Goal: Task Accomplishment & Management: Use online tool/utility

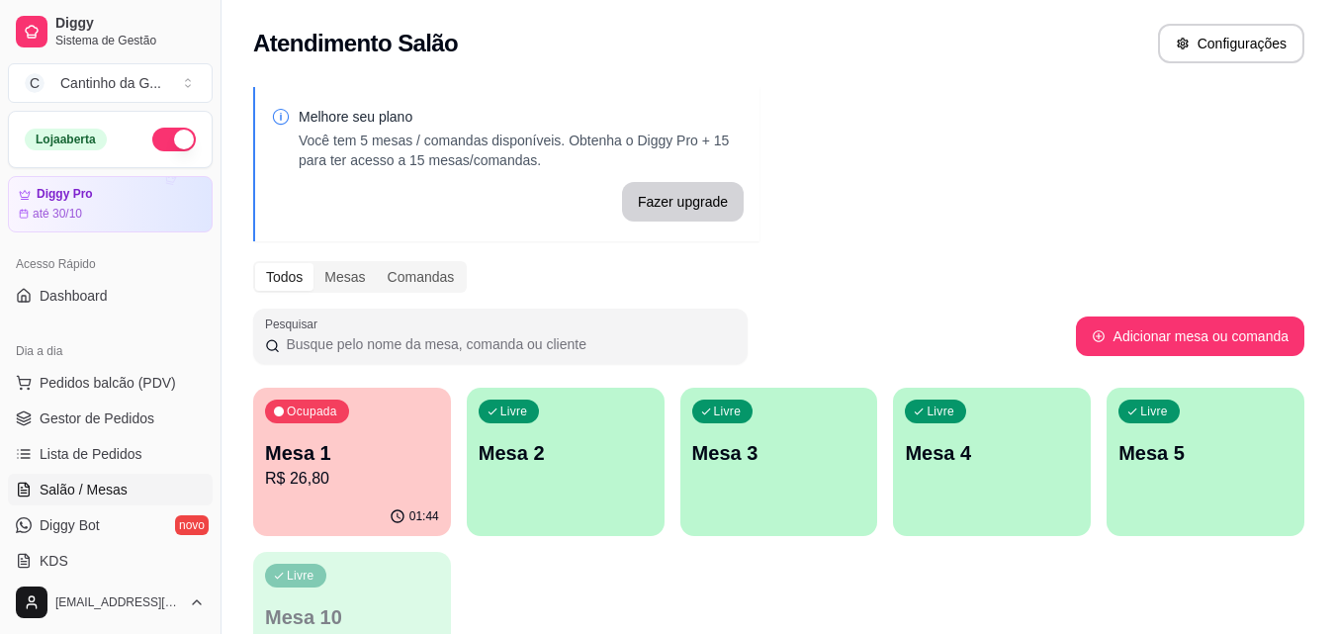
click at [349, 507] on div "01:44" at bounding box center [352, 516] width 198 height 39
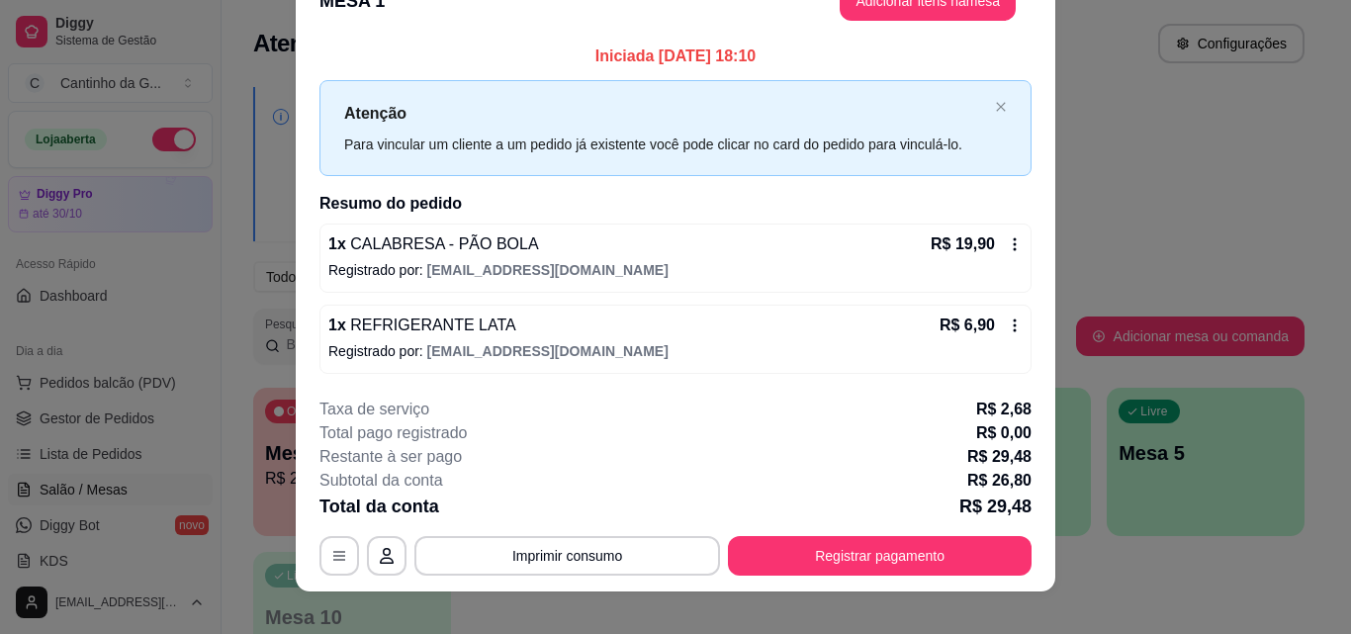
scroll to position [59, 0]
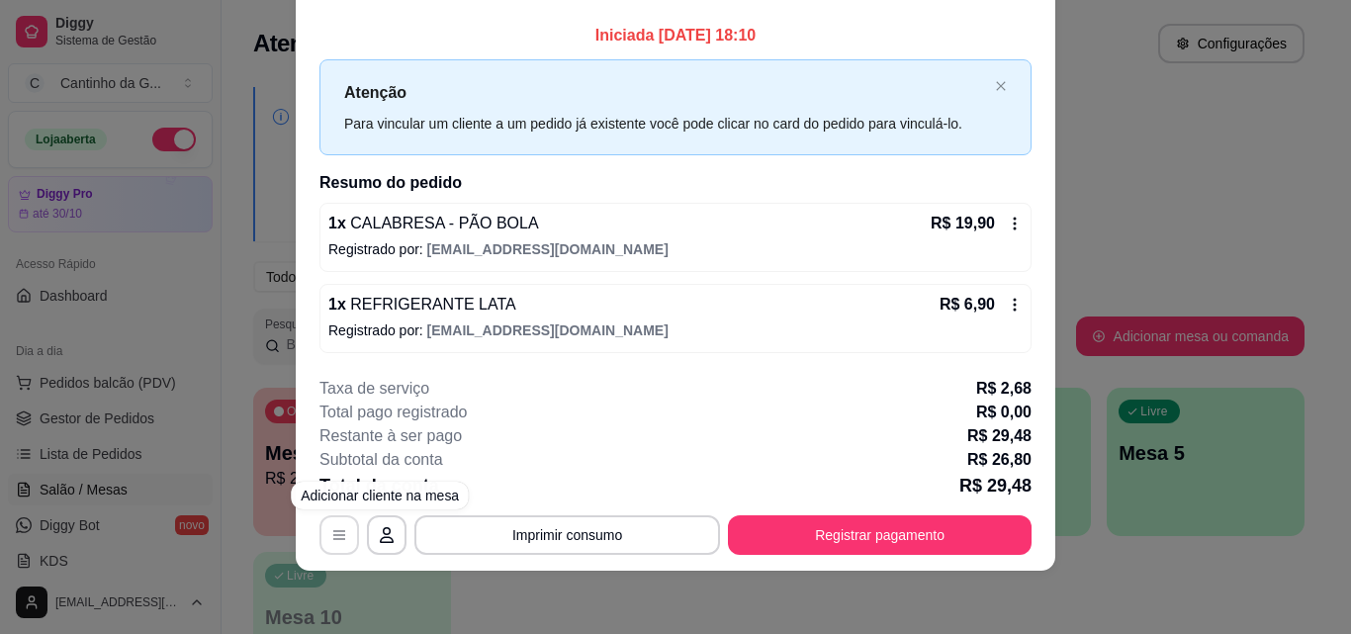
click at [333, 535] on icon "button" at bounding box center [339, 535] width 12 height 9
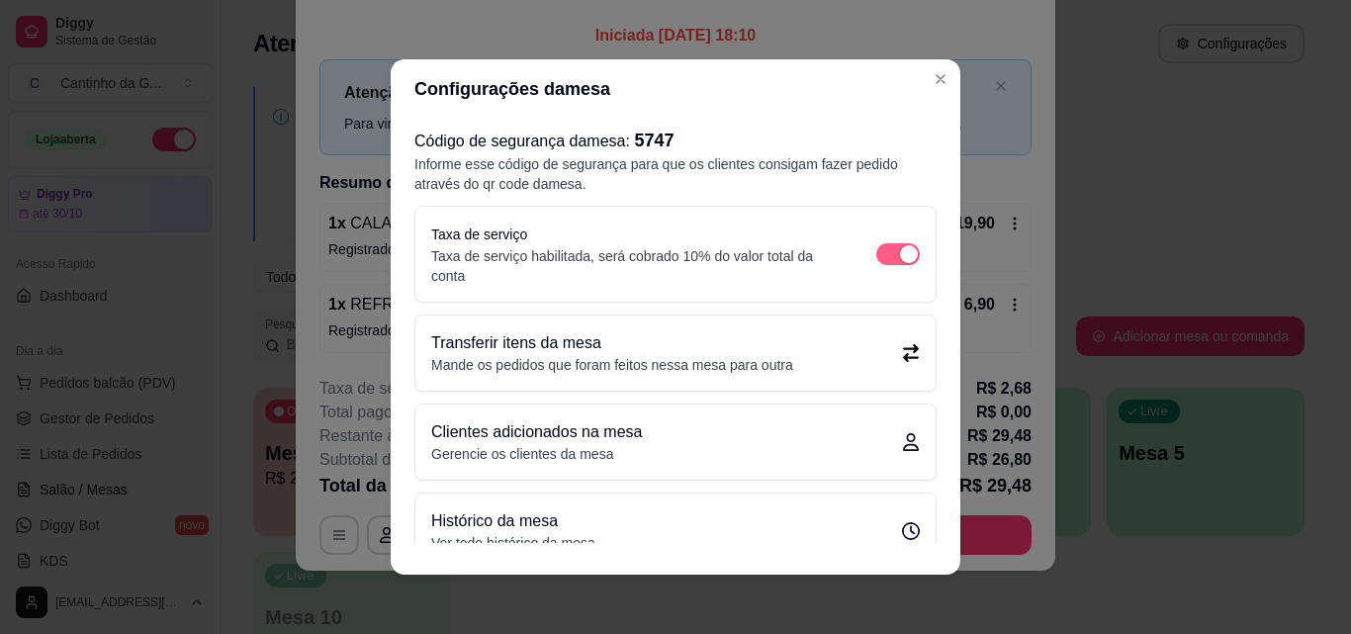
click at [876, 259] on span "button" at bounding box center [898, 254] width 44 height 22
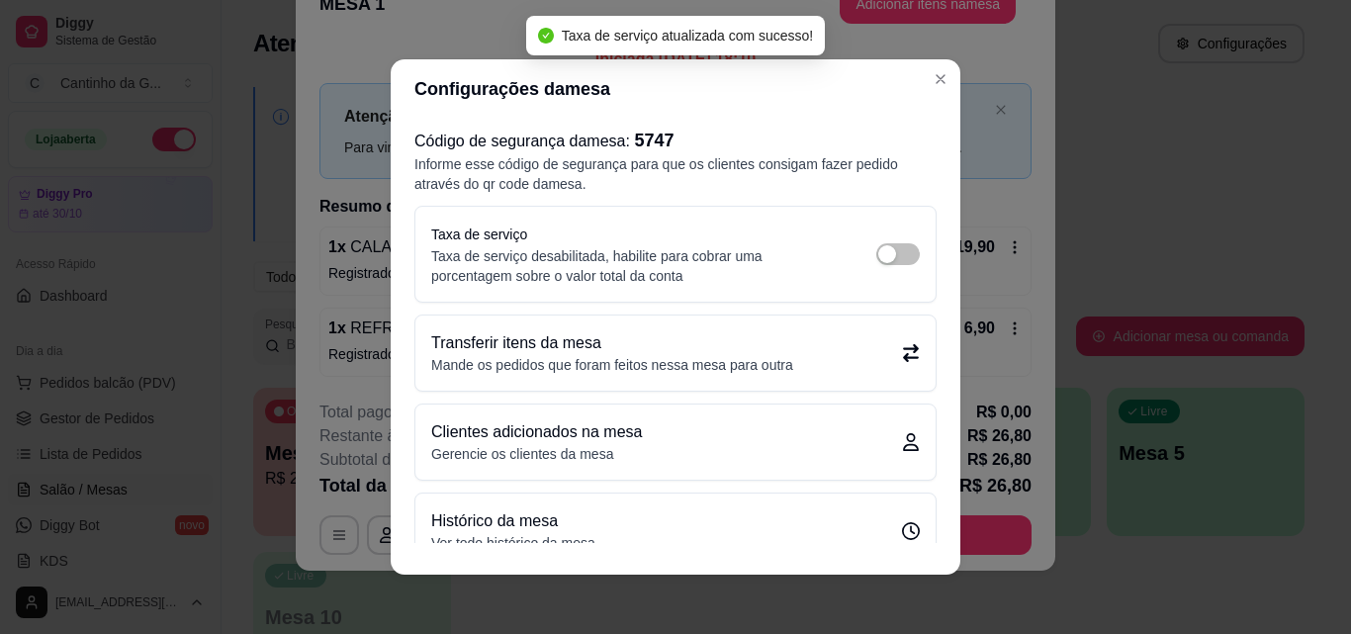
scroll to position [47, 0]
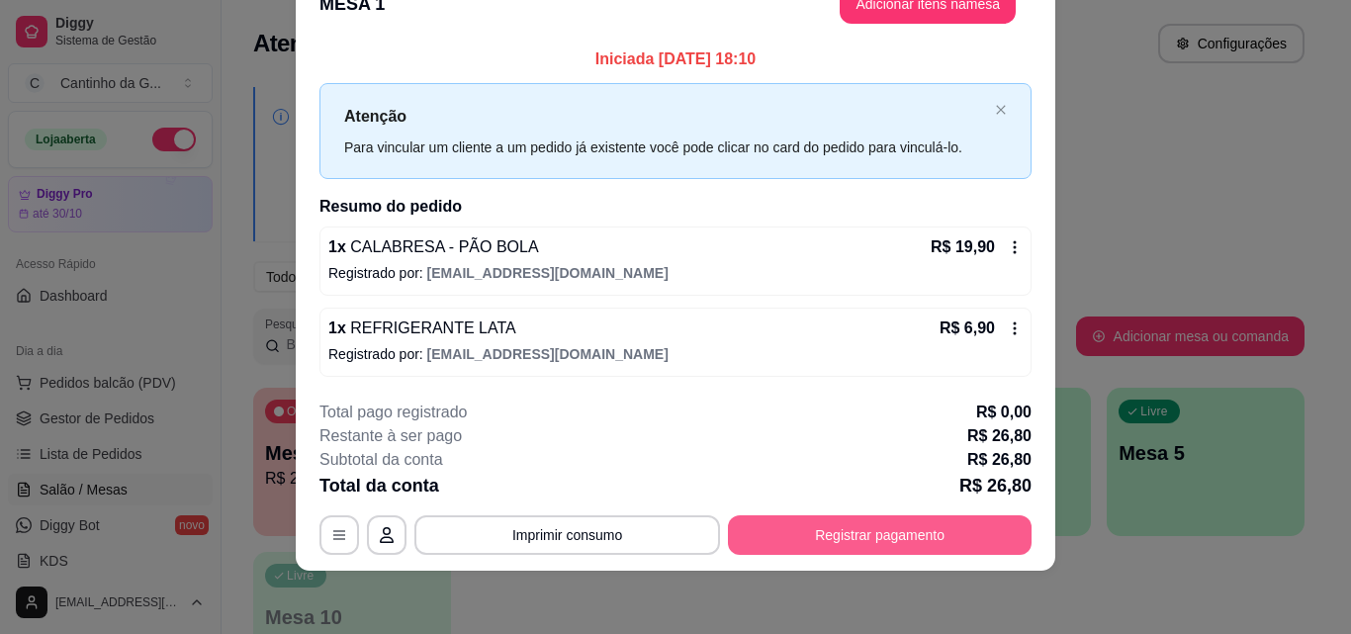
click at [913, 545] on button "Registrar pagamento" at bounding box center [880, 535] width 304 height 40
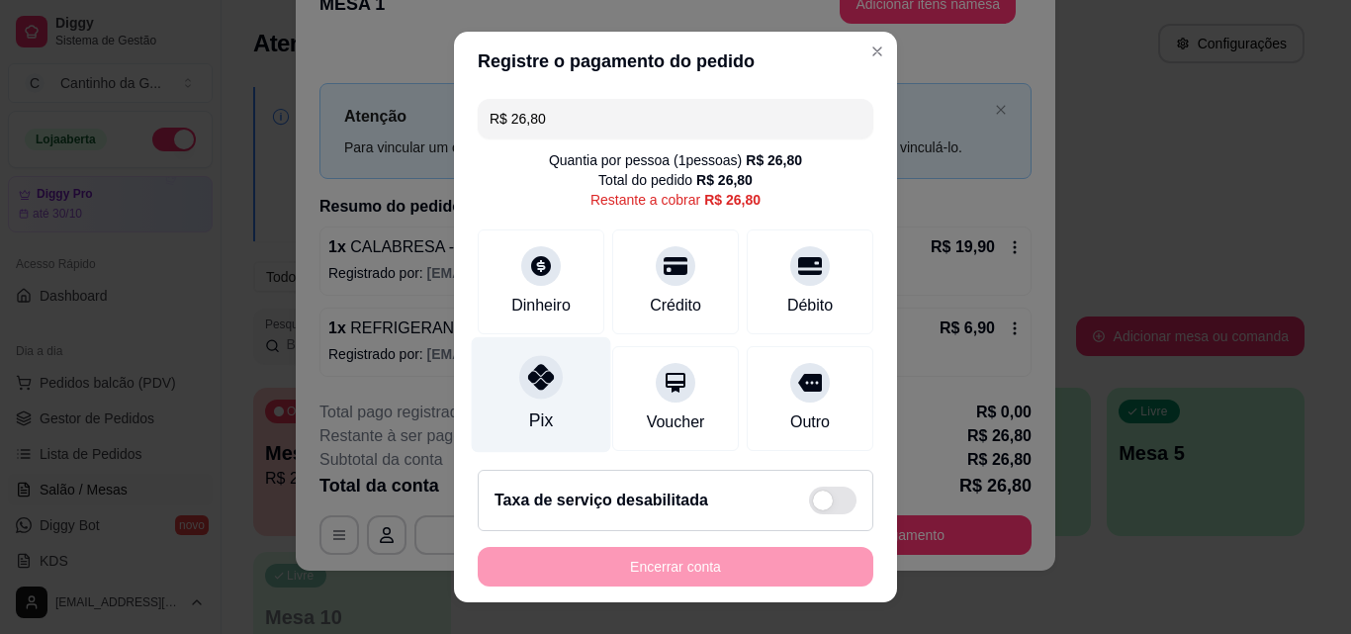
click at [560, 403] on div "Pix" at bounding box center [541, 395] width 139 height 116
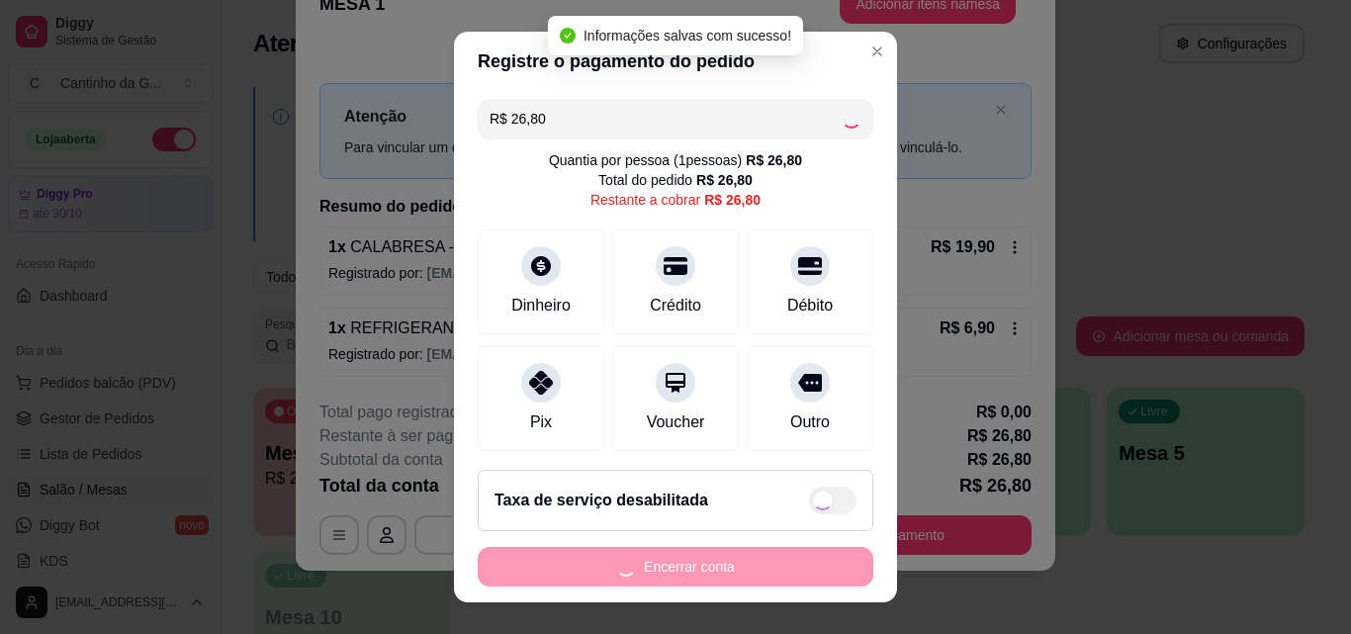
type input "R$ 0,00"
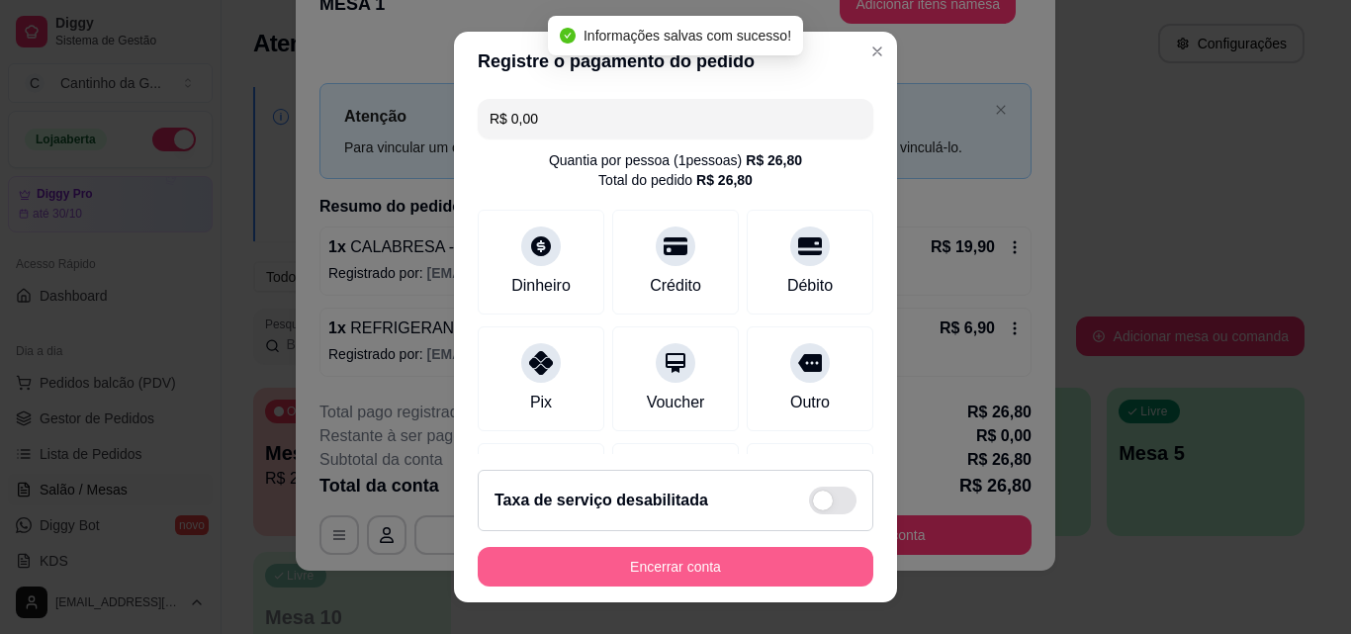
click at [747, 574] on button "Encerrar conta" at bounding box center [675, 567] width 395 height 40
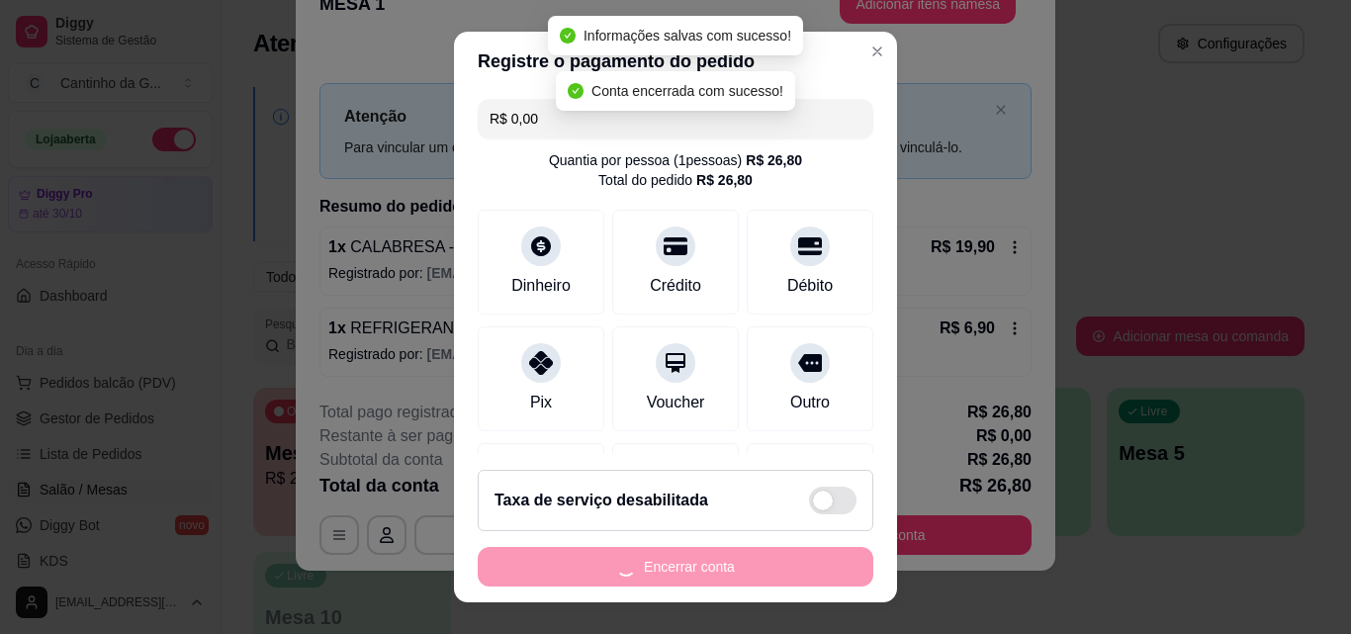
scroll to position [0, 0]
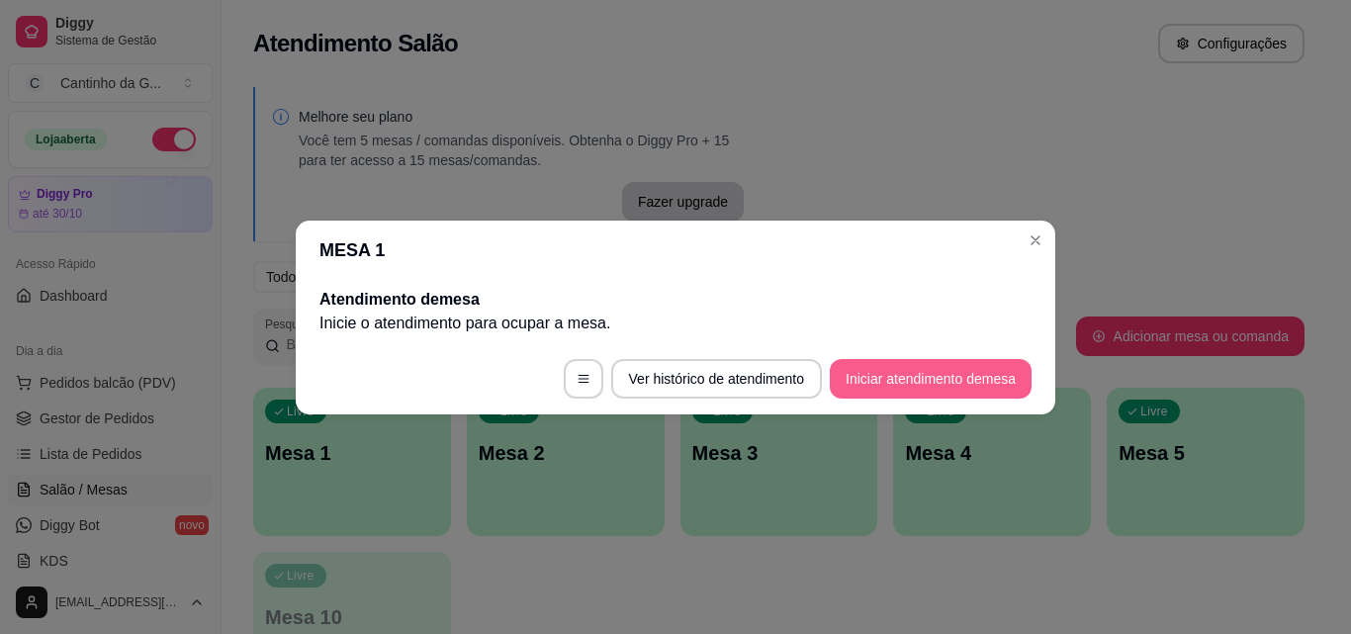
click at [921, 389] on button "Iniciar atendimento de mesa" at bounding box center [931, 379] width 202 height 40
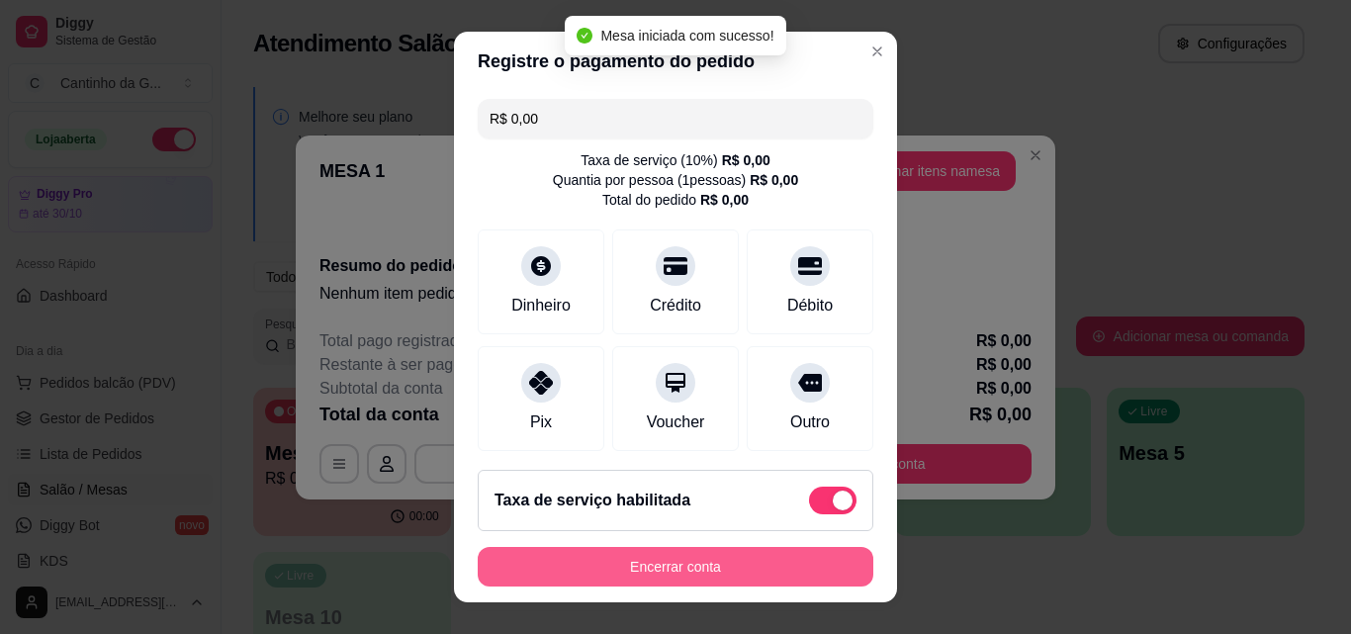
click at [737, 578] on button "Encerrar conta" at bounding box center [675, 567] width 395 height 40
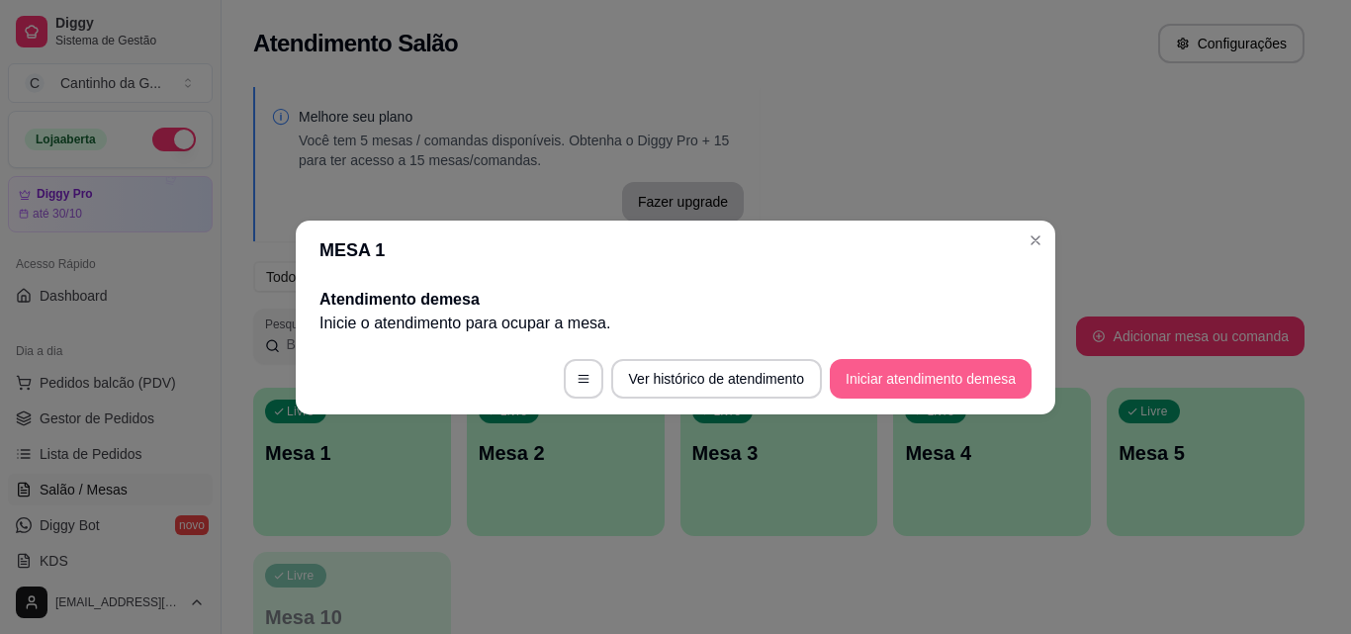
click at [936, 384] on button "Iniciar atendimento de mesa" at bounding box center [931, 379] width 202 height 40
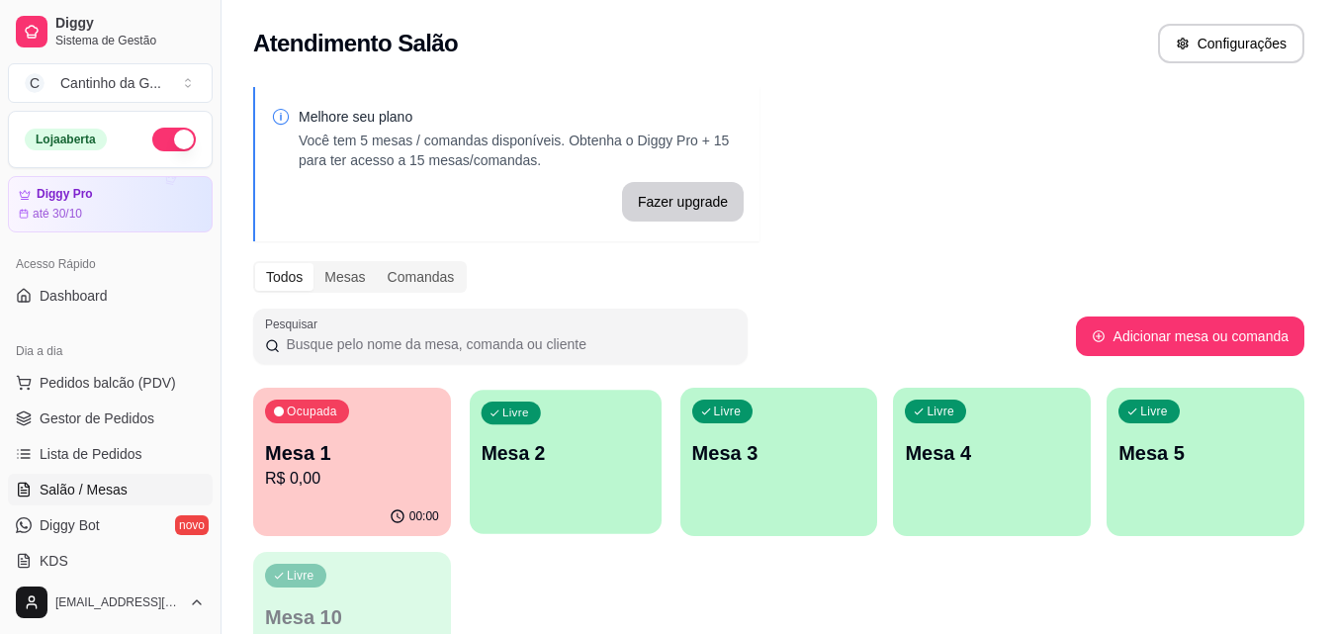
click at [543, 466] on p "Mesa 2" at bounding box center [565, 453] width 169 height 27
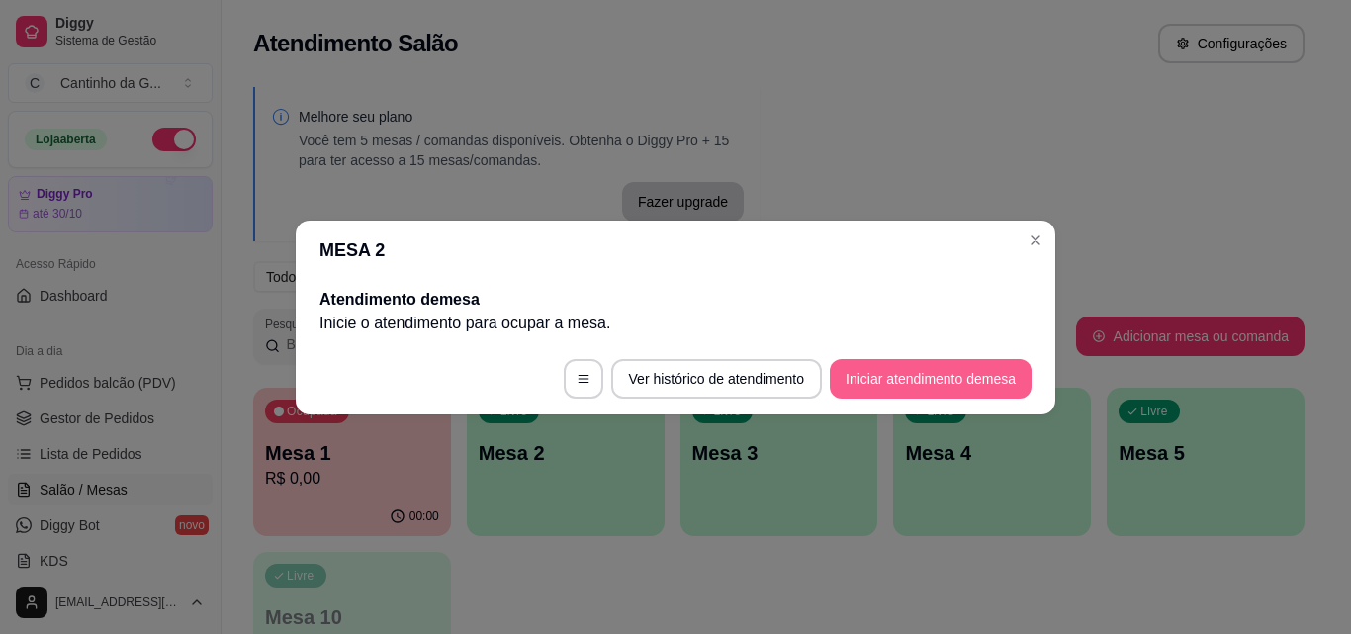
click at [880, 376] on button "Iniciar atendimento de mesa" at bounding box center [931, 379] width 202 height 40
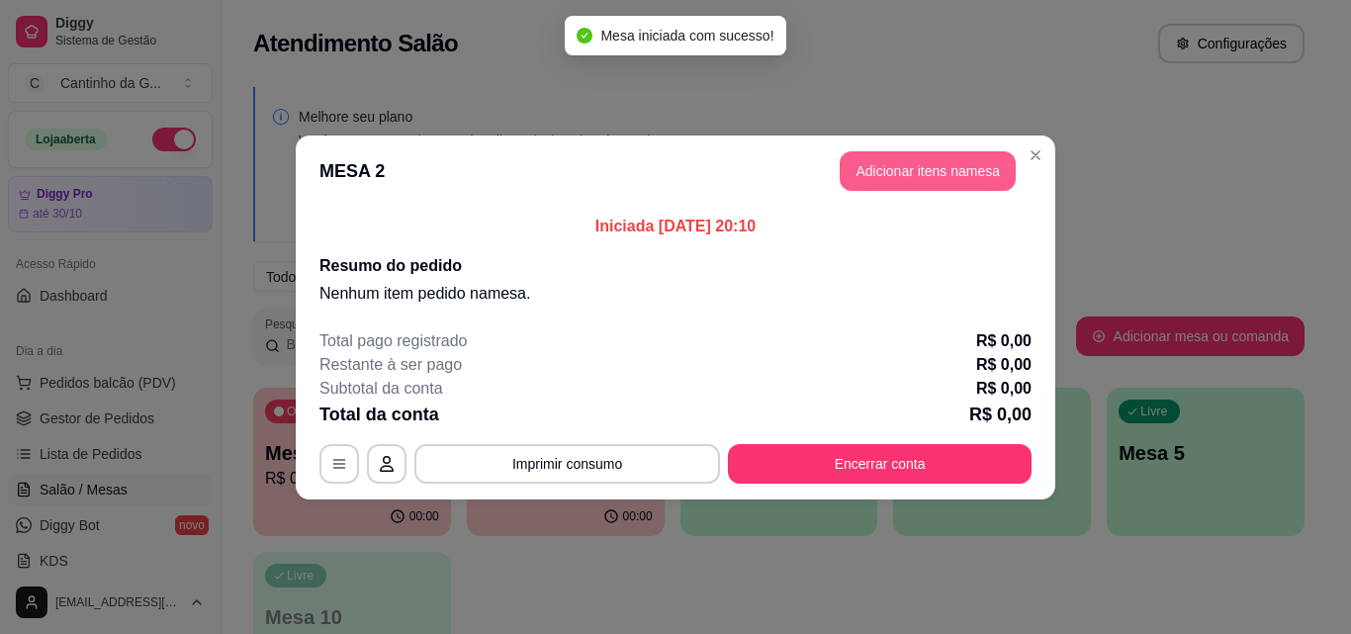
click at [927, 165] on button "Adicionar itens na mesa" at bounding box center [927, 171] width 176 height 40
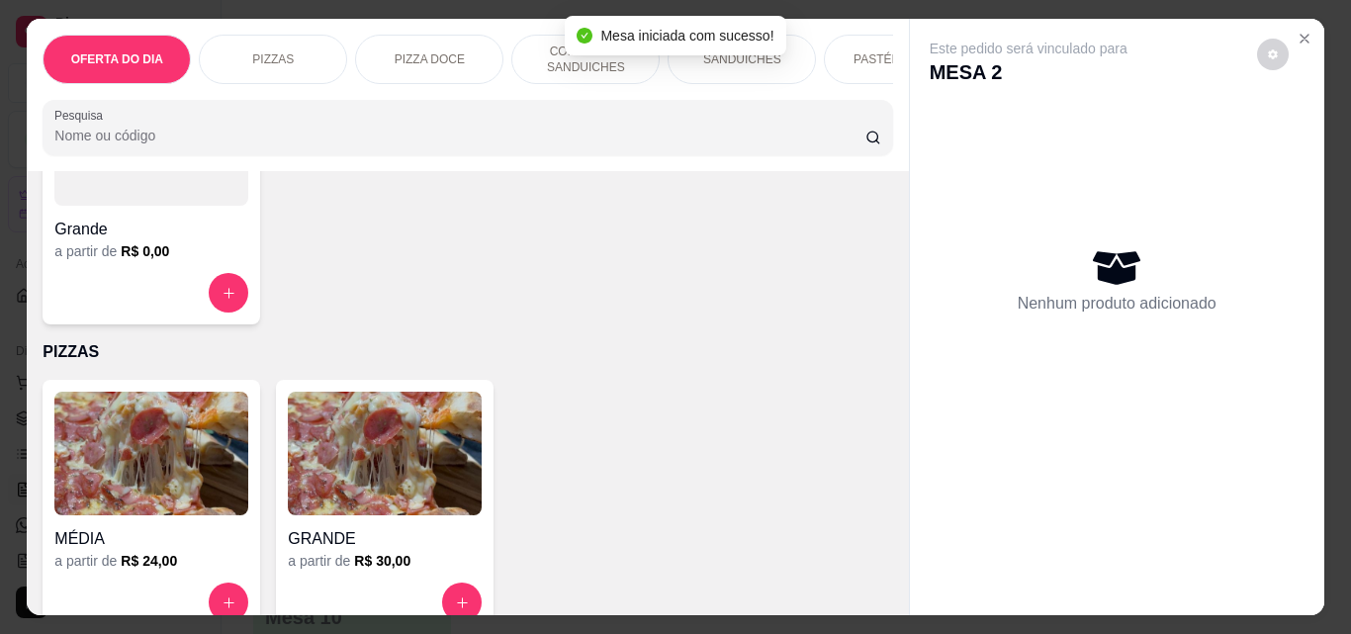
scroll to position [395, 0]
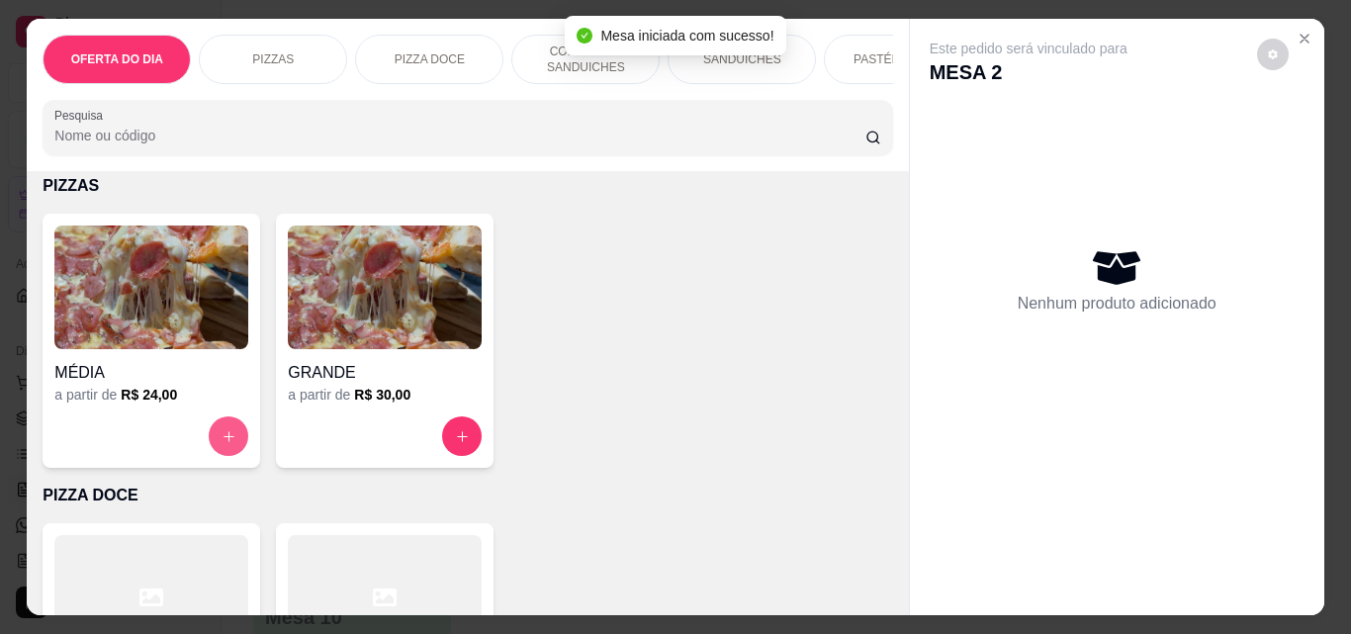
click at [211, 431] on button "increase-product-quantity" at bounding box center [229, 436] width 40 height 40
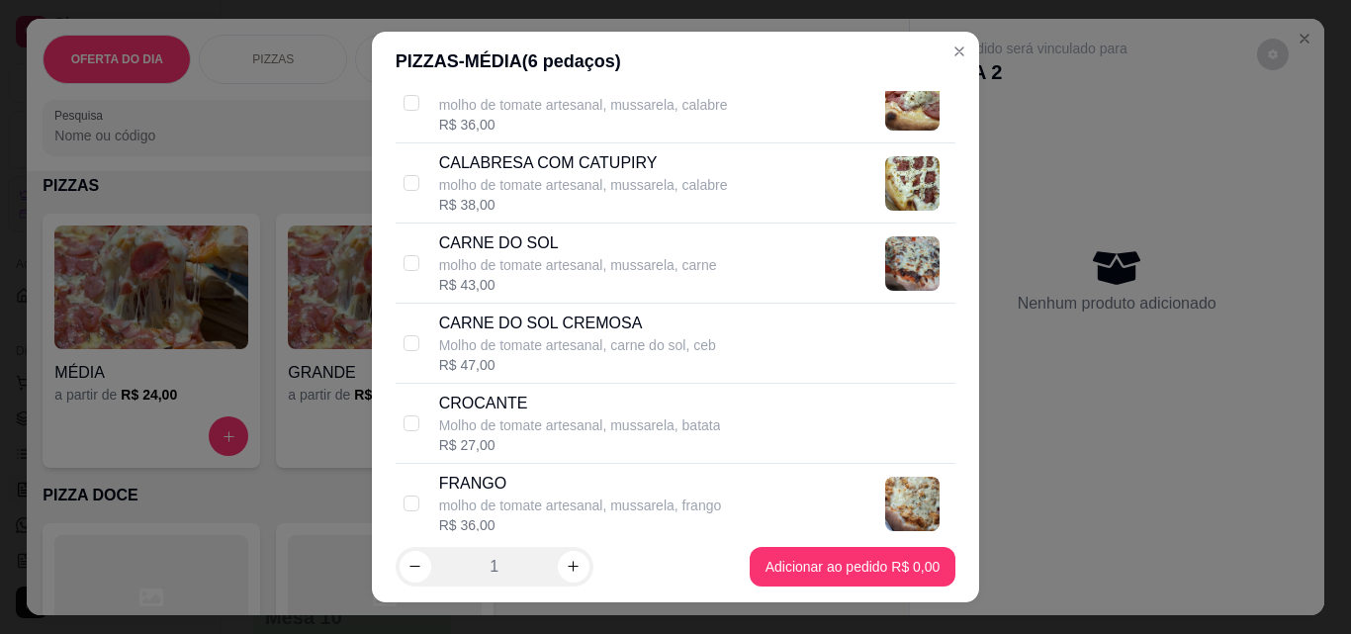
scroll to position [1088, 0]
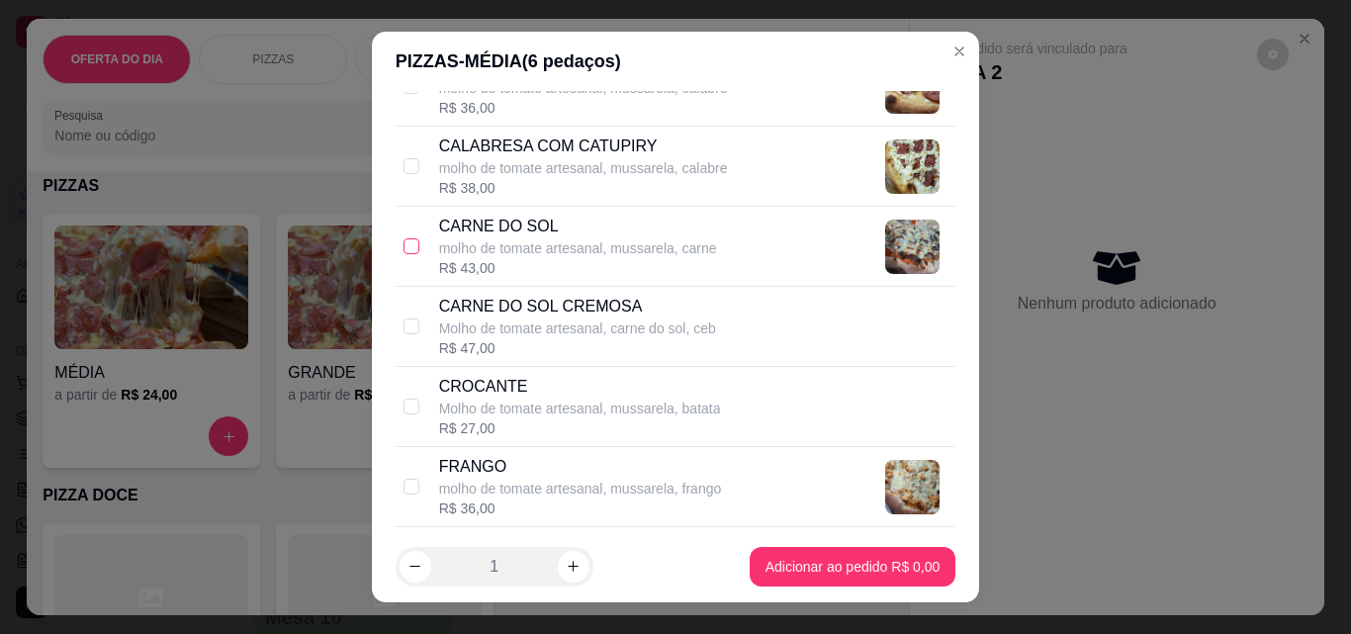
click at [403, 247] on input "checkbox" at bounding box center [411, 246] width 16 height 16
checkbox input "true"
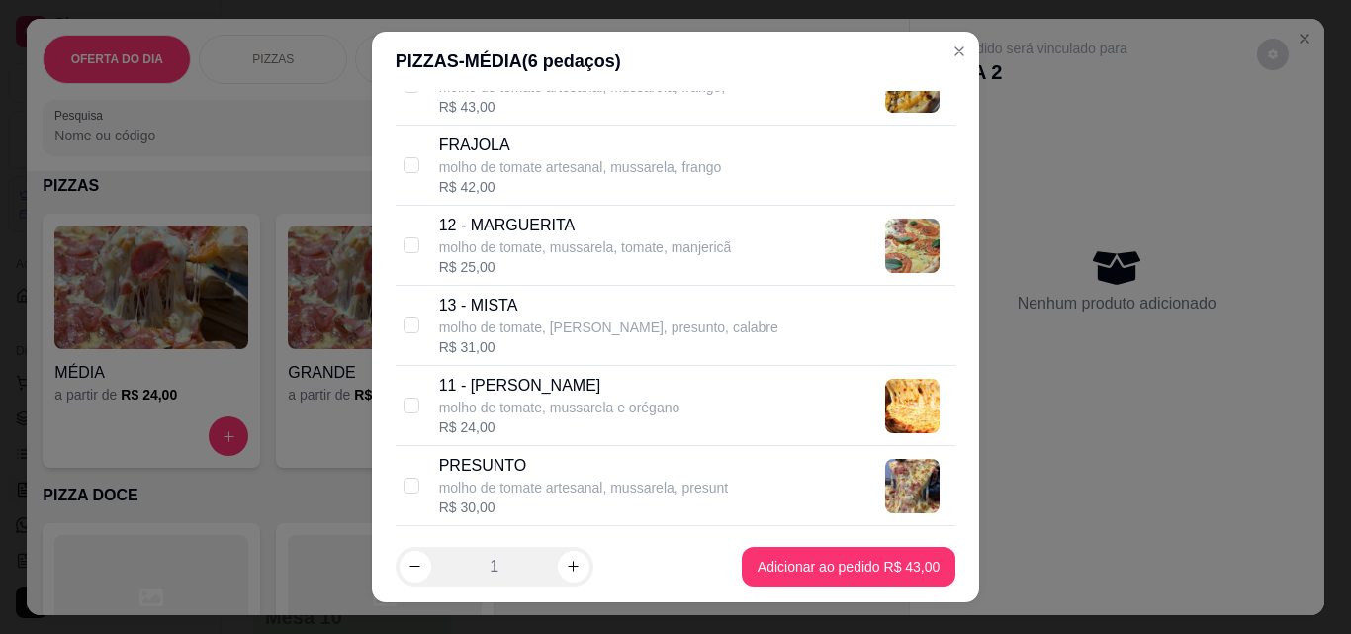
scroll to position [1681, 0]
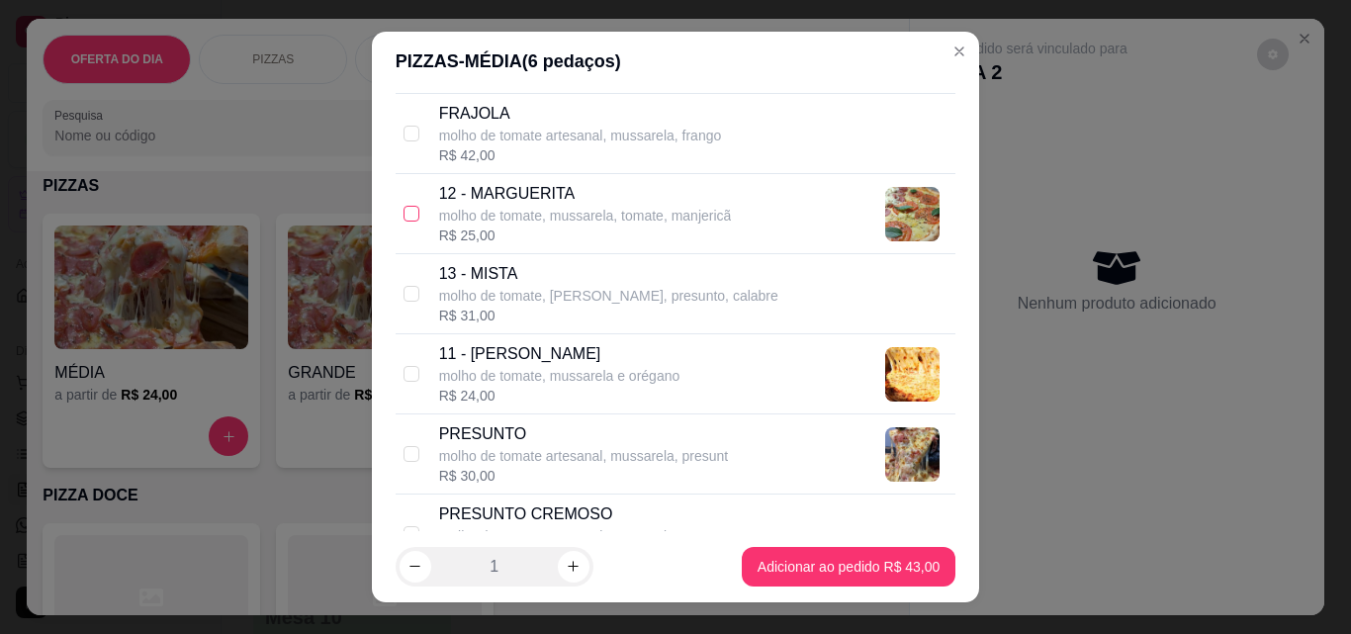
click at [404, 209] on input "checkbox" at bounding box center [411, 214] width 16 height 16
checkbox input "true"
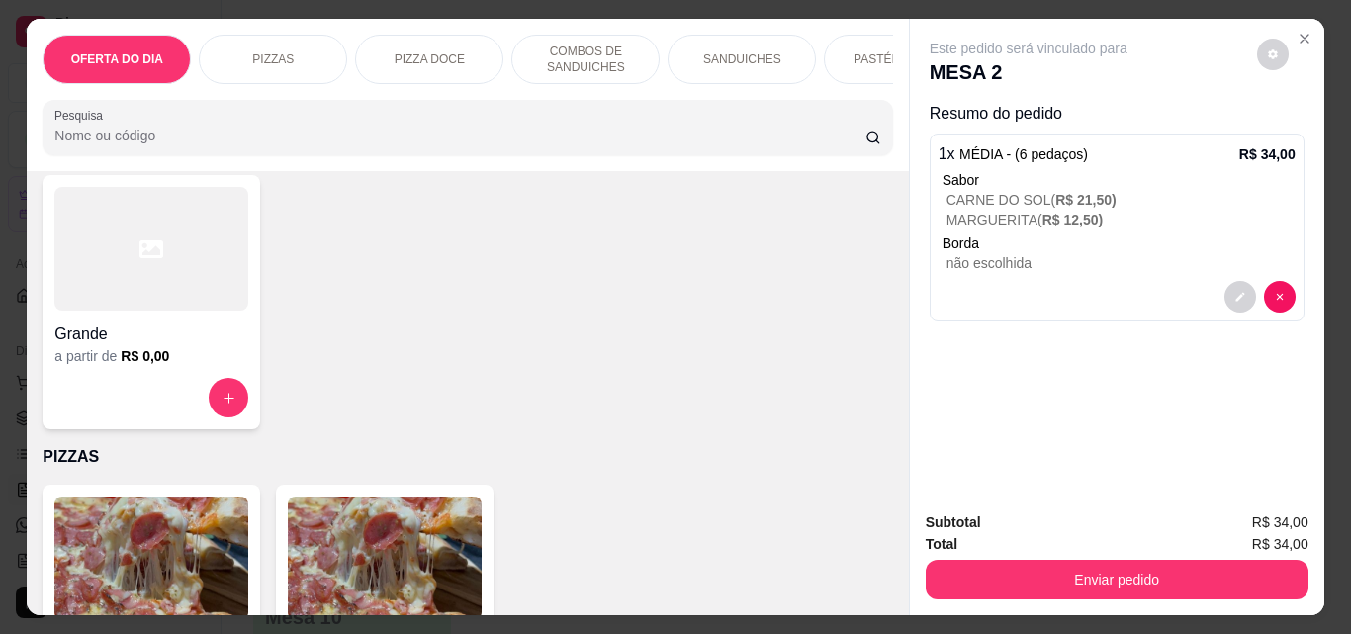
scroll to position [0, 0]
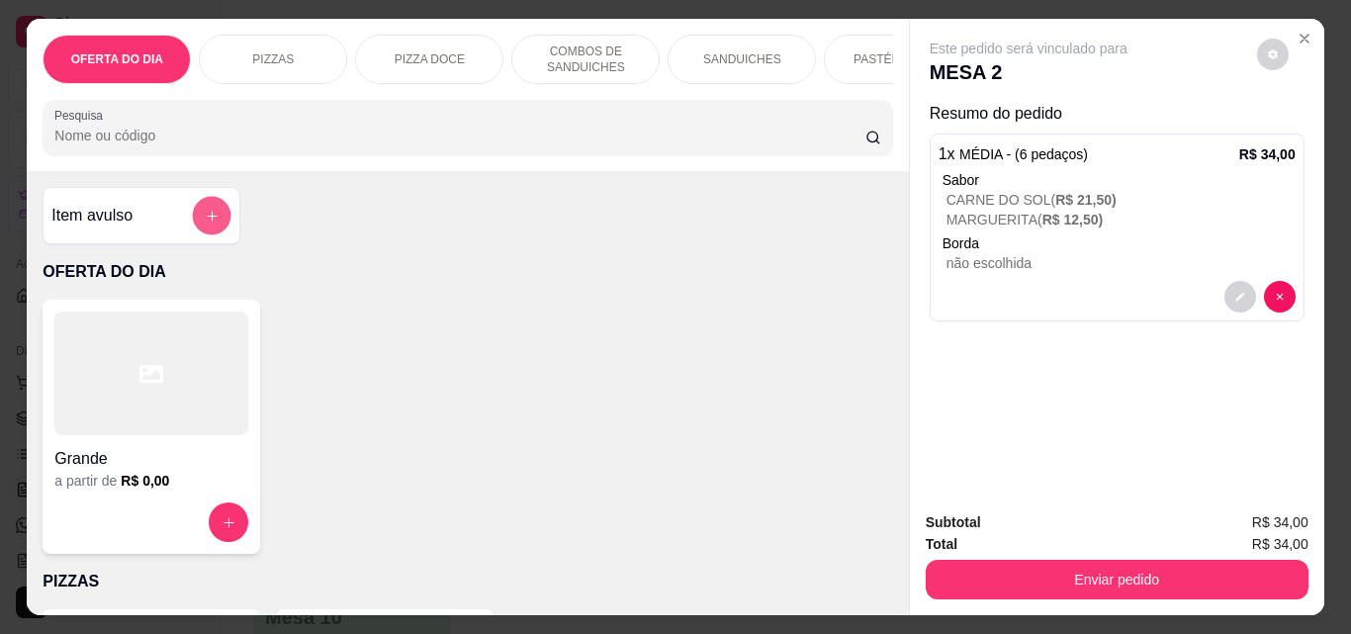
click at [205, 223] on icon "add-separate-item" at bounding box center [212, 216] width 15 height 15
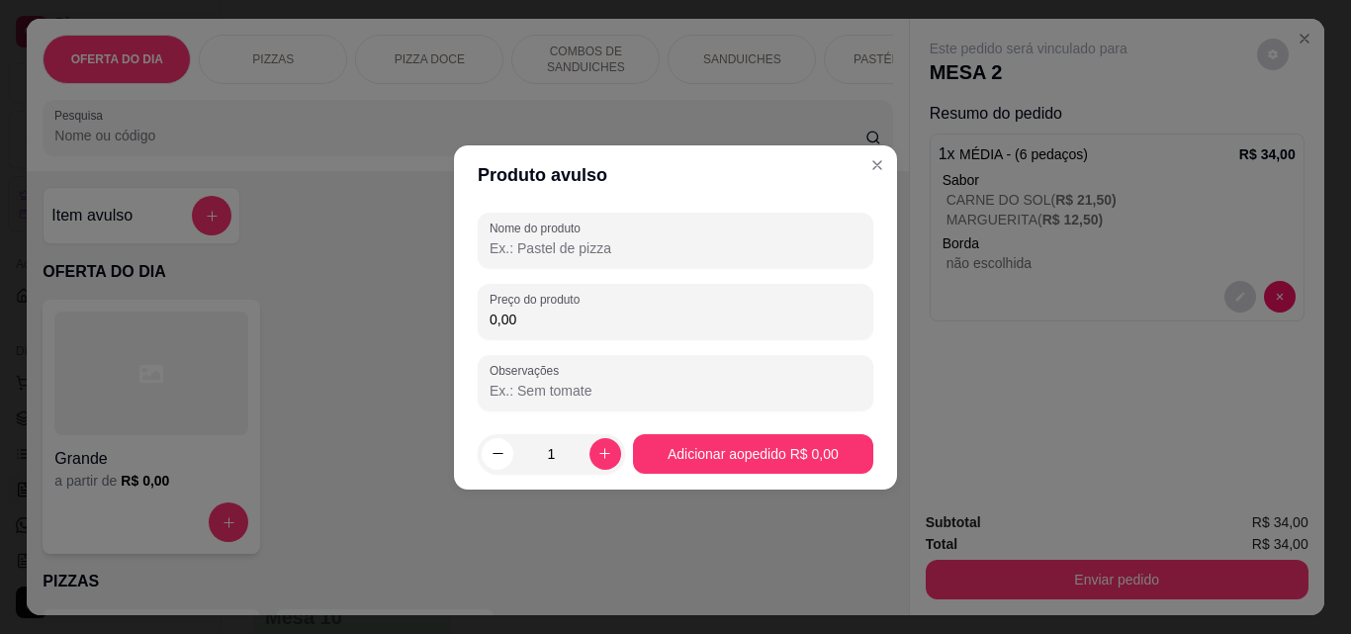
click at [634, 248] on input "Nome do produto" at bounding box center [675, 248] width 372 height 20
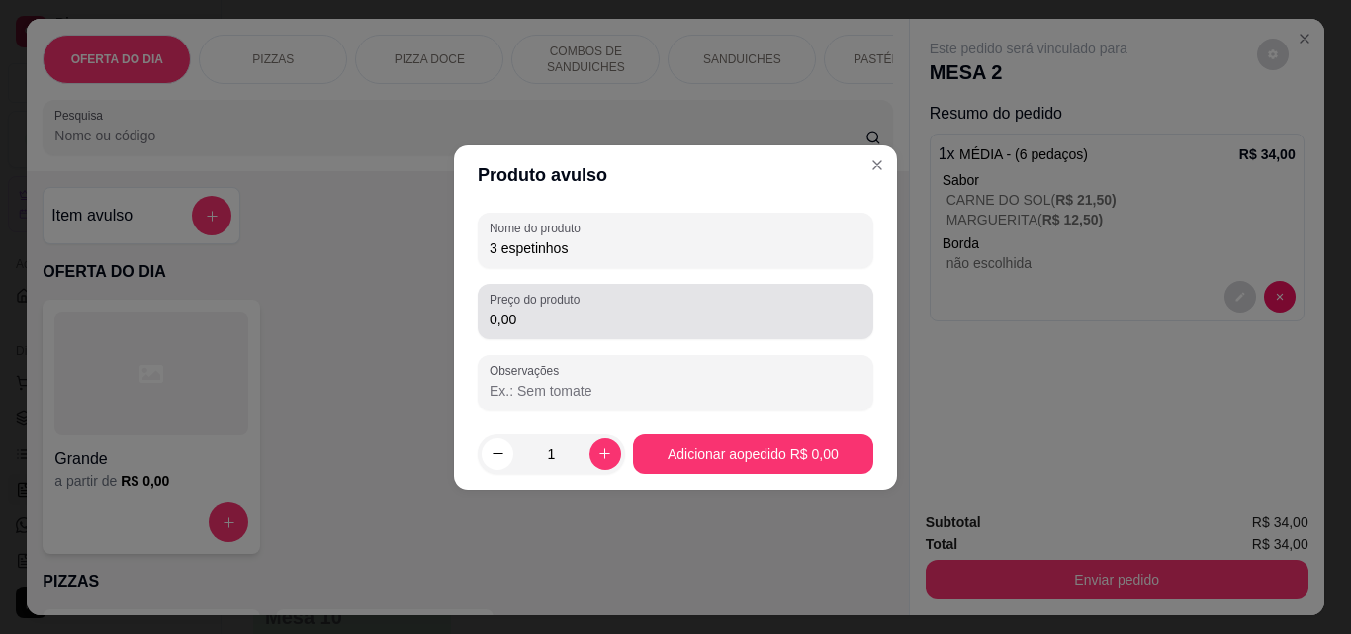
type input "3 espetinhos"
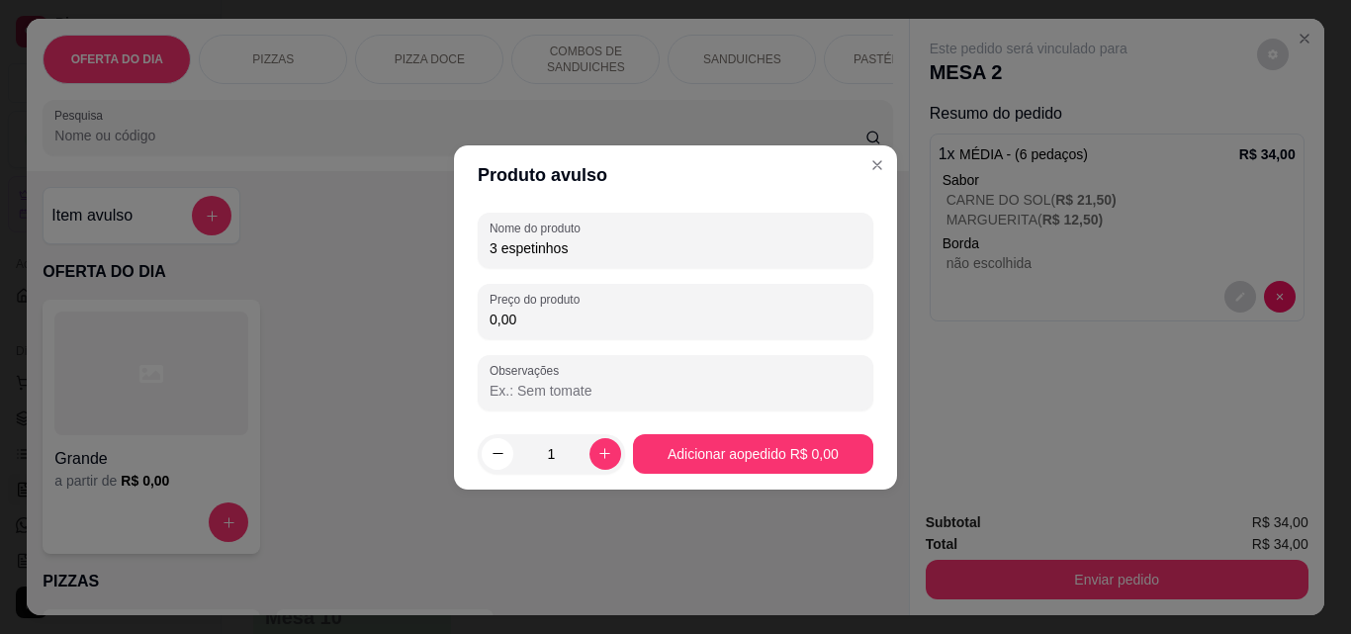
click at [647, 320] on input "0,00" at bounding box center [675, 319] width 372 height 20
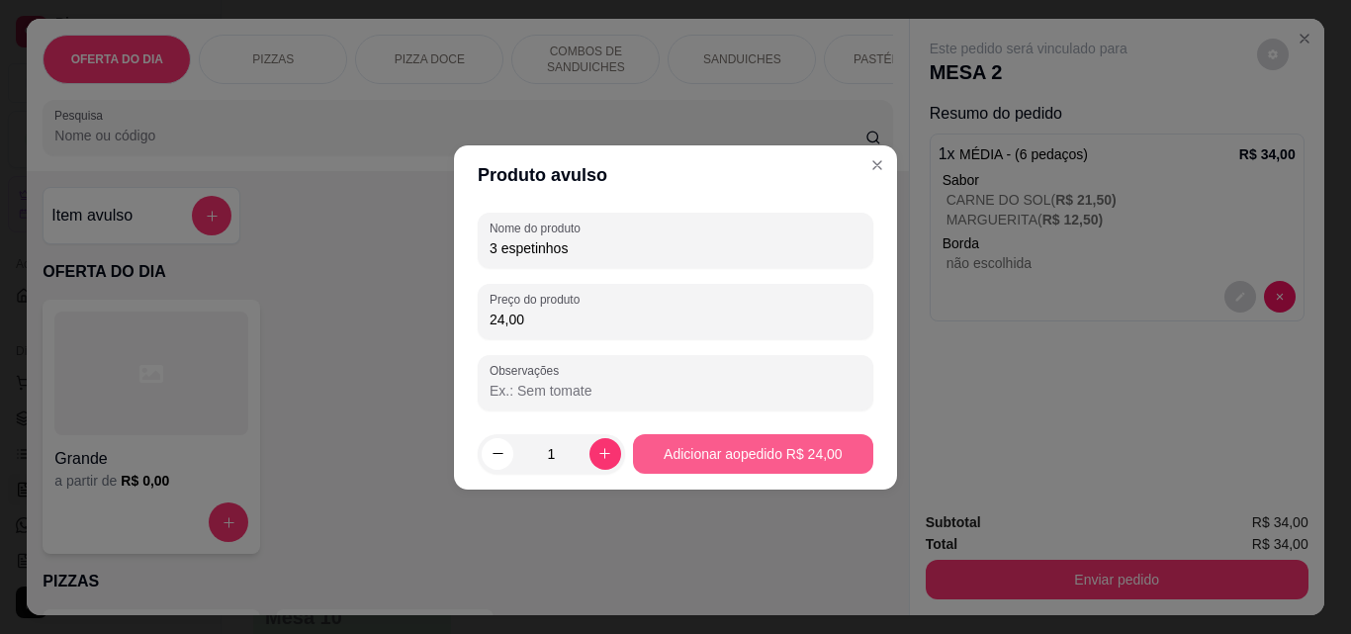
type input "24,00"
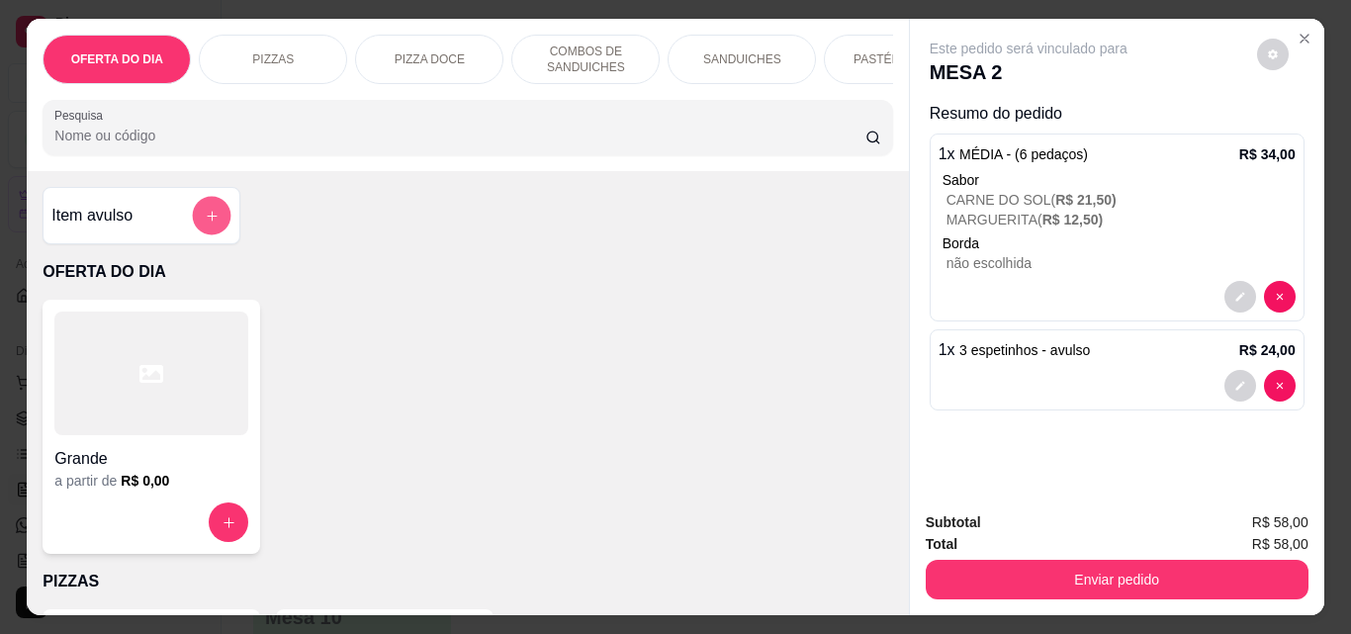
click at [215, 235] on button "add-separate-item" at bounding box center [212, 216] width 39 height 39
click at [608, 236] on div at bounding box center [675, 239] width 372 height 40
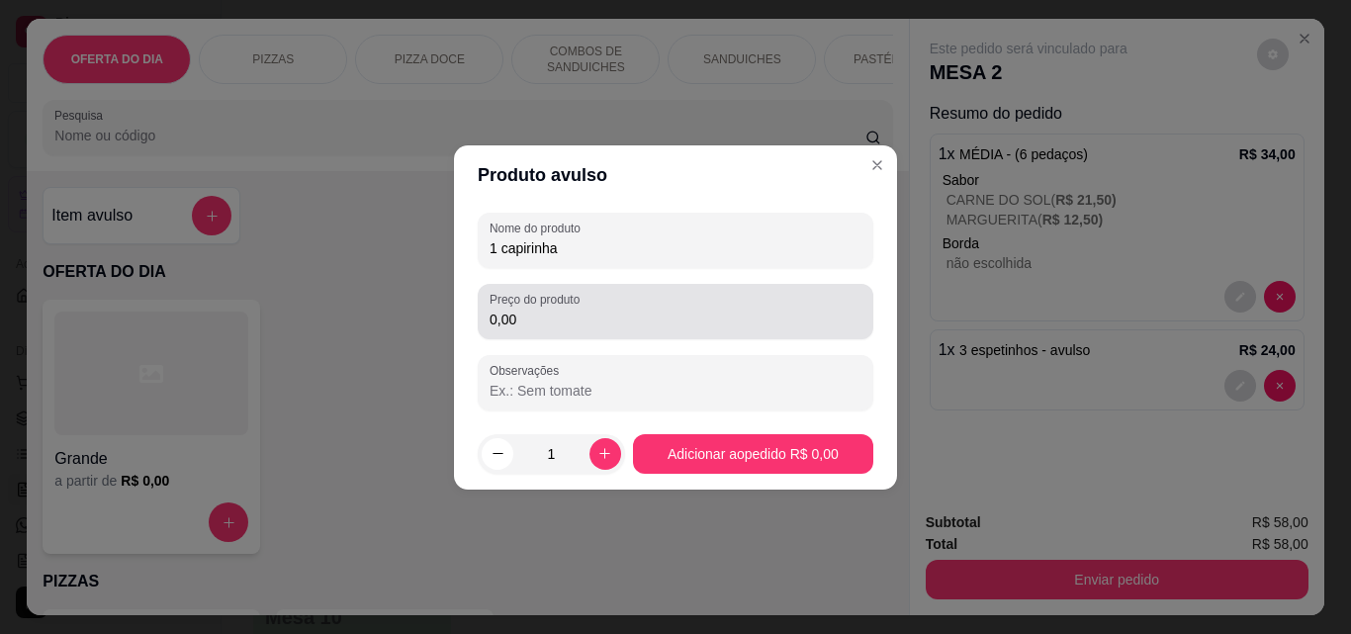
type input "1 capirinha"
click at [636, 307] on div "0,00" at bounding box center [675, 312] width 372 height 40
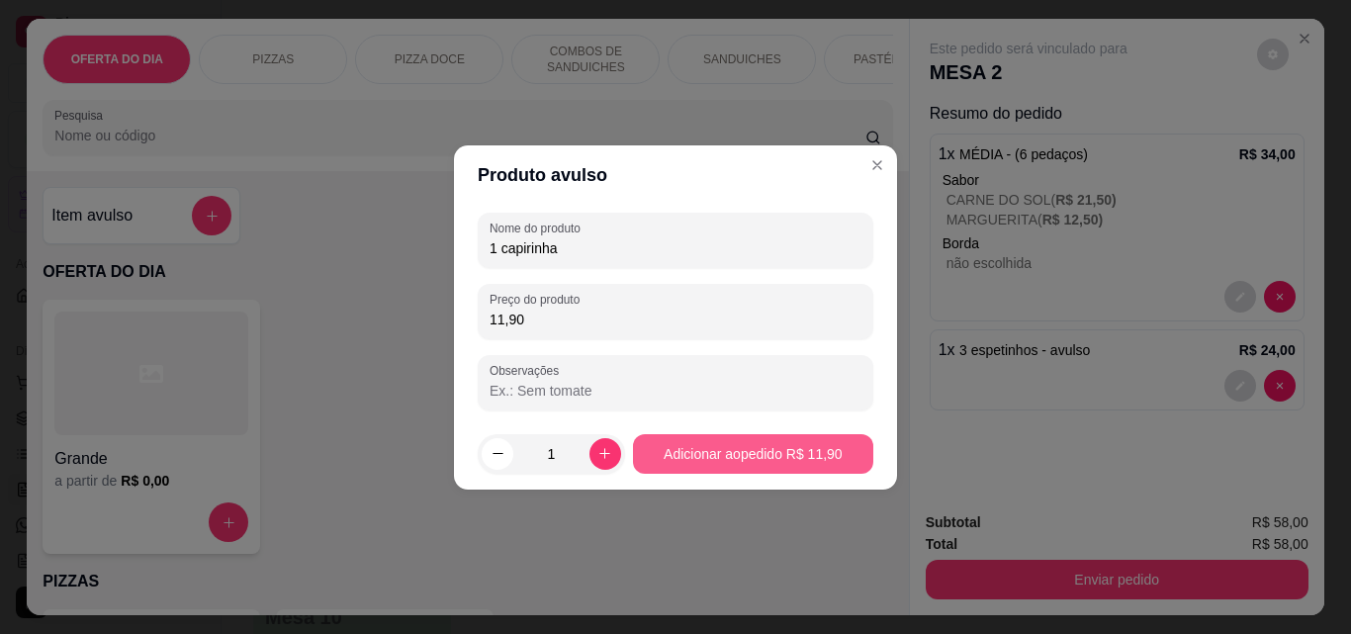
type input "11,90"
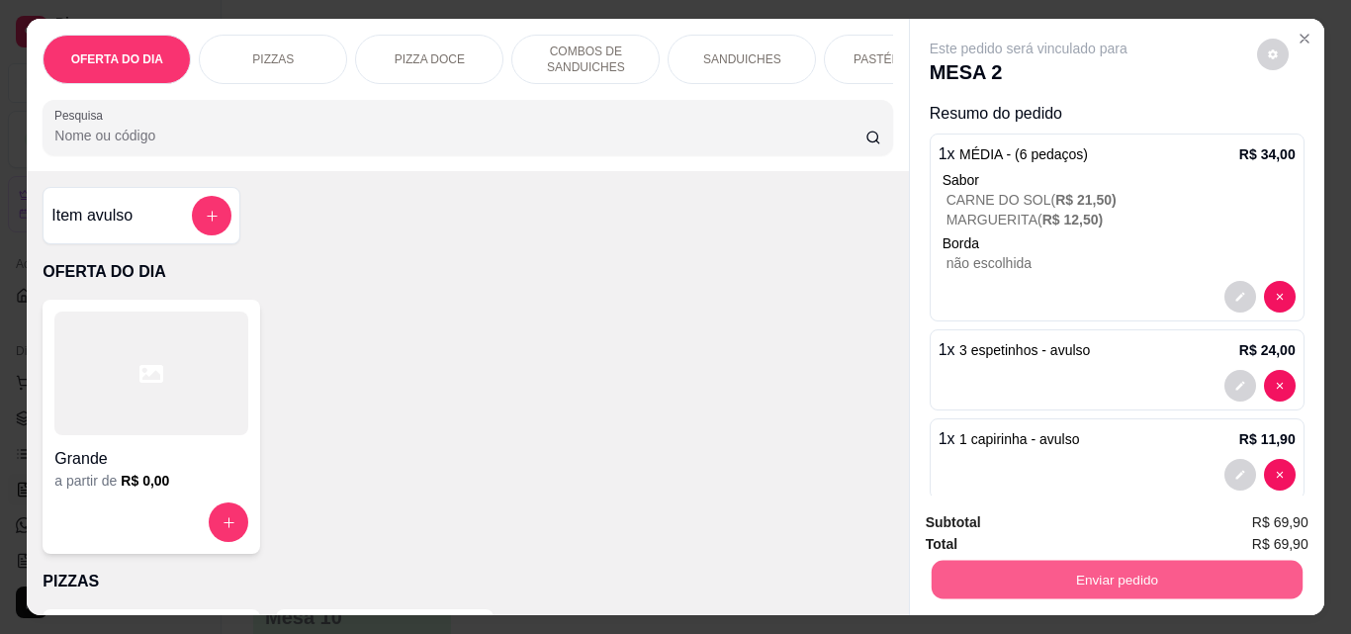
click at [1139, 570] on button "Enviar pedido" at bounding box center [1115, 579] width 371 height 39
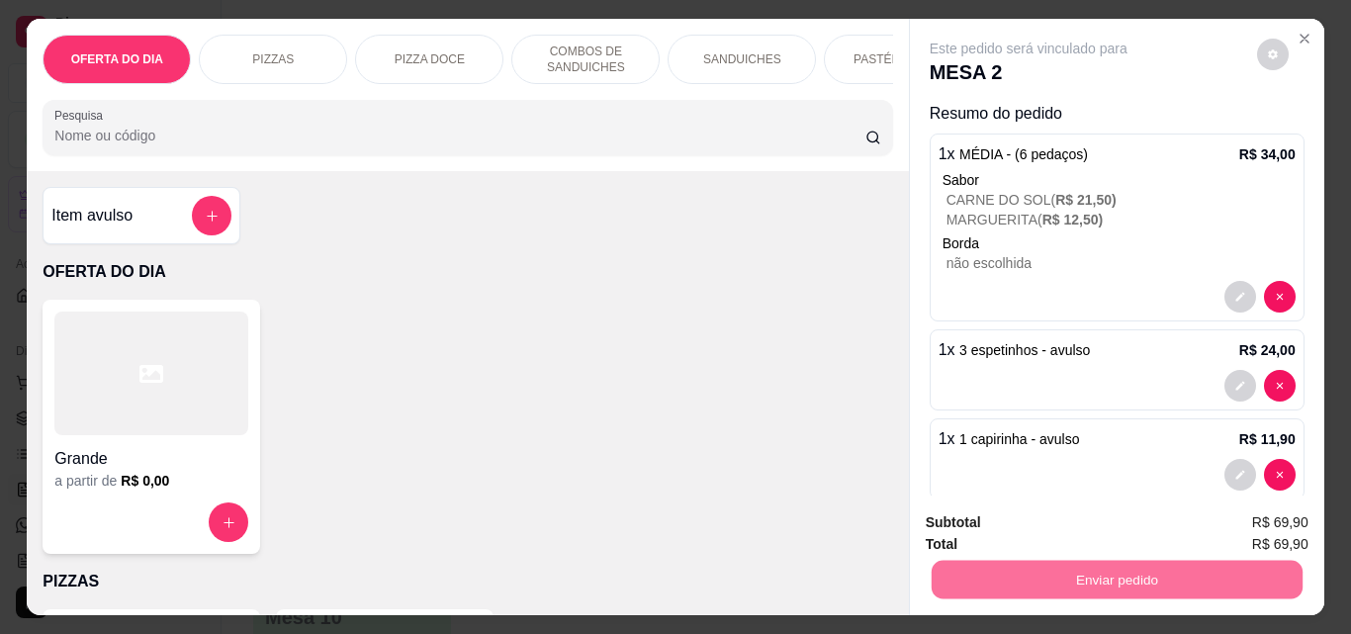
click at [1294, 521] on button "Enviar pedido" at bounding box center [1256, 523] width 112 height 38
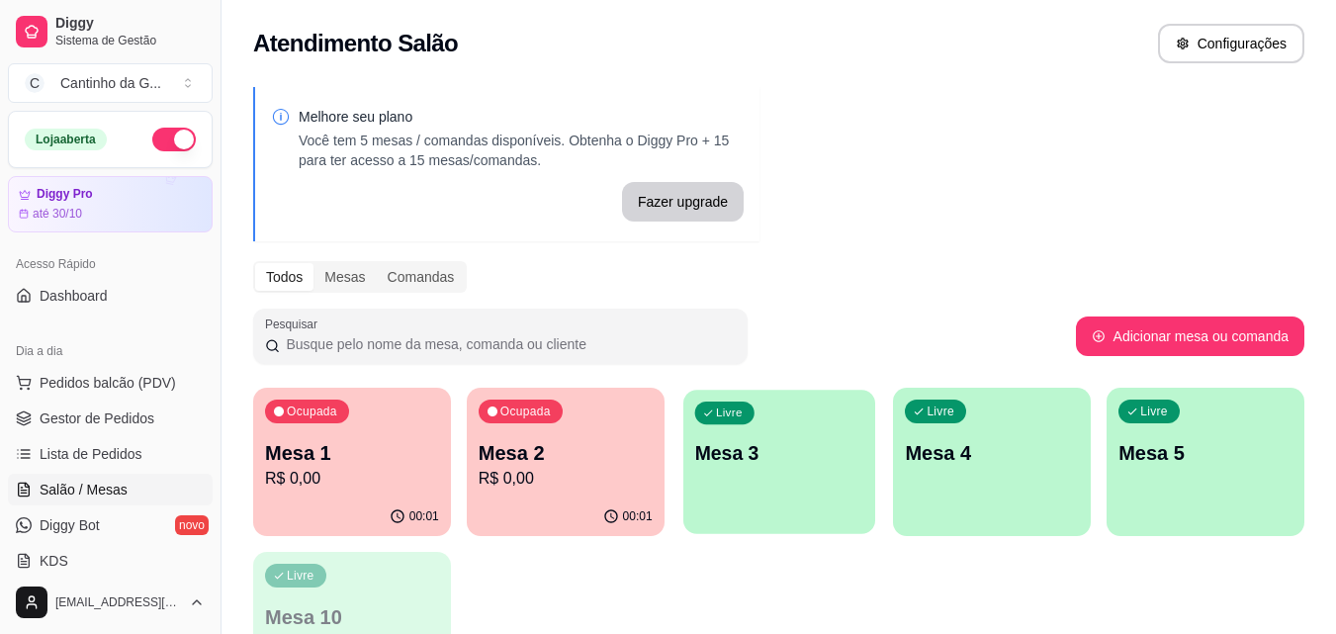
click at [782, 470] on div "Livre Mesa 3" at bounding box center [779, 450] width 192 height 121
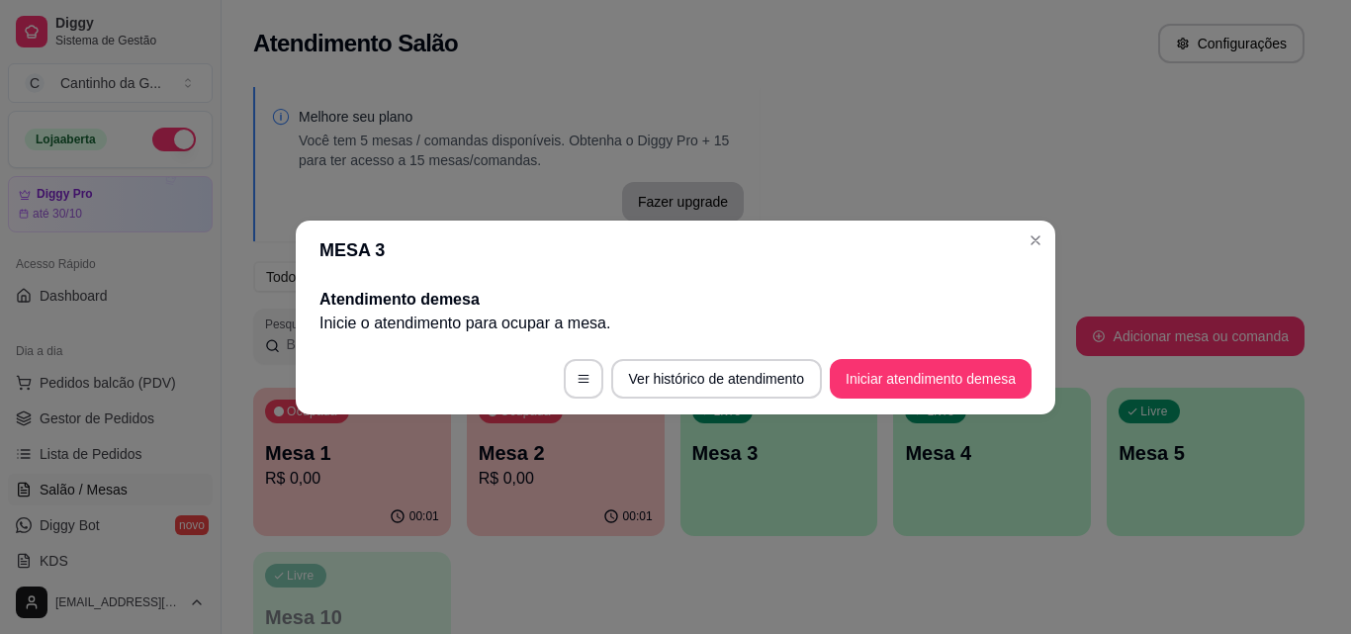
click at [984, 379] on button "Iniciar atendimento de mesa" at bounding box center [931, 379] width 202 height 40
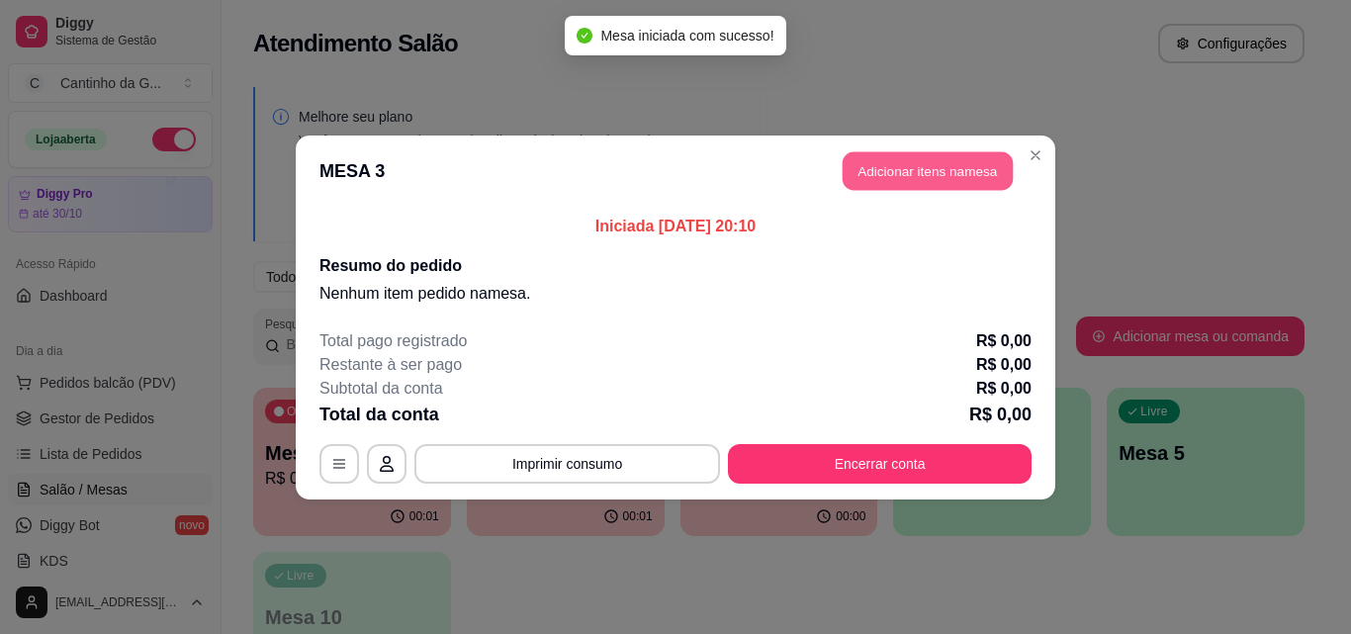
click at [920, 169] on button "Adicionar itens na mesa" at bounding box center [927, 170] width 170 height 39
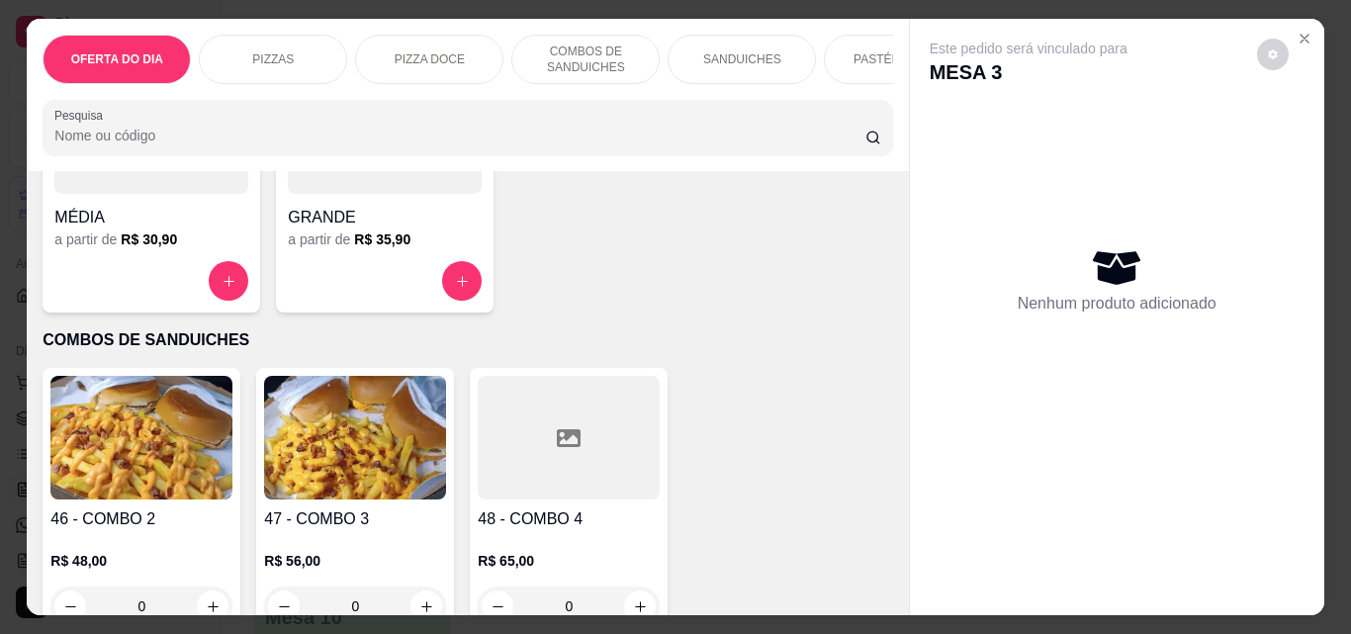
scroll to position [989, 0]
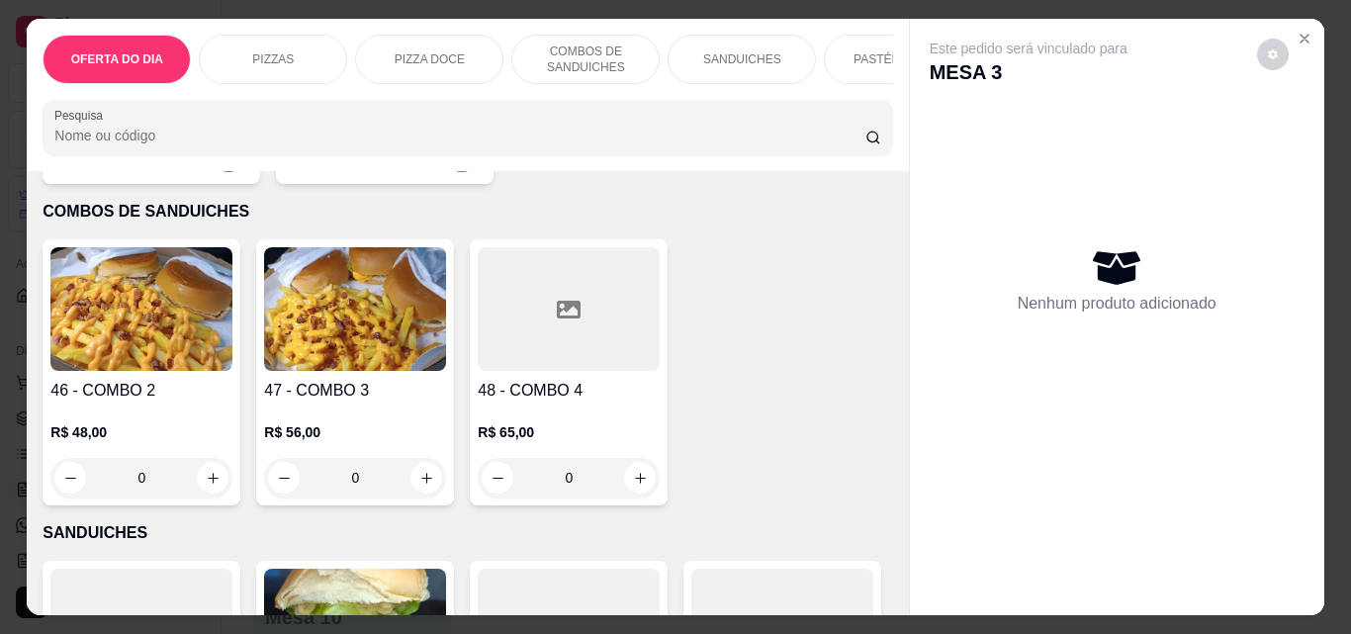
click at [207, 483] on div "0" at bounding box center [141, 478] width 182 height 40
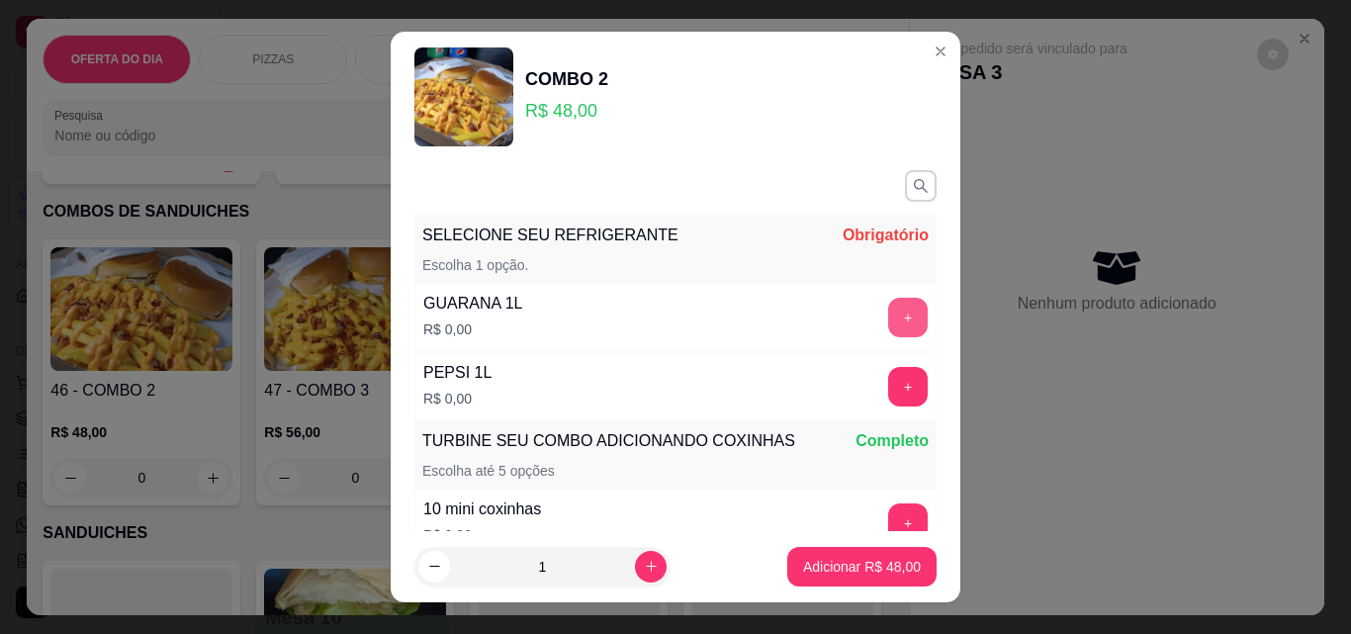
click at [888, 330] on button "+" at bounding box center [908, 318] width 40 height 40
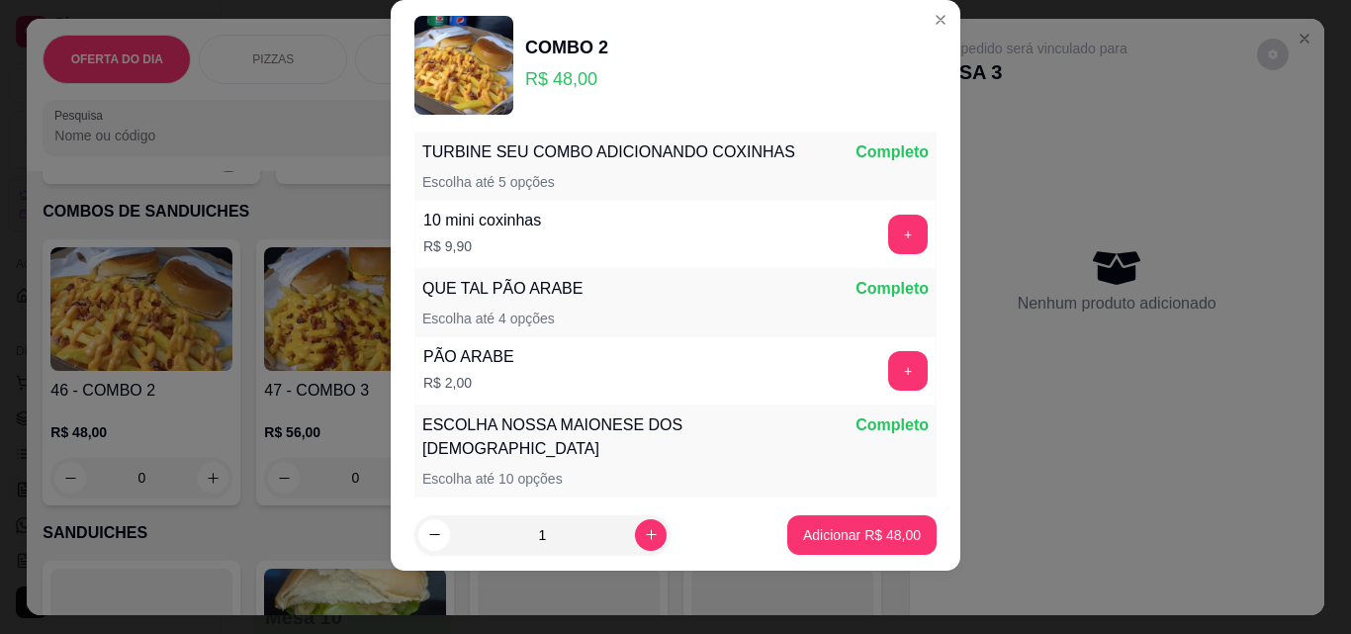
scroll to position [259, 0]
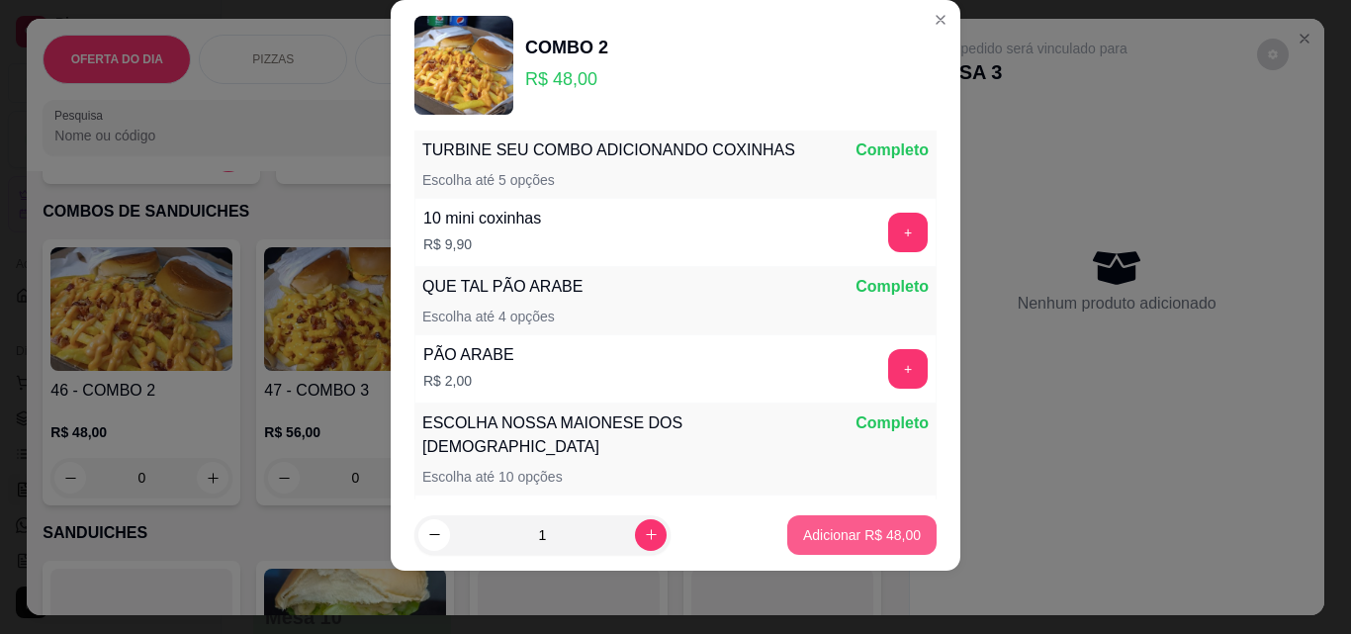
click at [866, 531] on p "Adicionar R$ 48,00" at bounding box center [862, 535] width 118 height 20
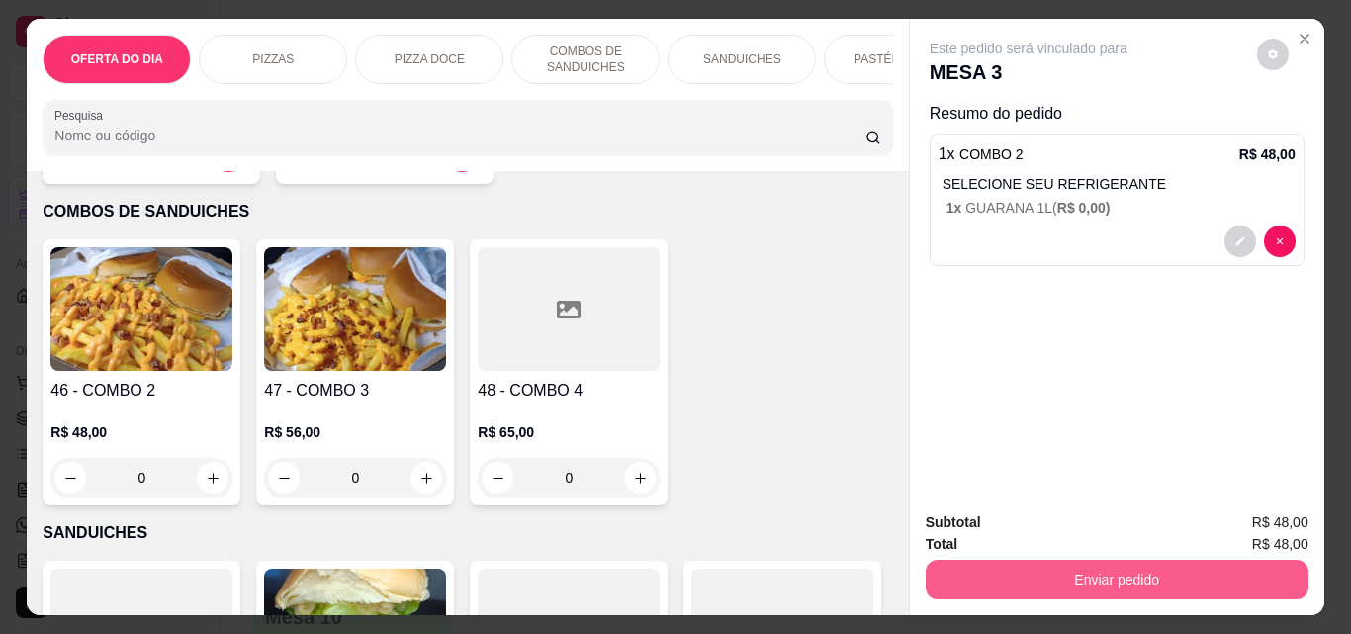
click at [1097, 570] on button "Enviar pedido" at bounding box center [1116, 580] width 383 height 40
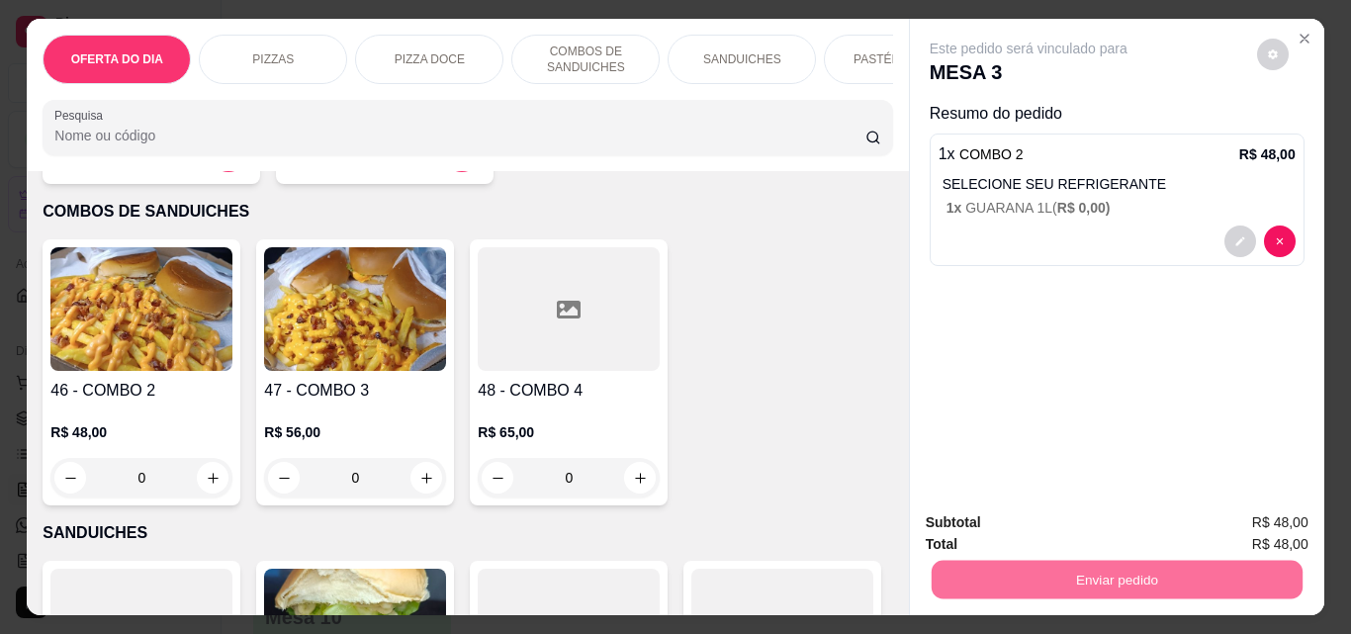
click at [1274, 513] on button "Enviar pedido" at bounding box center [1256, 523] width 112 height 38
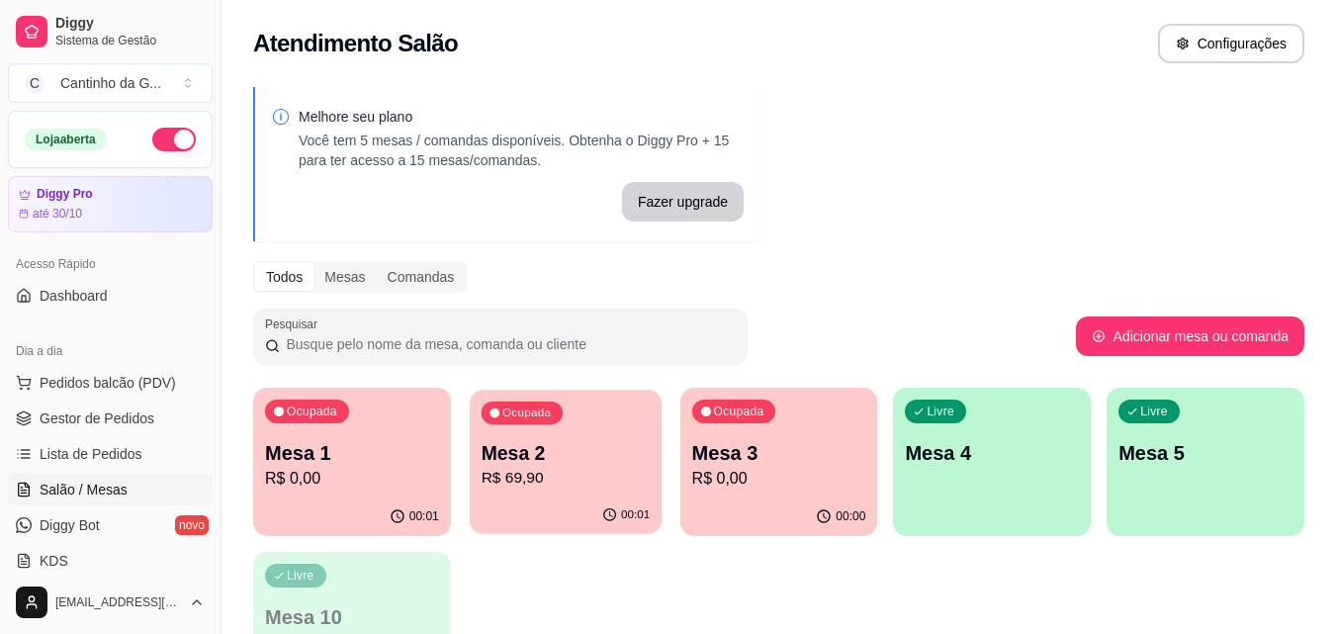
click at [597, 480] on p "R$ 69,90" at bounding box center [565, 478] width 169 height 23
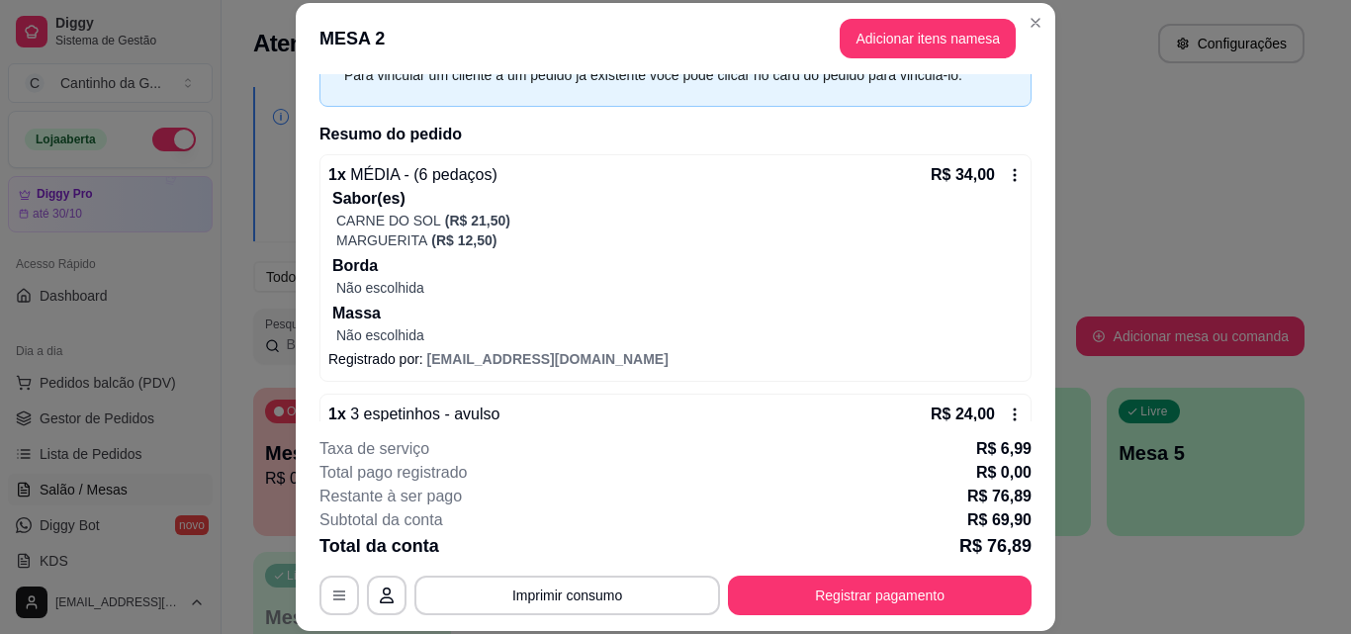
scroll to position [237, 0]
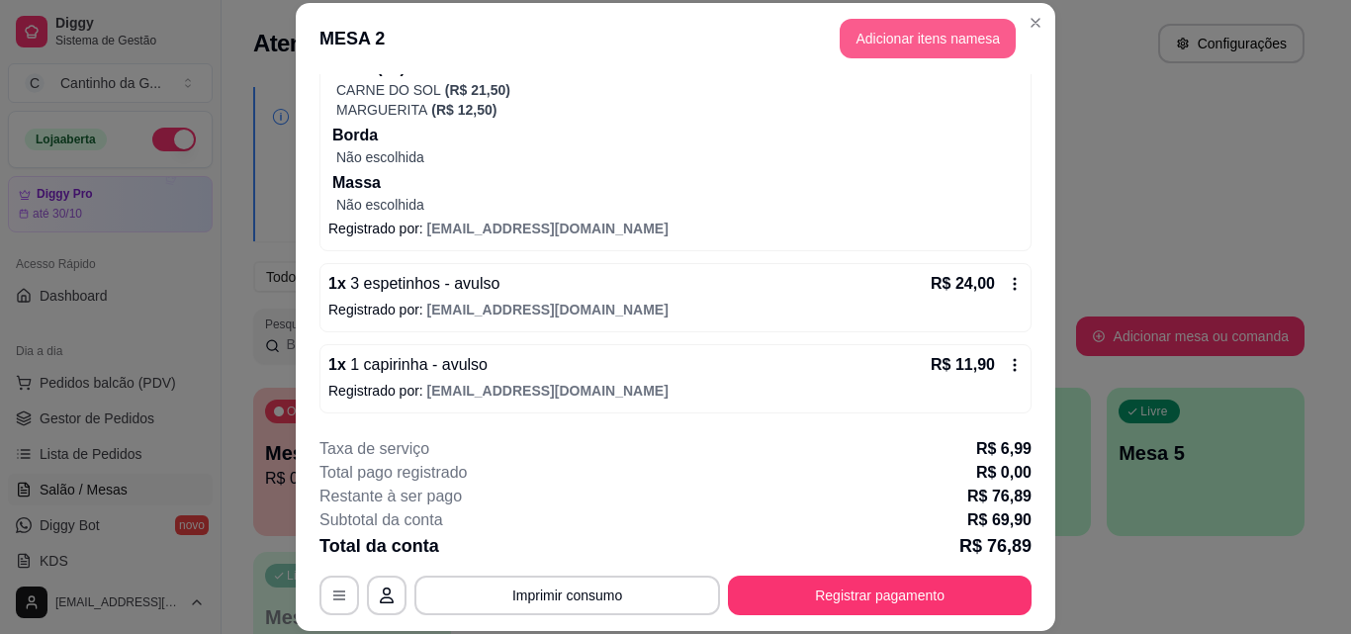
click at [906, 39] on button "Adicionar itens na mesa" at bounding box center [927, 39] width 176 height 40
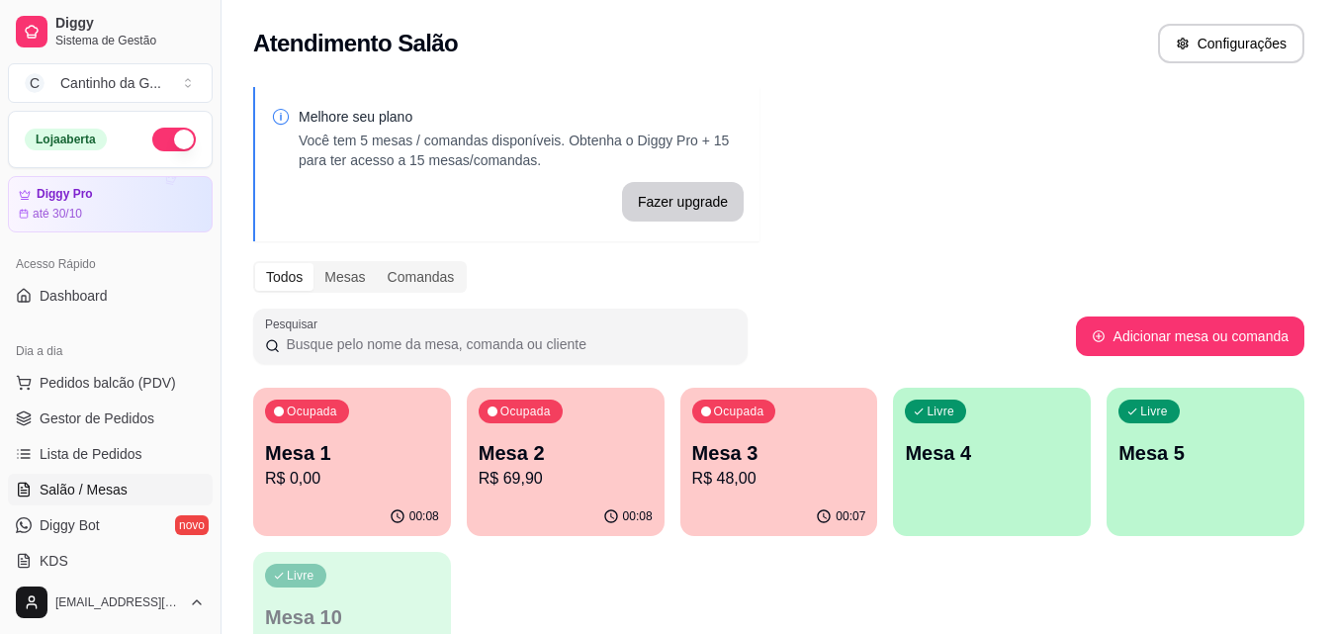
click at [585, 443] on p "Mesa 2" at bounding box center [566, 453] width 174 height 28
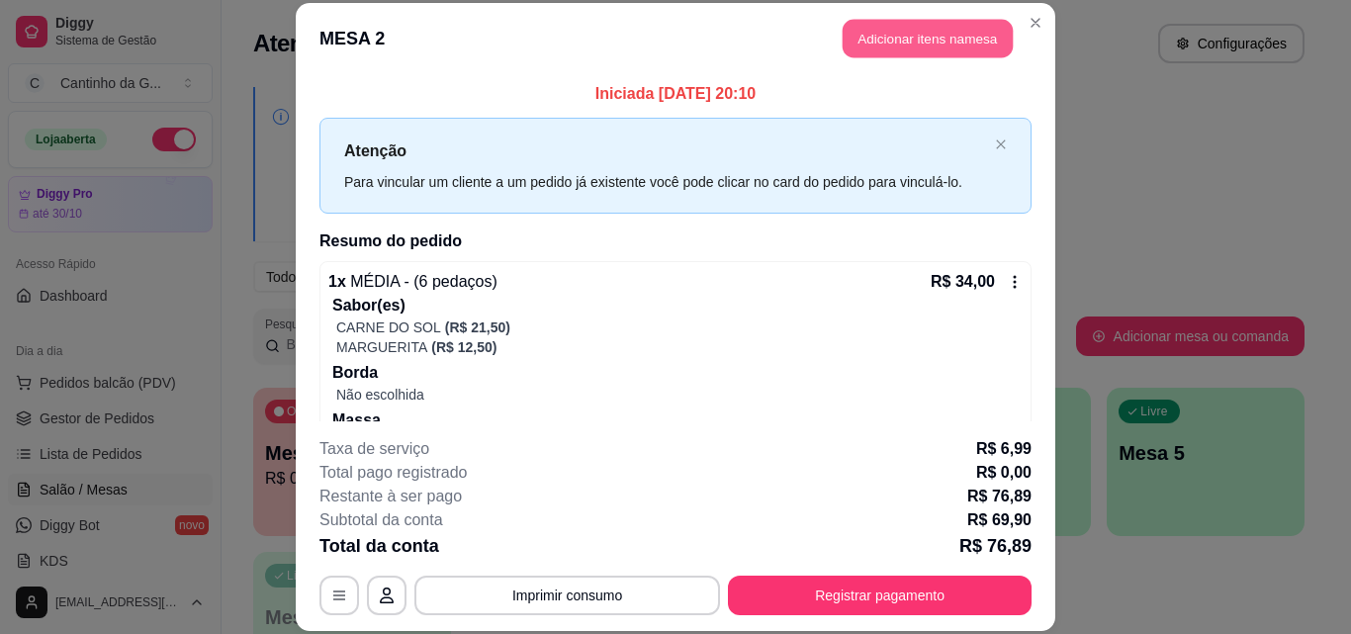
click at [873, 41] on button "Adicionar itens na mesa" at bounding box center [927, 39] width 170 height 39
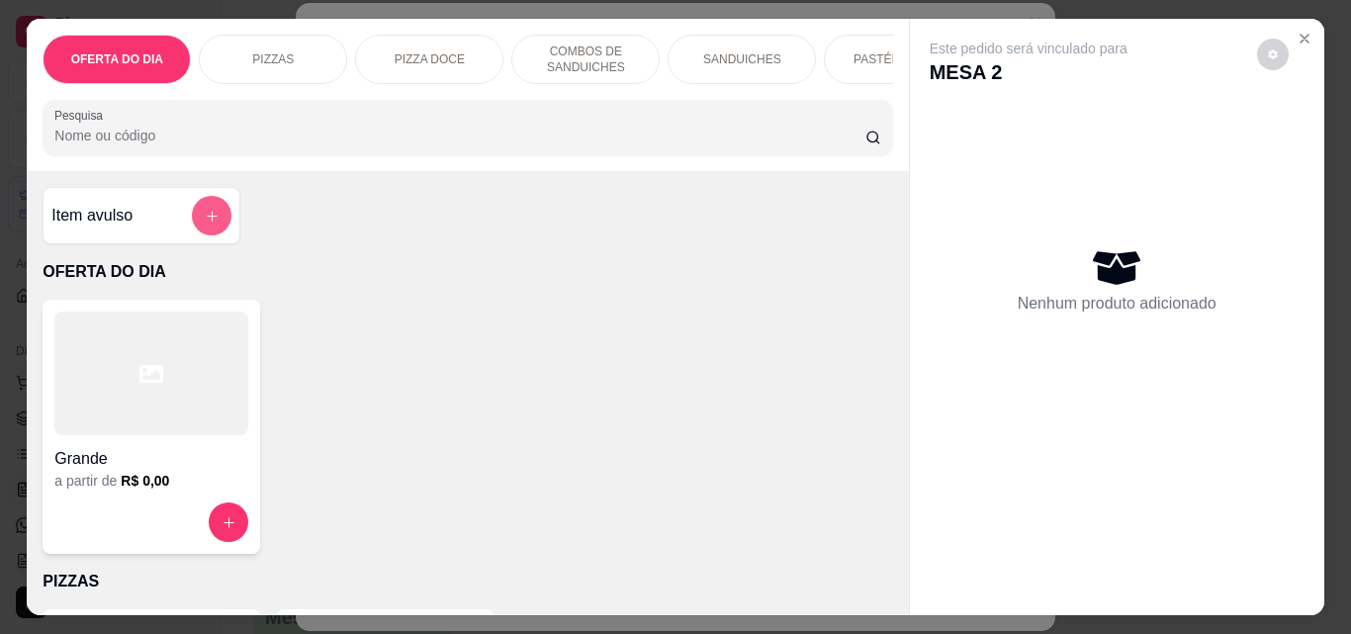
click at [205, 219] on icon "add-separate-item" at bounding box center [212, 216] width 15 height 15
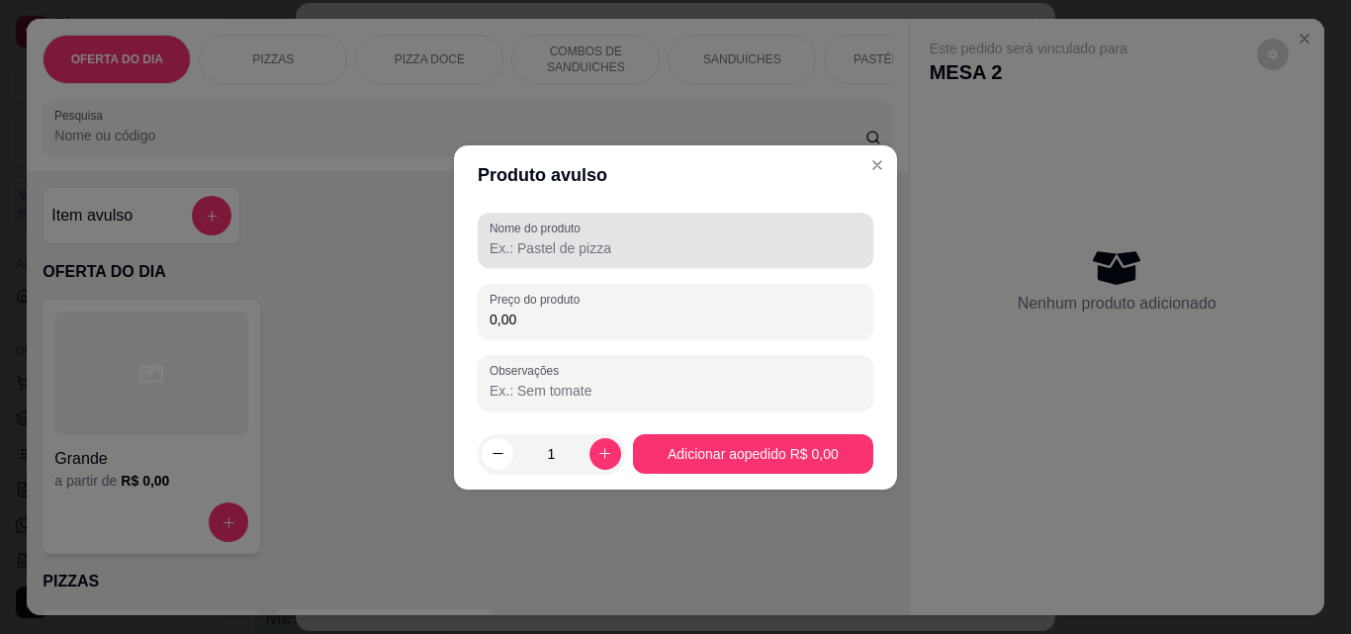
click at [540, 250] on input "Nome do produto" at bounding box center [675, 248] width 372 height 20
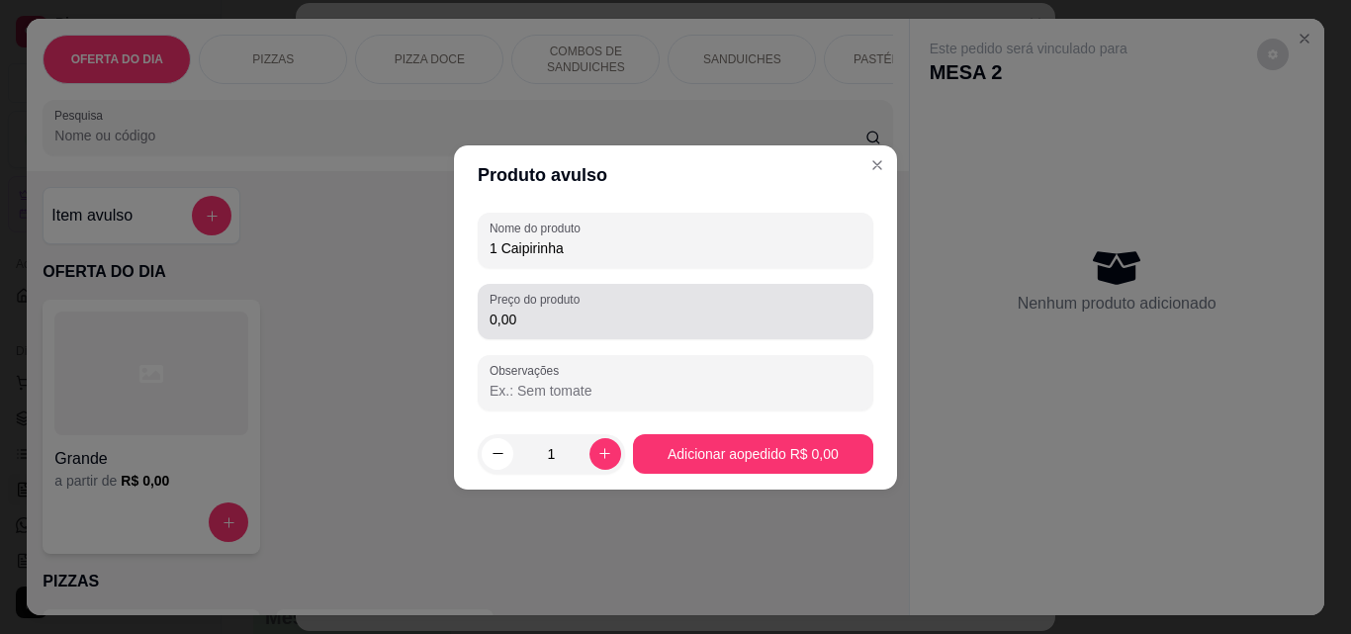
type input "1 Caipirinha"
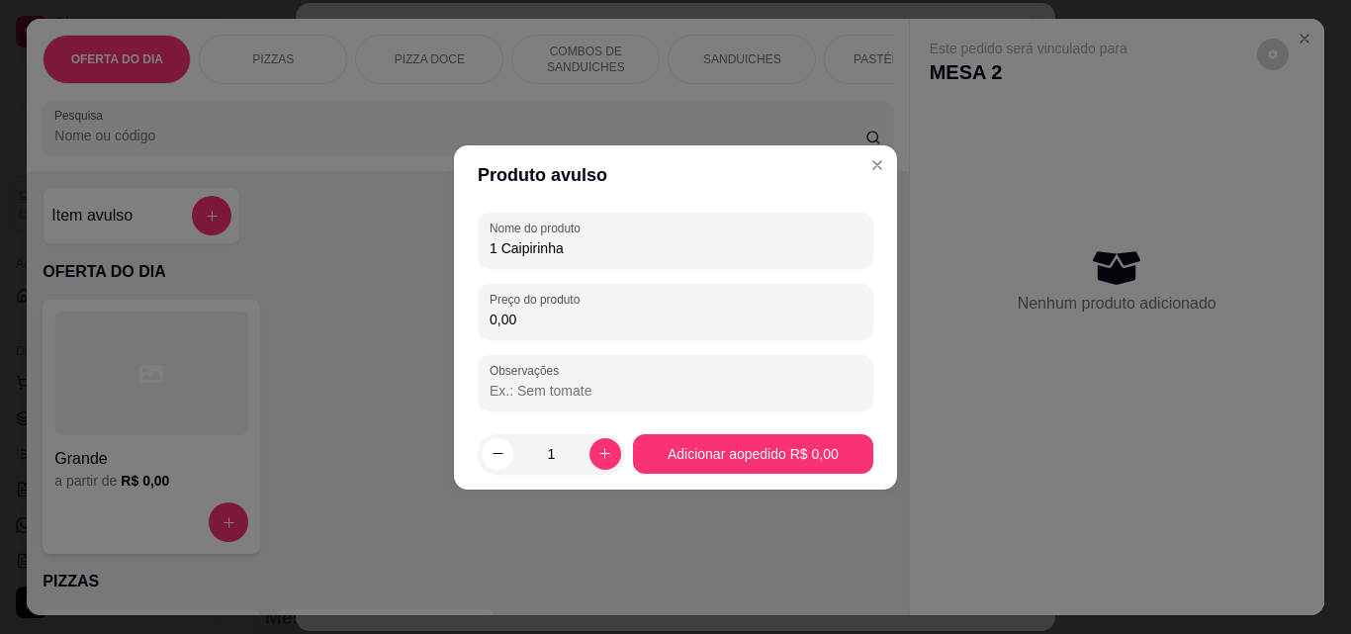
click at [559, 340] on div "Nome do produto 1 Caipirinha Preço do produto 0,00 Observações" at bounding box center [675, 312] width 395 height 198
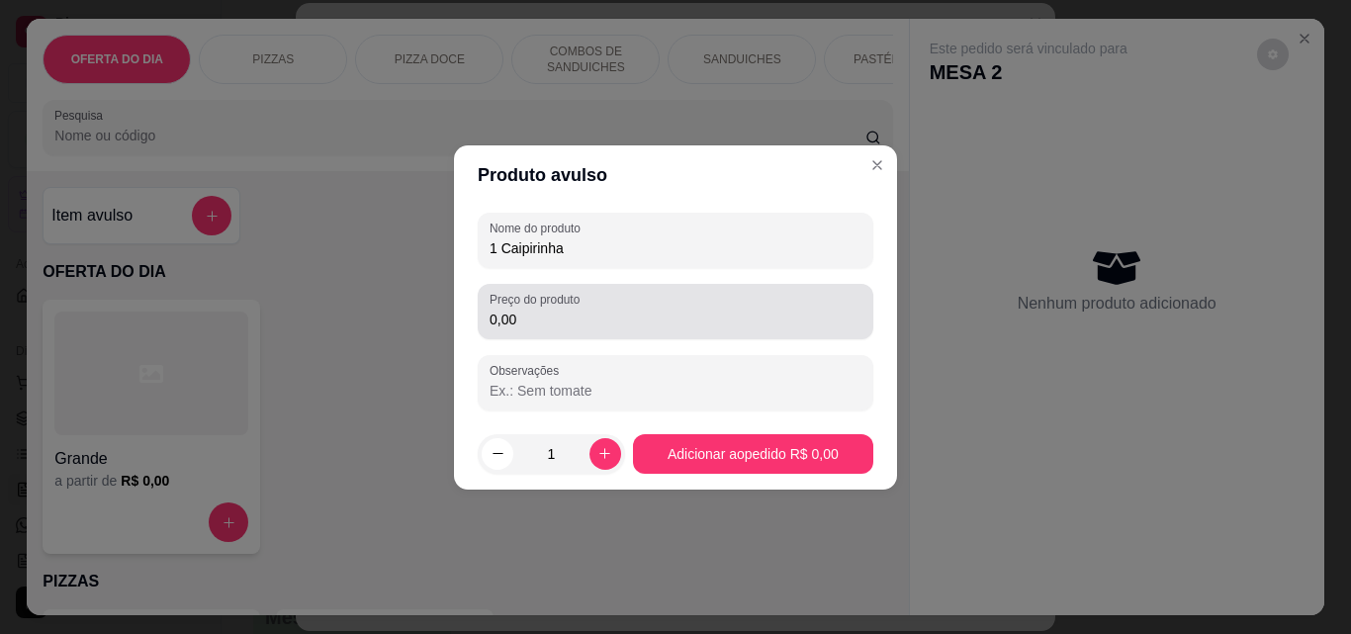
click at [569, 321] on input "0,00" at bounding box center [675, 319] width 372 height 20
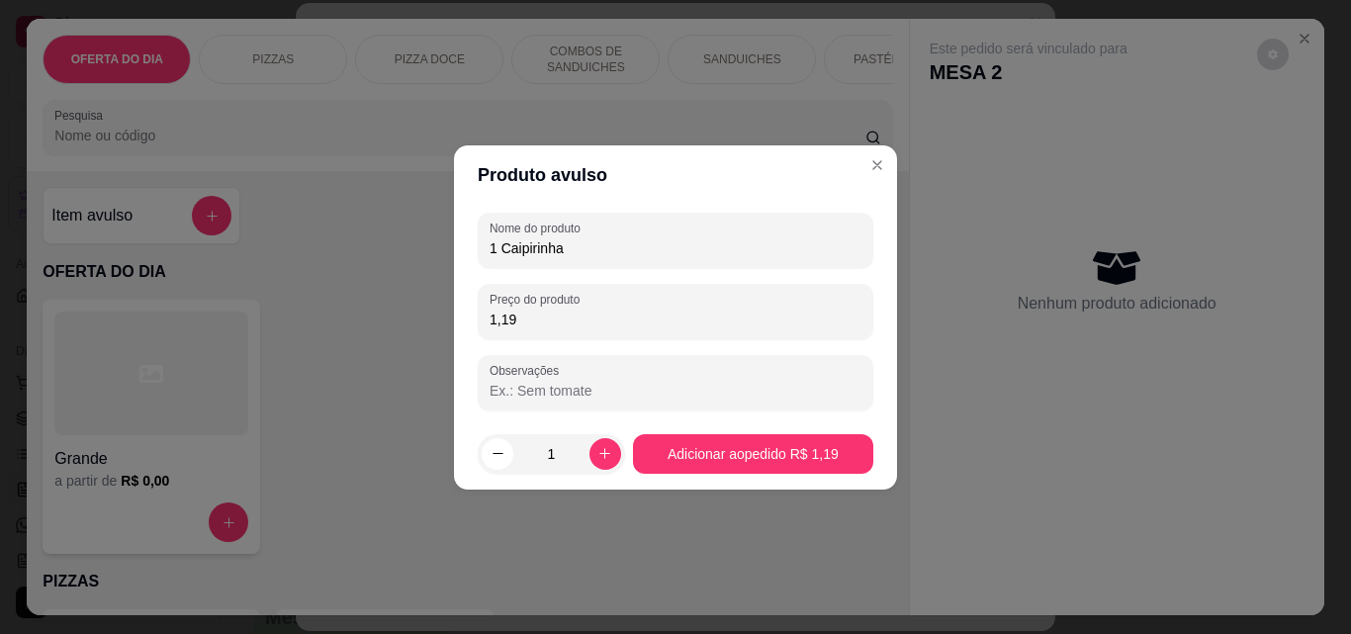
type input "11,90"
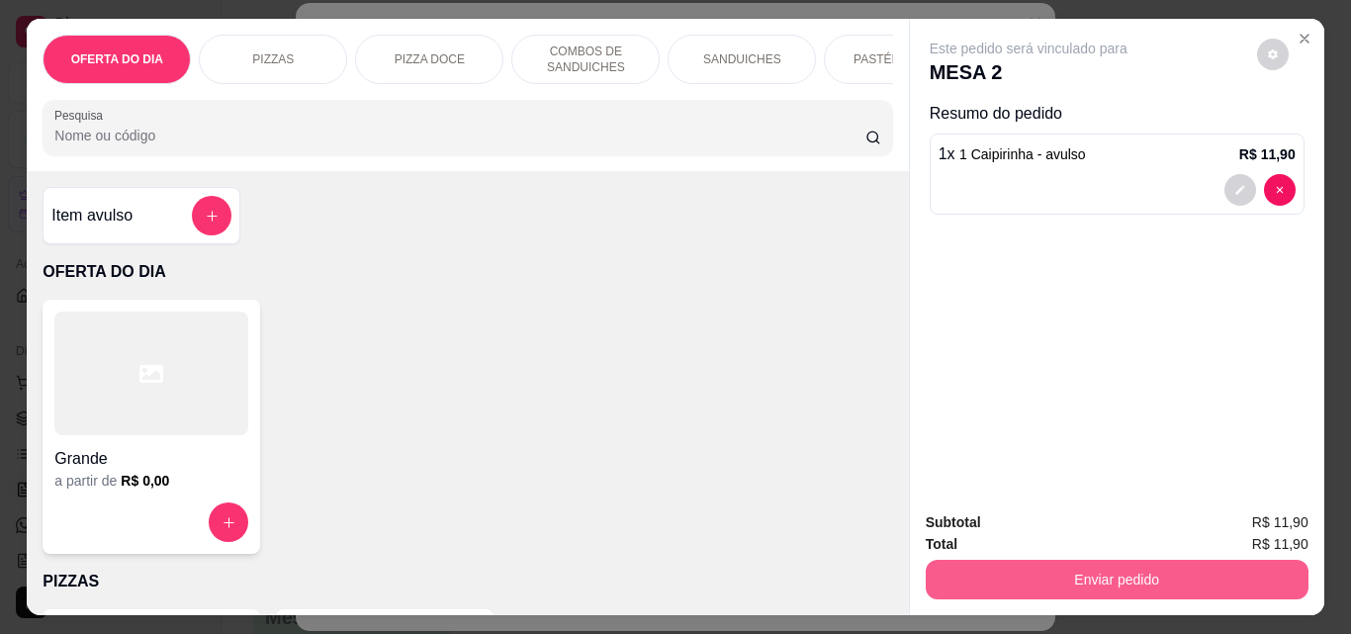
click at [1109, 577] on button "Enviar pedido" at bounding box center [1116, 580] width 383 height 40
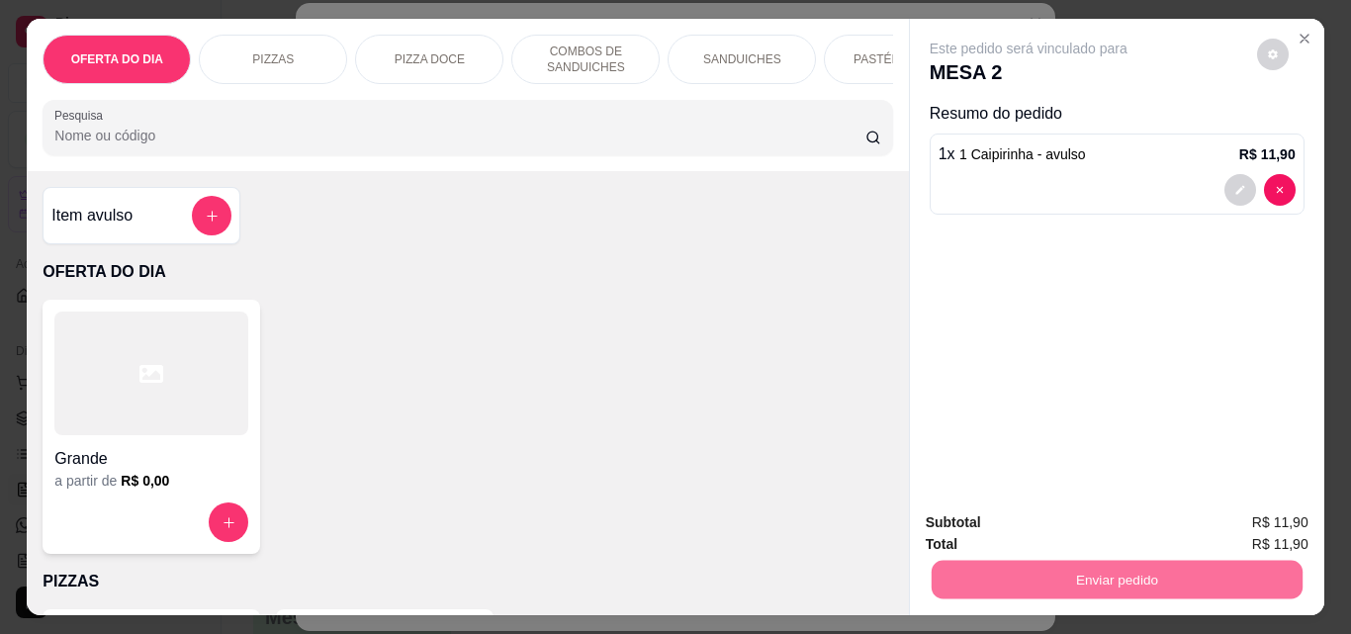
click at [1239, 524] on button "Enviar pedido" at bounding box center [1256, 523] width 112 height 38
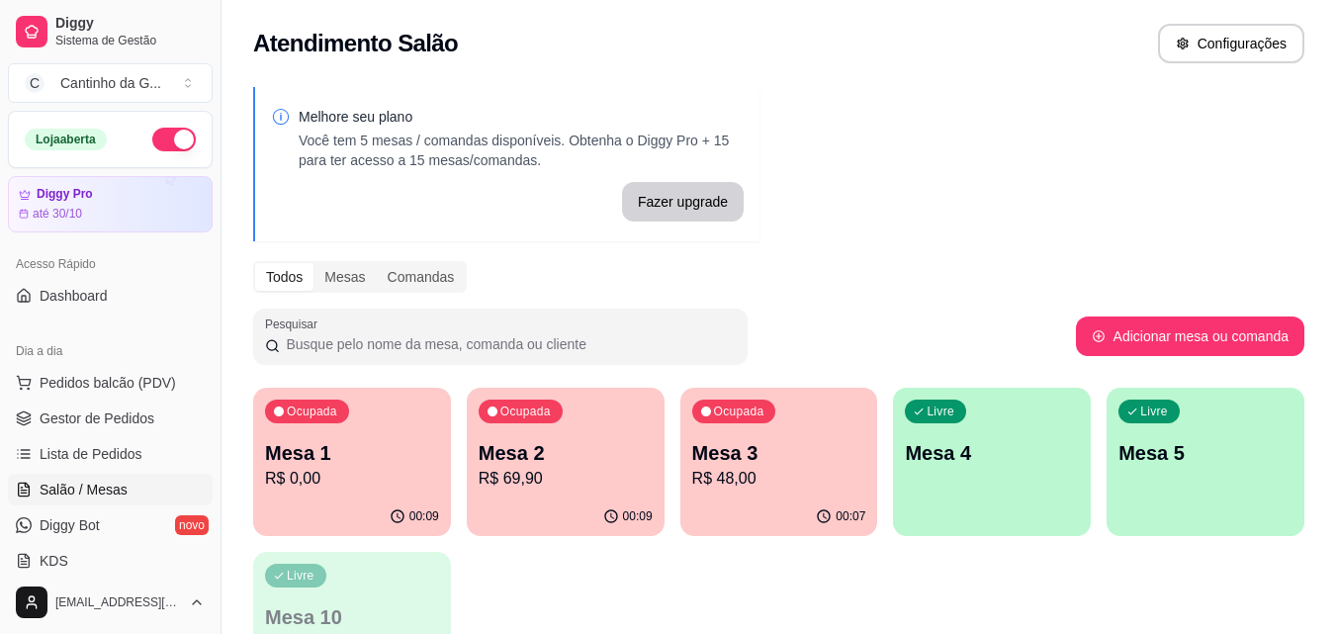
click at [511, 465] on p "Mesa 2" at bounding box center [566, 453] width 174 height 28
click at [807, 478] on p "R$ 48,00" at bounding box center [779, 479] width 174 height 24
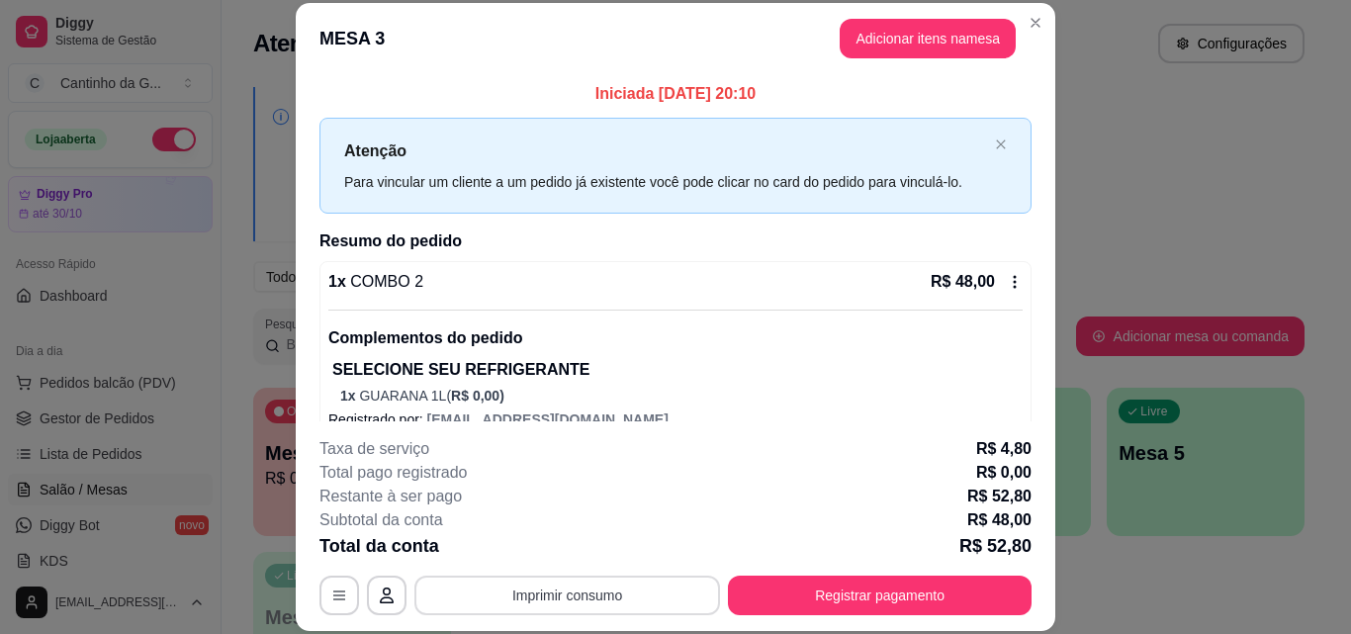
click at [582, 589] on button "Imprimir consumo" at bounding box center [567, 595] width 306 height 40
click at [596, 551] on button "IMPRESSORA" at bounding box center [565, 550] width 143 height 32
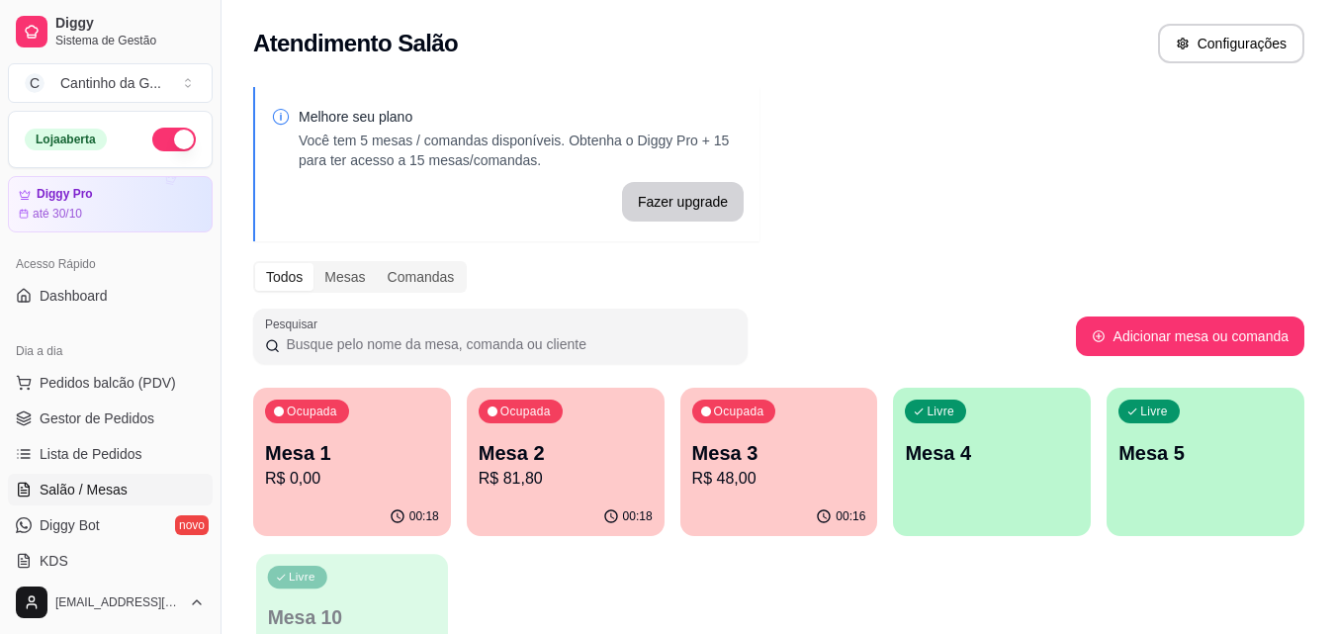
click at [388, 554] on div "Livre Mesa 10" at bounding box center [352, 614] width 192 height 121
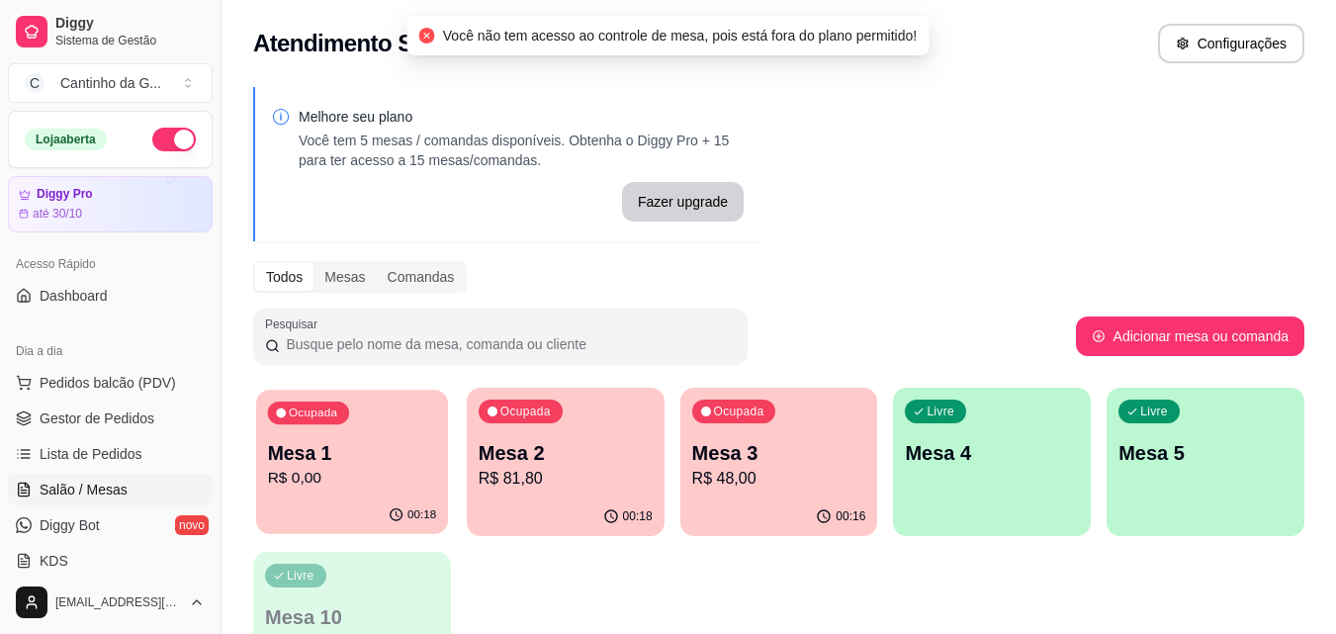
click at [395, 456] on p "Mesa 1" at bounding box center [352, 453] width 169 height 27
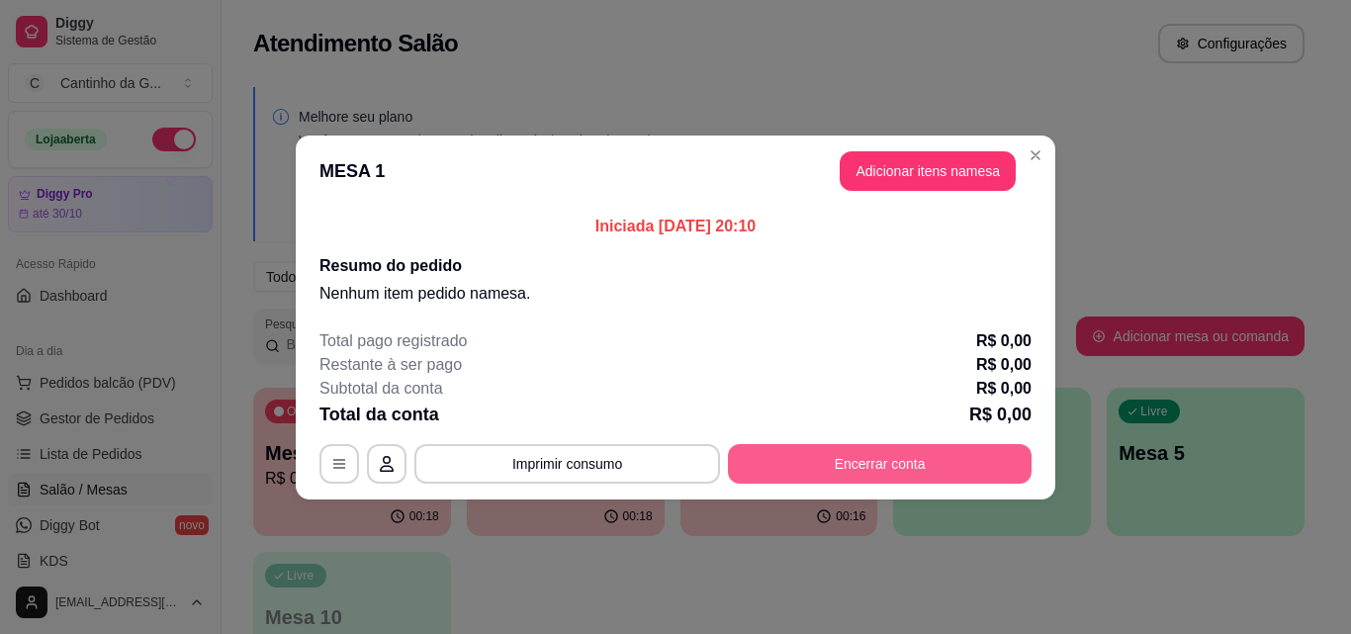
click at [927, 457] on button "Encerrar conta" at bounding box center [880, 464] width 304 height 40
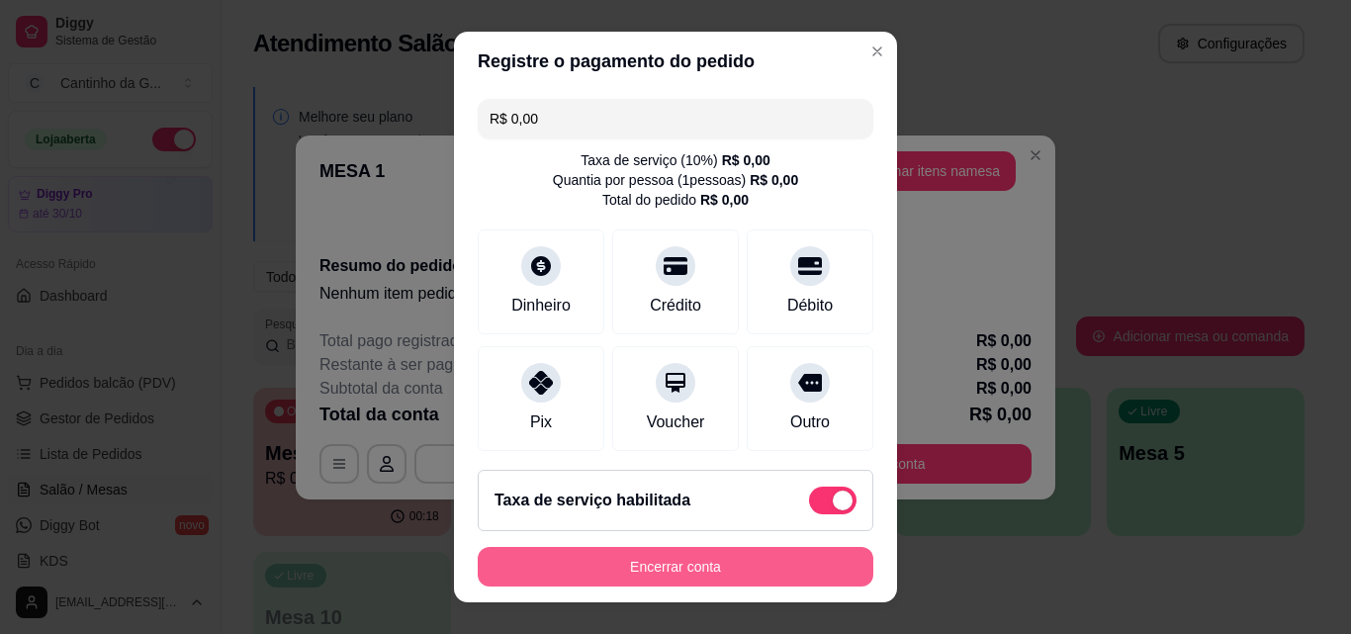
click at [753, 570] on button "Encerrar conta" at bounding box center [675, 567] width 395 height 40
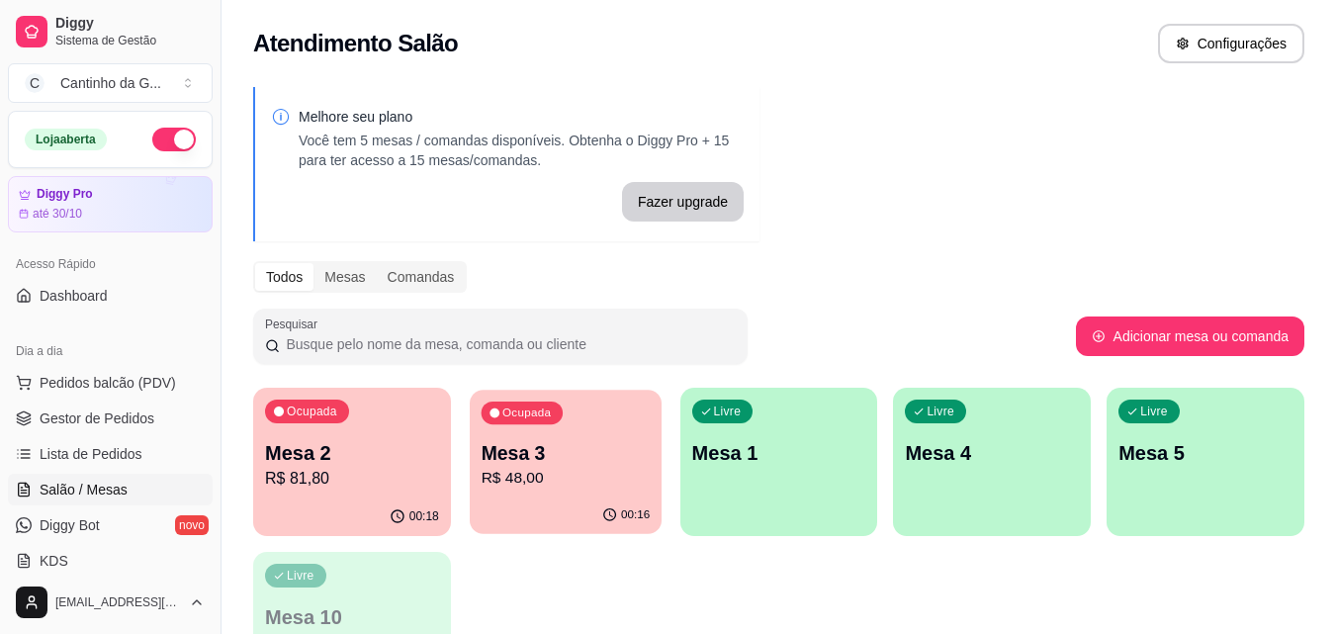
click at [582, 489] on p "R$ 48,00" at bounding box center [565, 478] width 169 height 23
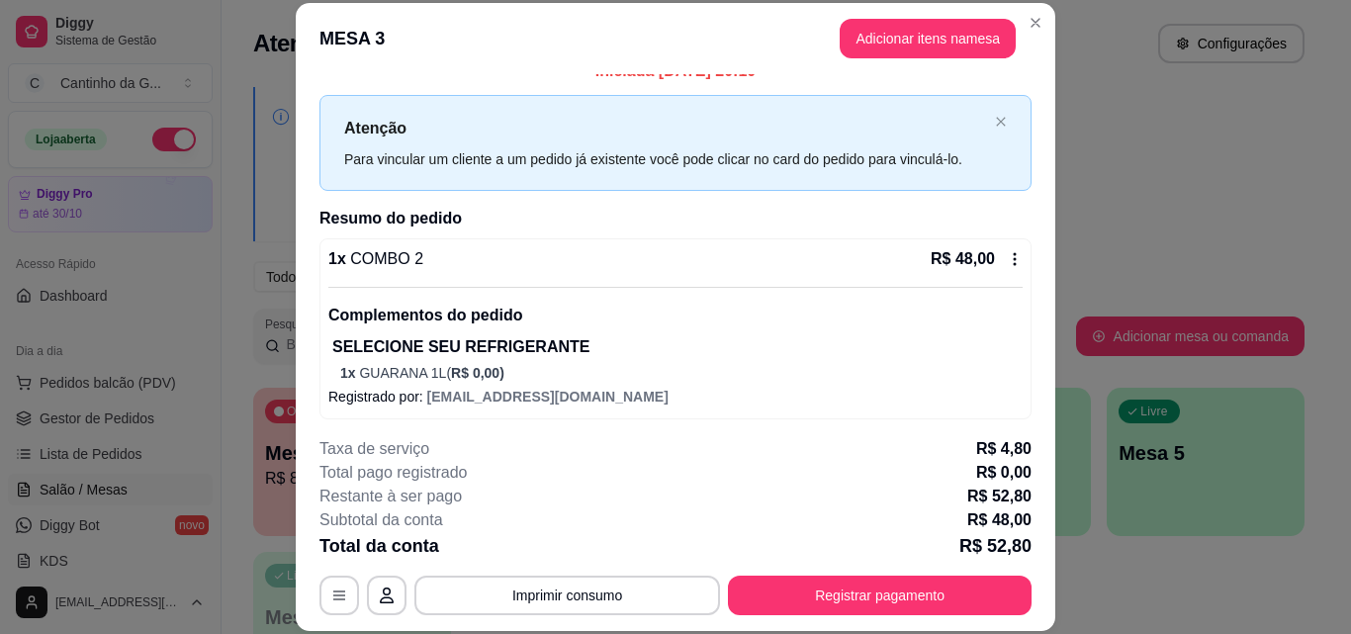
scroll to position [29, 0]
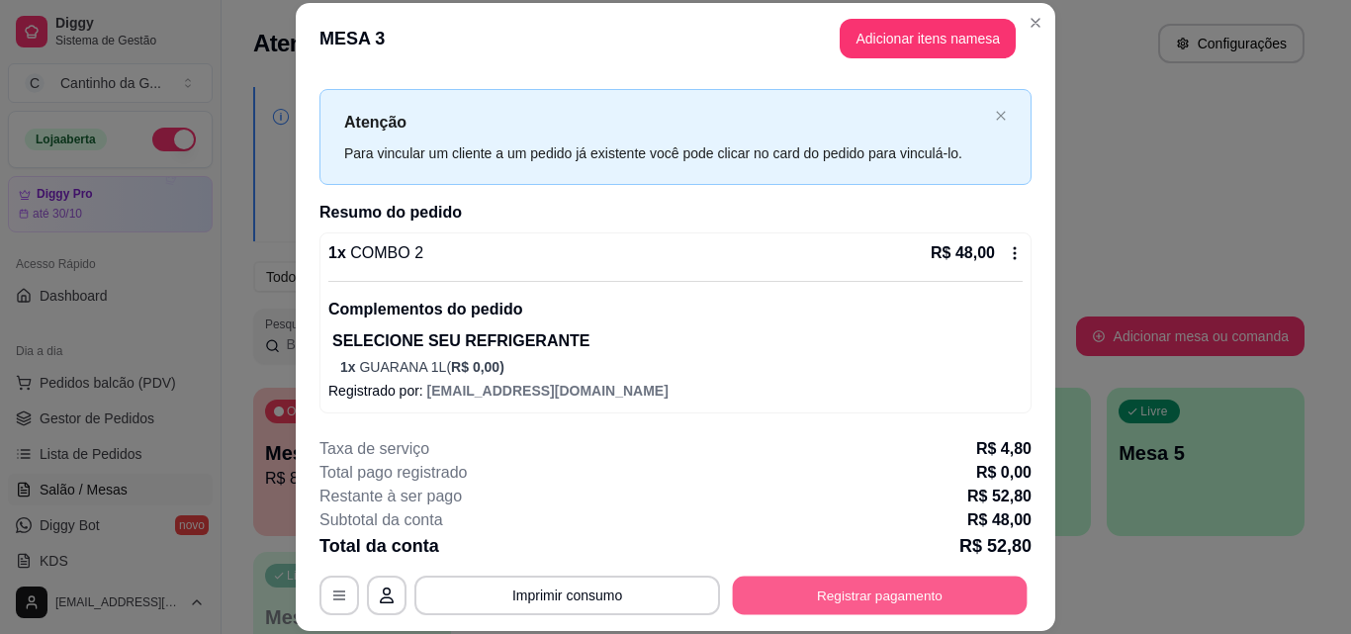
click at [798, 597] on button "Registrar pagamento" at bounding box center [880, 594] width 295 height 39
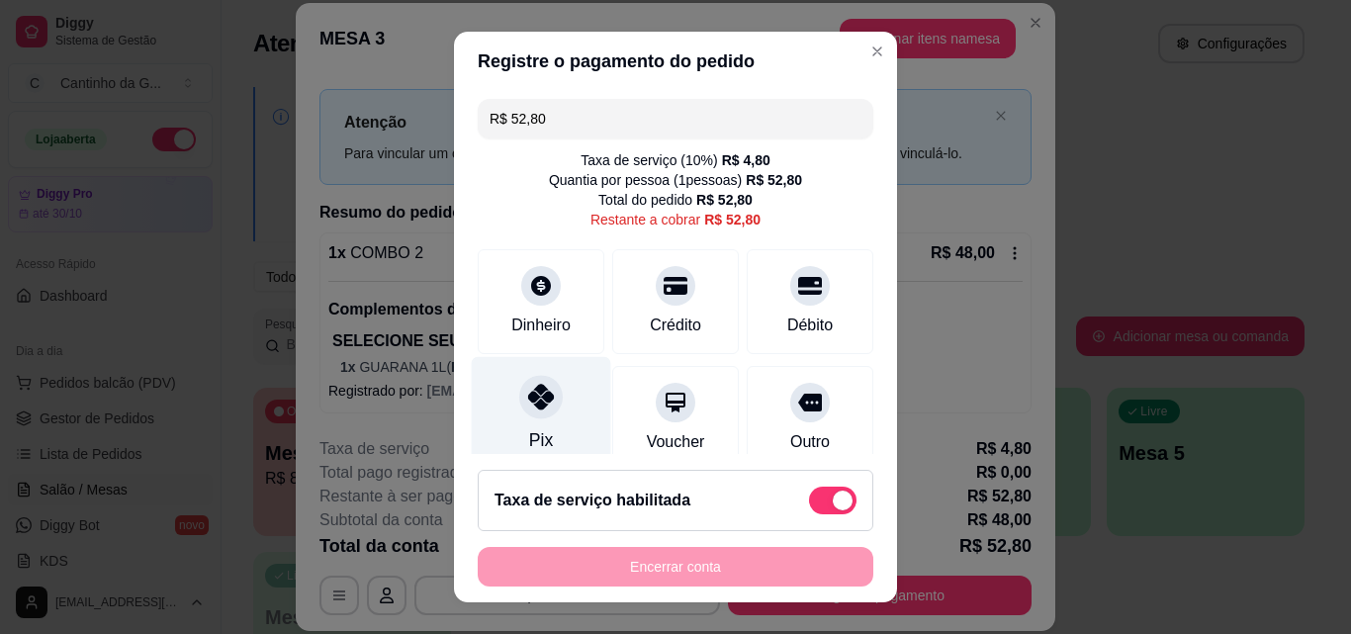
click at [522, 411] on div at bounding box center [541, 397] width 44 height 44
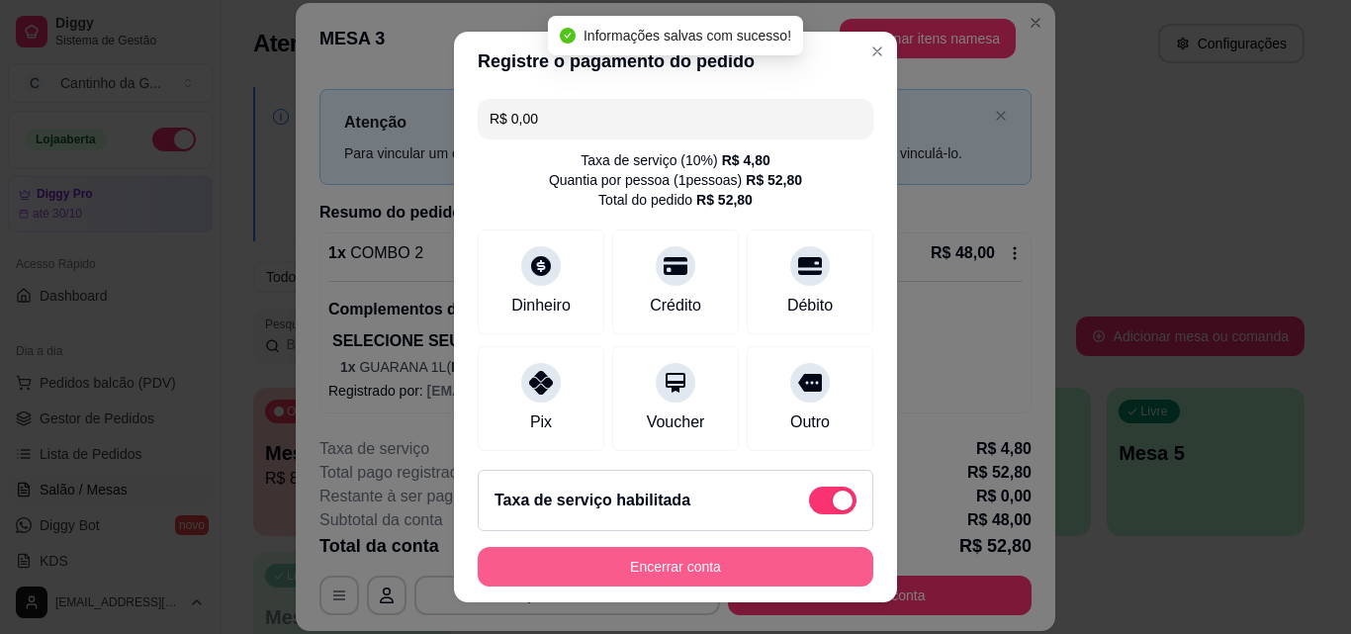
type input "R$ 0,00"
click at [751, 561] on button "Encerrar conta" at bounding box center [675, 567] width 384 height 39
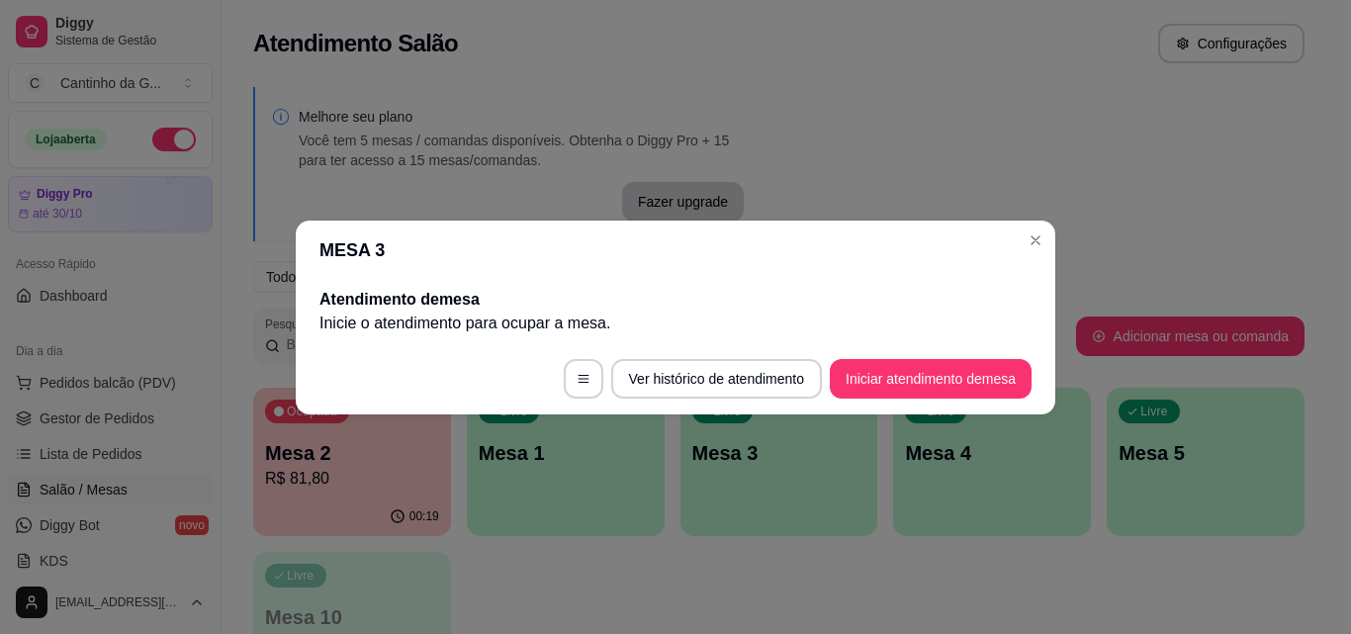
scroll to position [0, 0]
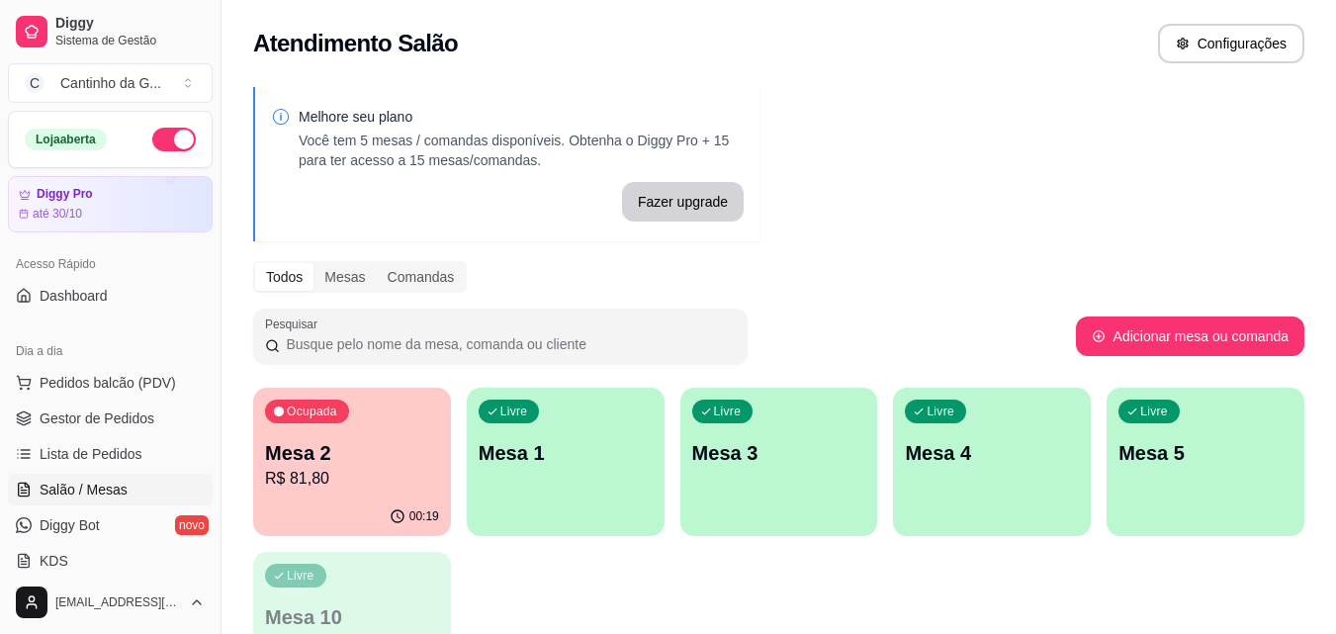
click at [354, 478] on p "R$ 81,80" at bounding box center [352, 479] width 174 height 24
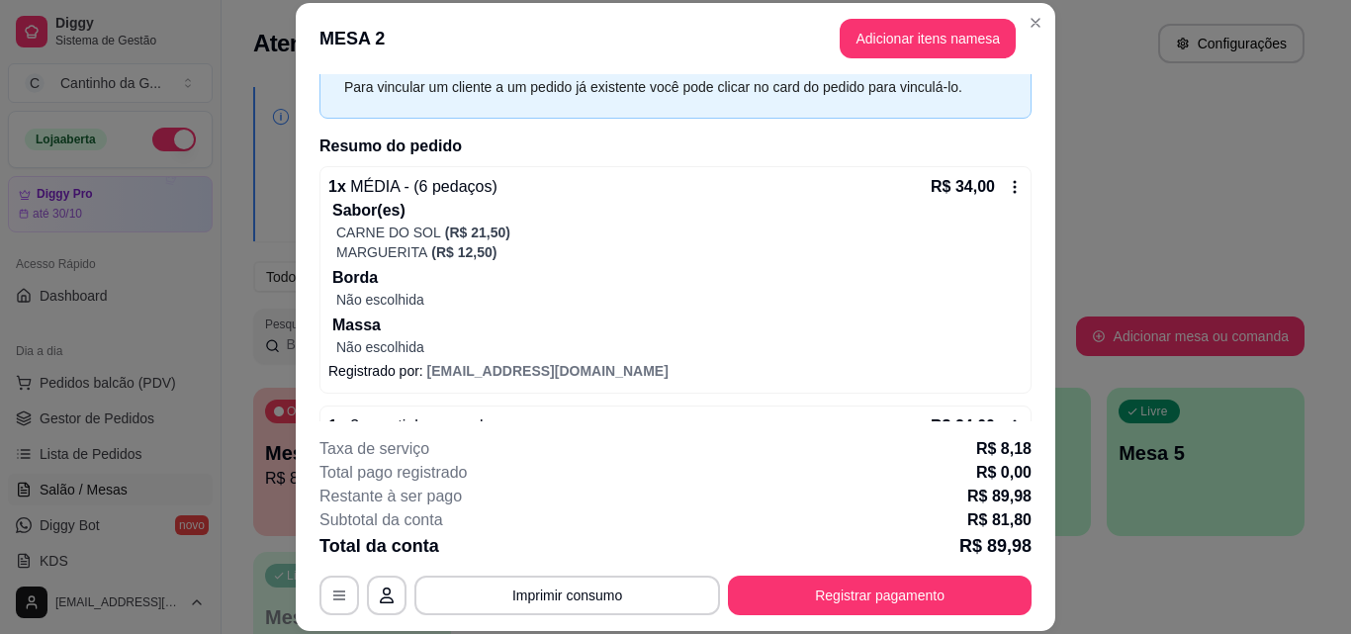
scroll to position [198, 0]
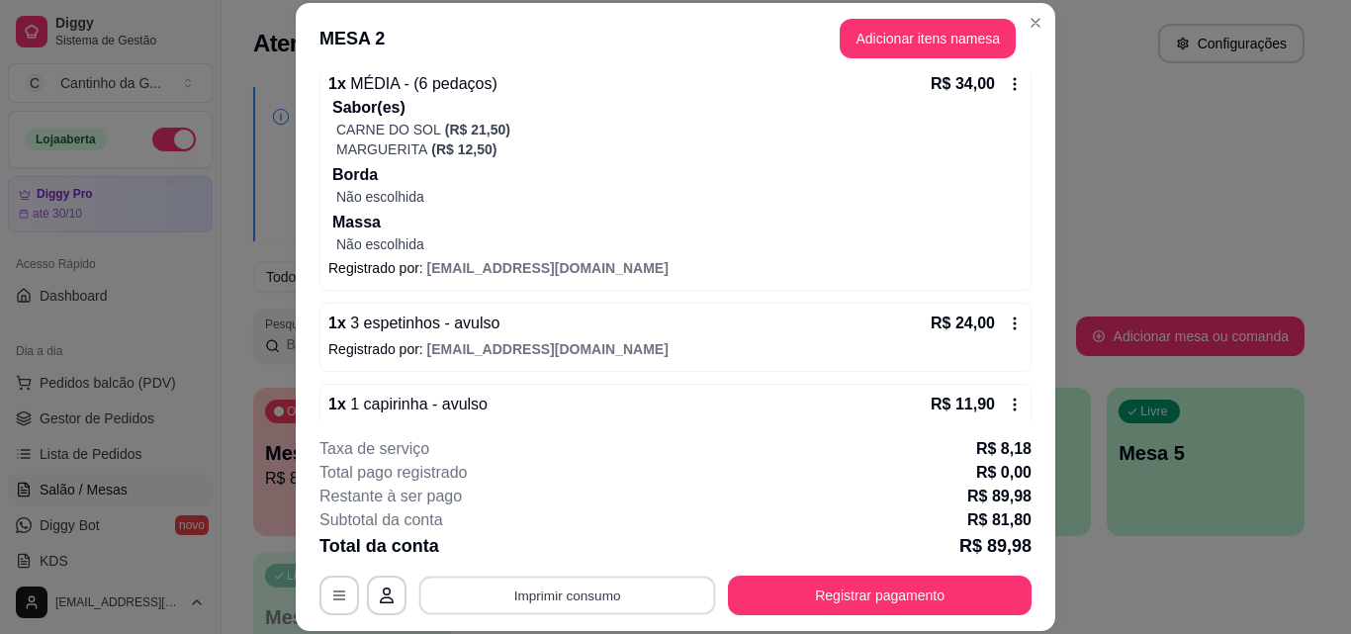
click at [638, 599] on button "Imprimir consumo" at bounding box center [567, 594] width 297 height 39
click at [552, 548] on button "IMPRESSORA" at bounding box center [565, 549] width 143 height 32
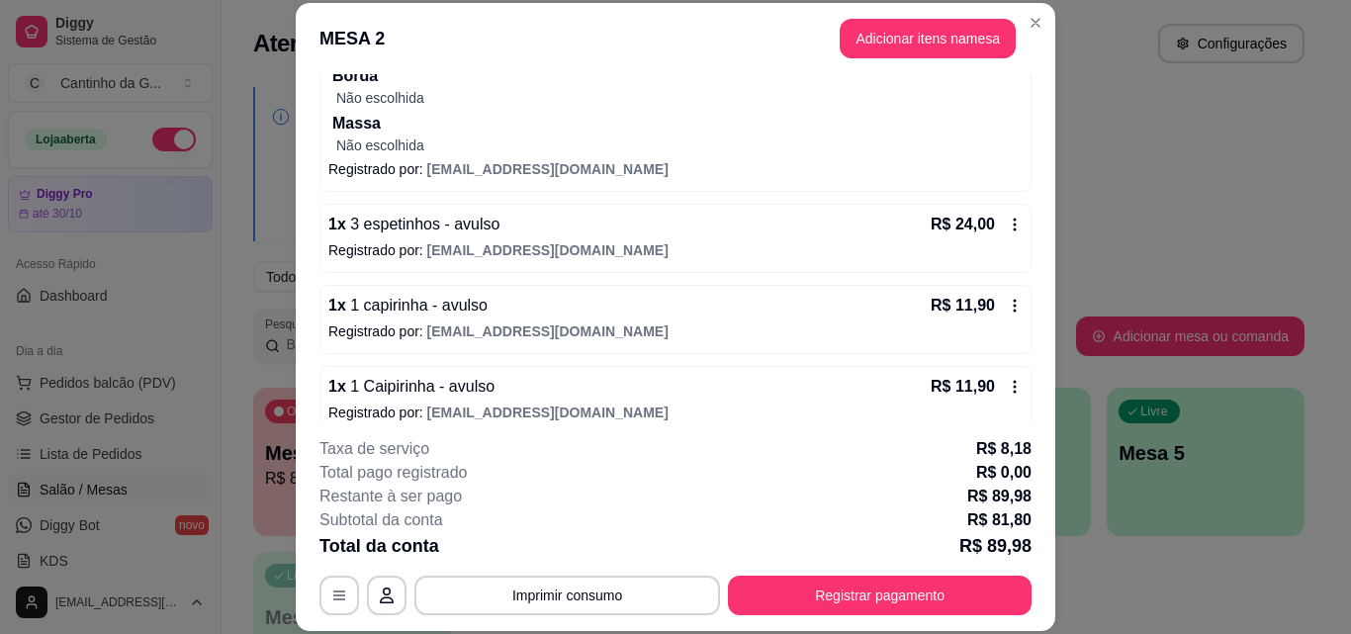
scroll to position [318, 0]
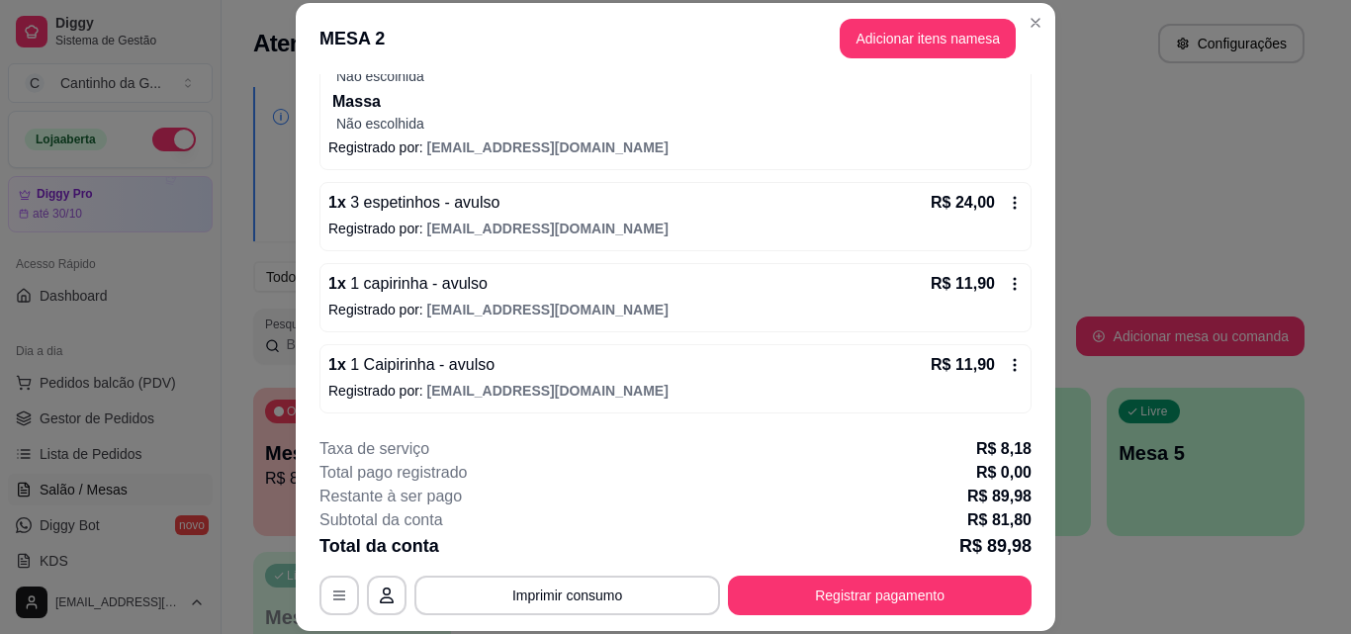
click at [1007, 204] on icon at bounding box center [1015, 203] width 16 height 16
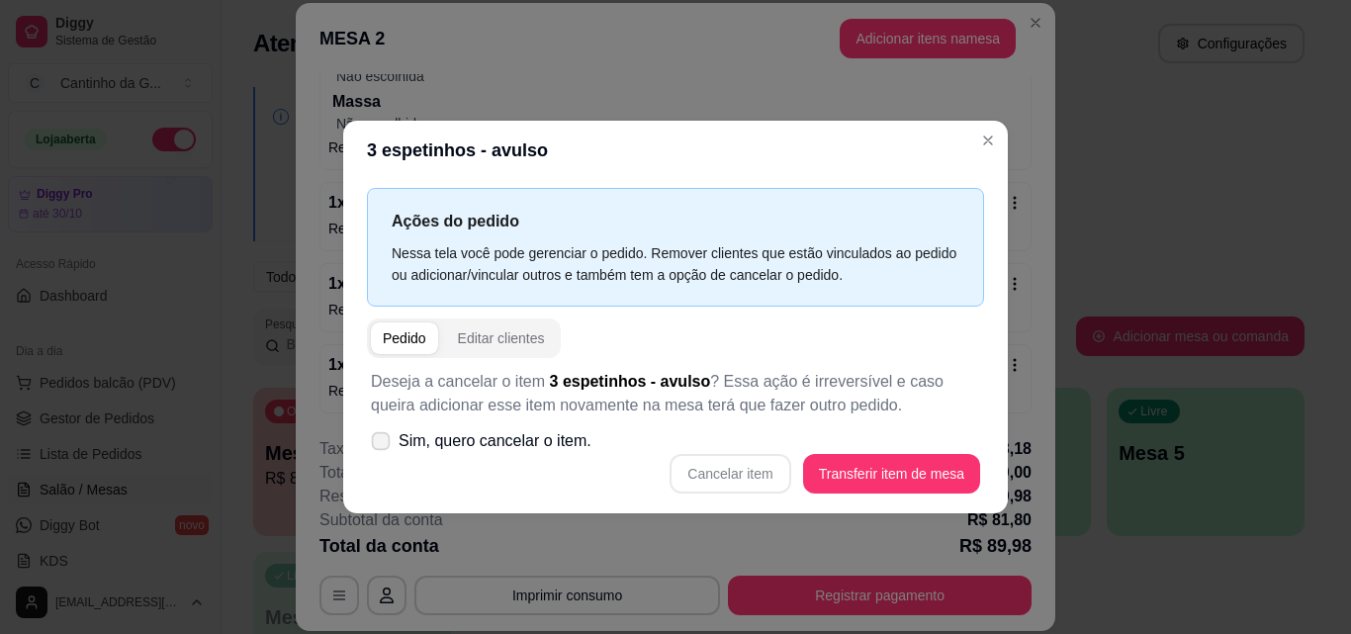
click at [474, 430] on span "Sim, quero cancelar o item." at bounding box center [494, 441] width 193 height 24
click at [383, 444] on input "Sim, quero cancelar o item." at bounding box center [376, 450] width 13 height 13
checkbox input "true"
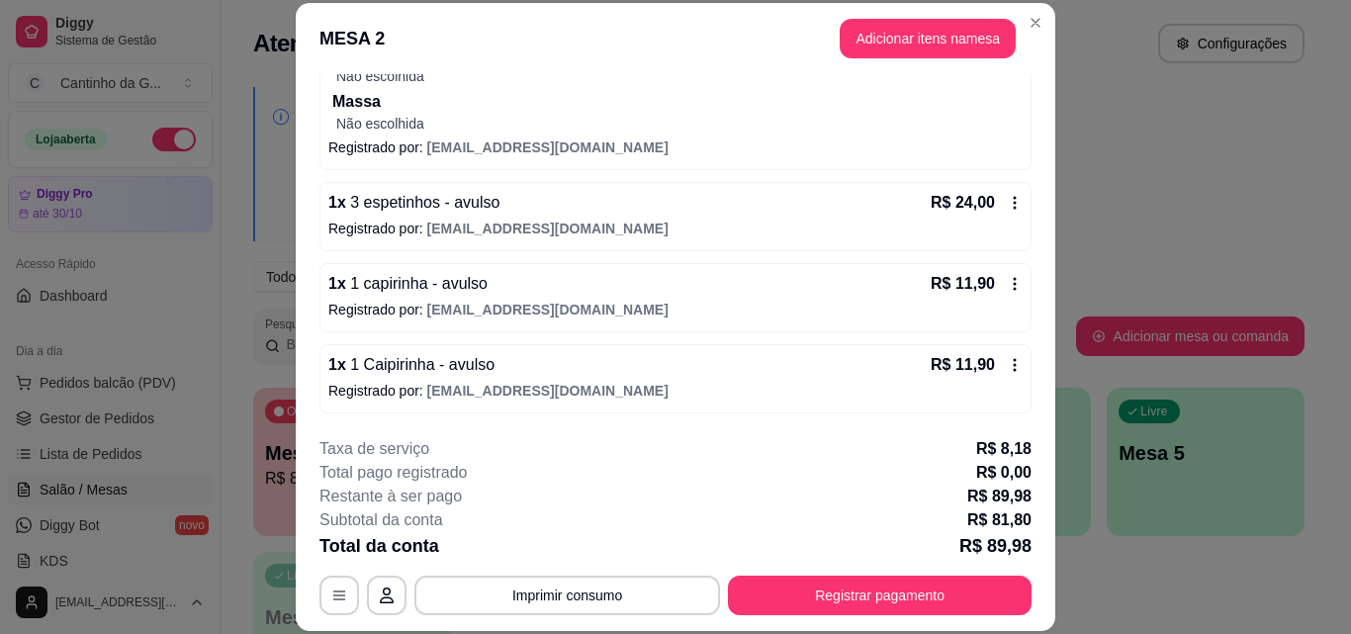
click at [1007, 201] on icon at bounding box center [1015, 203] width 16 height 16
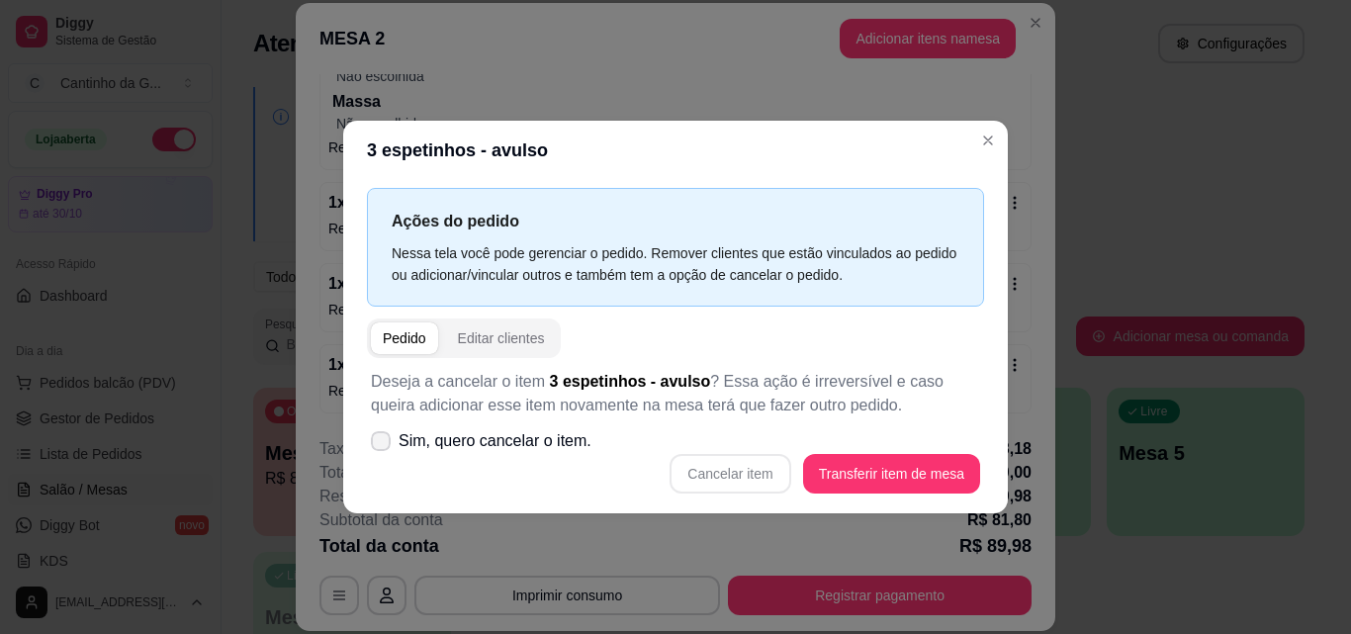
click at [519, 435] on span "Sim, quero cancelar o item." at bounding box center [494, 441] width 193 height 24
click at [383, 444] on input "Sim, quero cancelar o item." at bounding box center [376, 450] width 13 height 13
checkbox input "true"
click at [771, 470] on button "Cancelar item" at bounding box center [729, 474] width 121 height 40
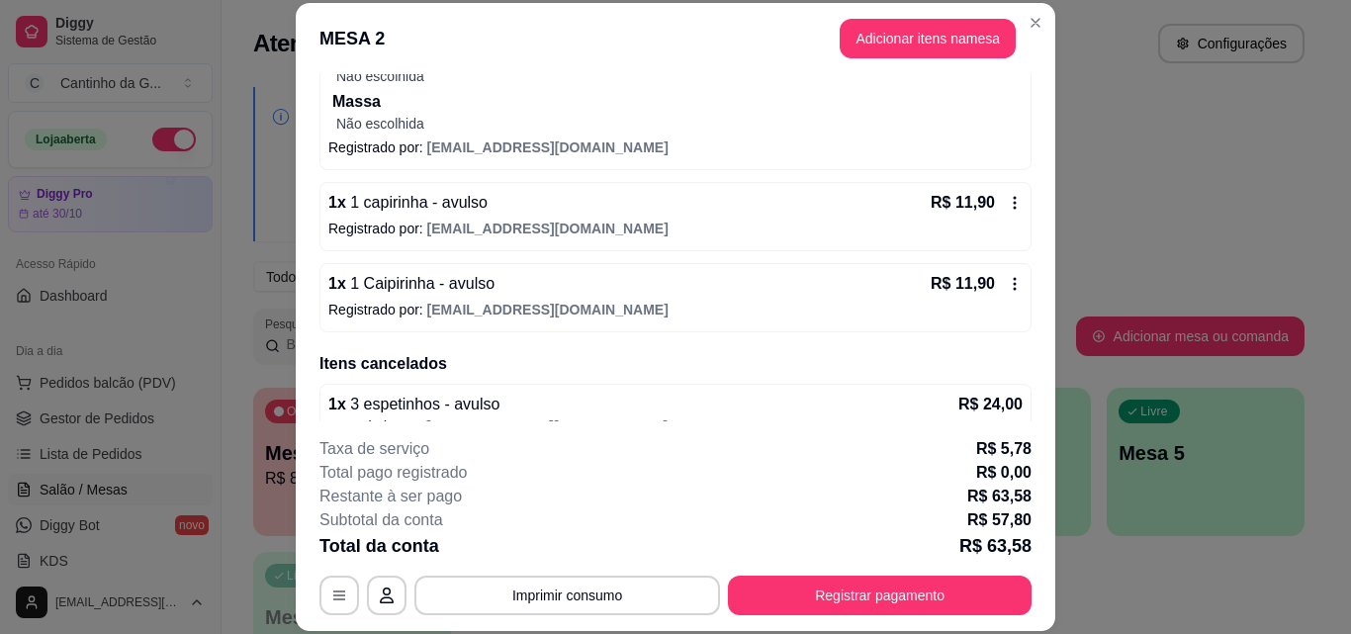
click at [1007, 205] on icon at bounding box center [1015, 203] width 16 height 16
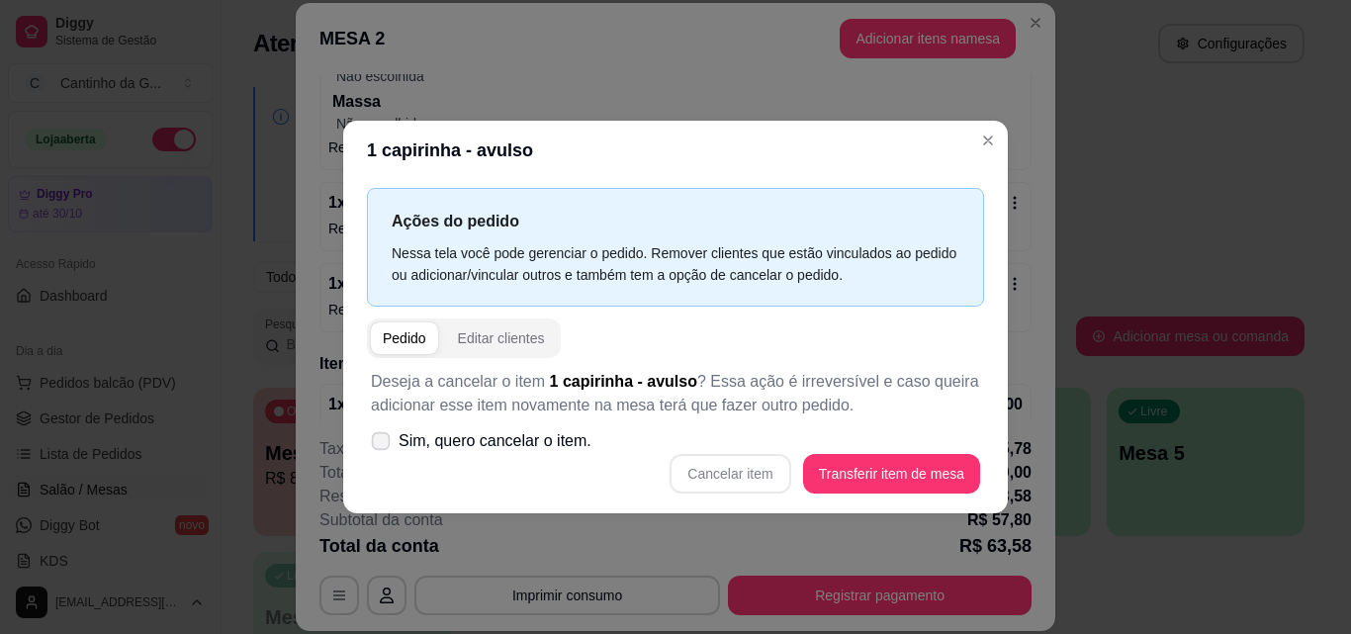
click at [547, 441] on span "Sim, quero cancelar o item." at bounding box center [494, 441] width 193 height 24
click at [383, 444] on input "Sim, quero cancelar o item." at bounding box center [376, 450] width 13 height 13
checkbox input "true"
click at [720, 483] on button "Cancelar item" at bounding box center [730, 473] width 118 height 39
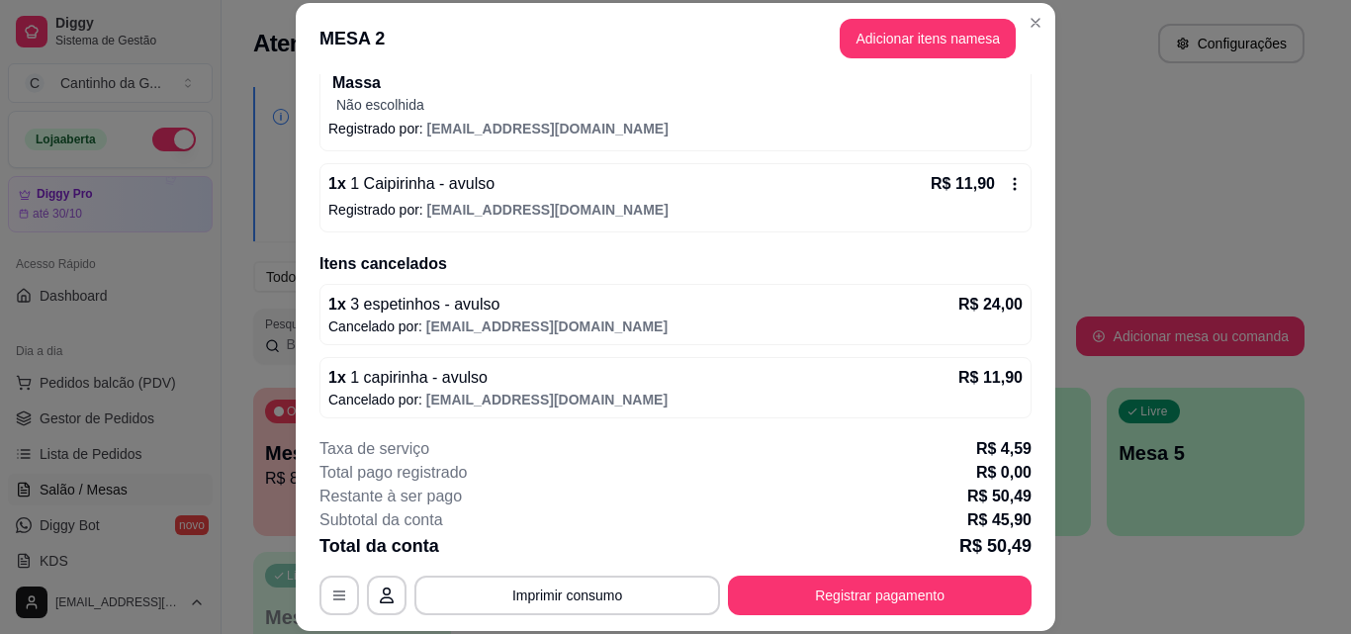
scroll to position [342, 0]
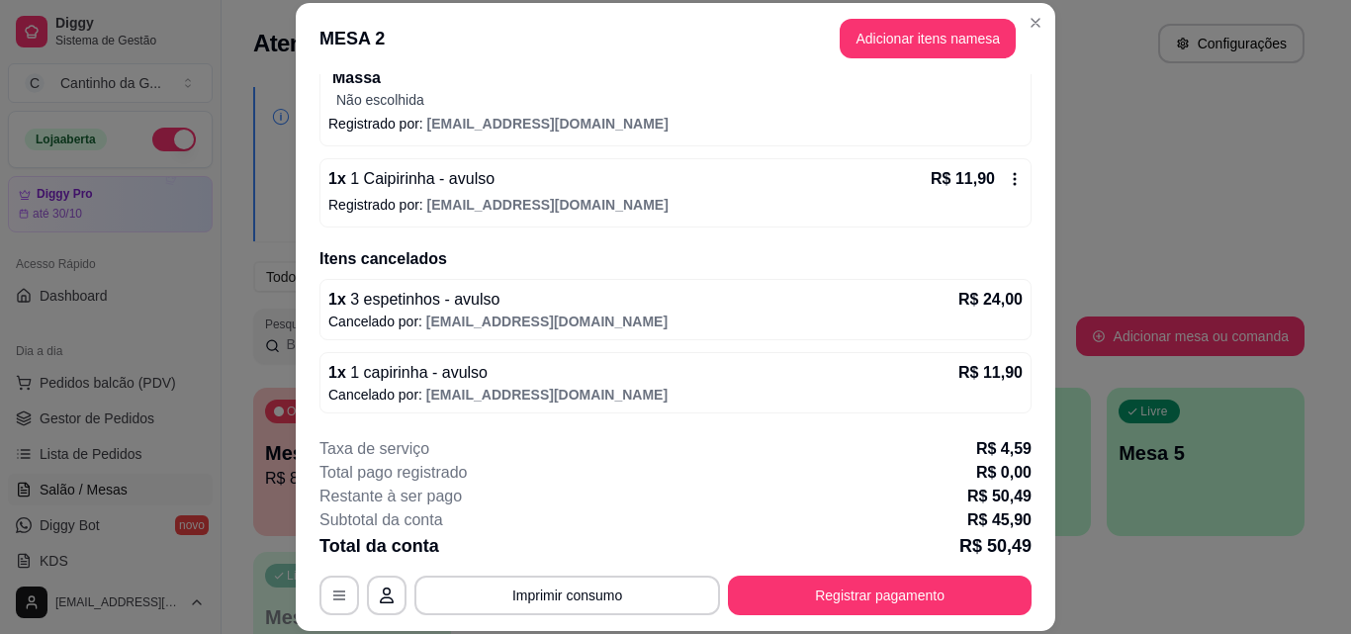
click at [1007, 179] on icon at bounding box center [1015, 179] width 16 height 16
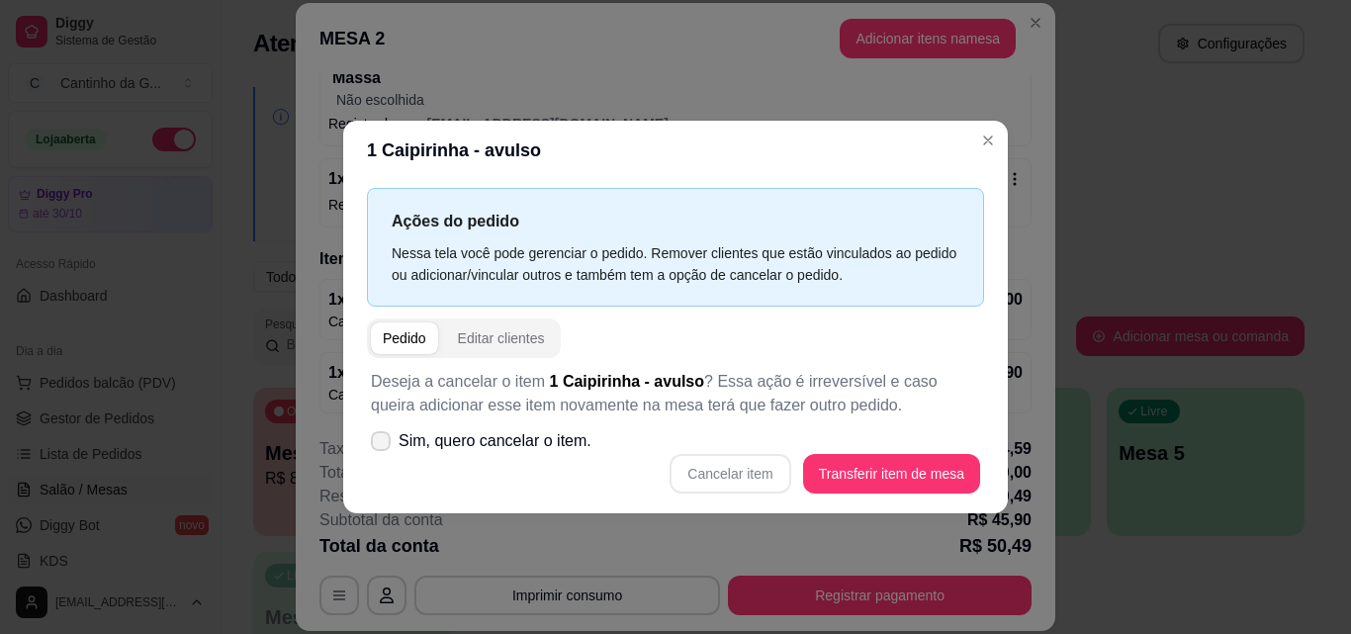
click at [472, 438] on span "Sim, quero cancelar o item." at bounding box center [494, 441] width 193 height 24
click at [383, 444] on input "Sim, quero cancelar o item." at bounding box center [376, 450] width 13 height 13
checkbox input "true"
click at [700, 467] on button "Cancelar item" at bounding box center [729, 474] width 121 height 40
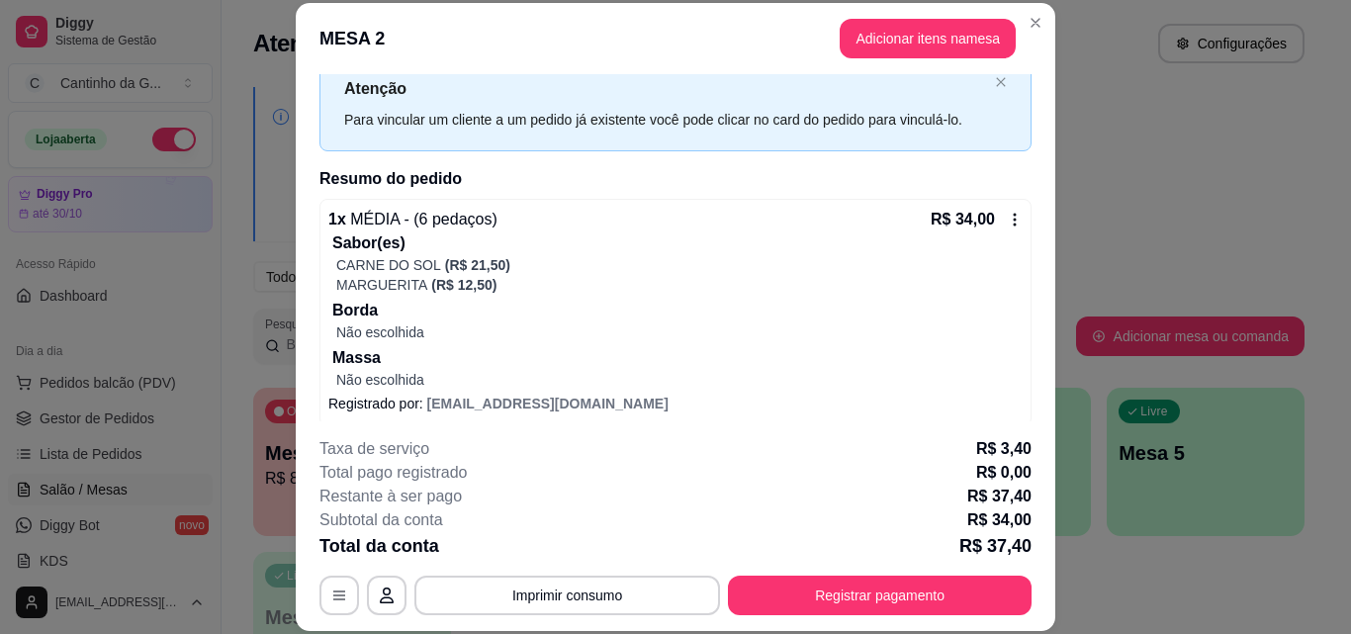
scroll to position [58, 0]
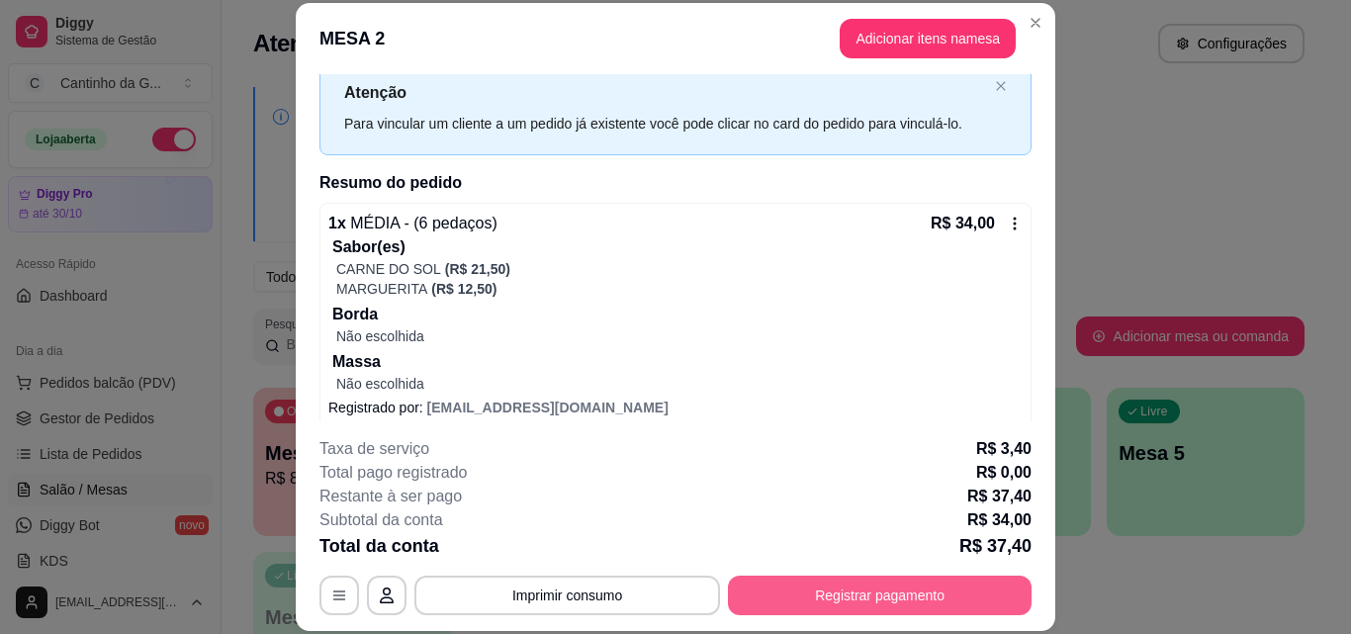
click at [926, 586] on button "Registrar pagamento" at bounding box center [880, 595] width 304 height 40
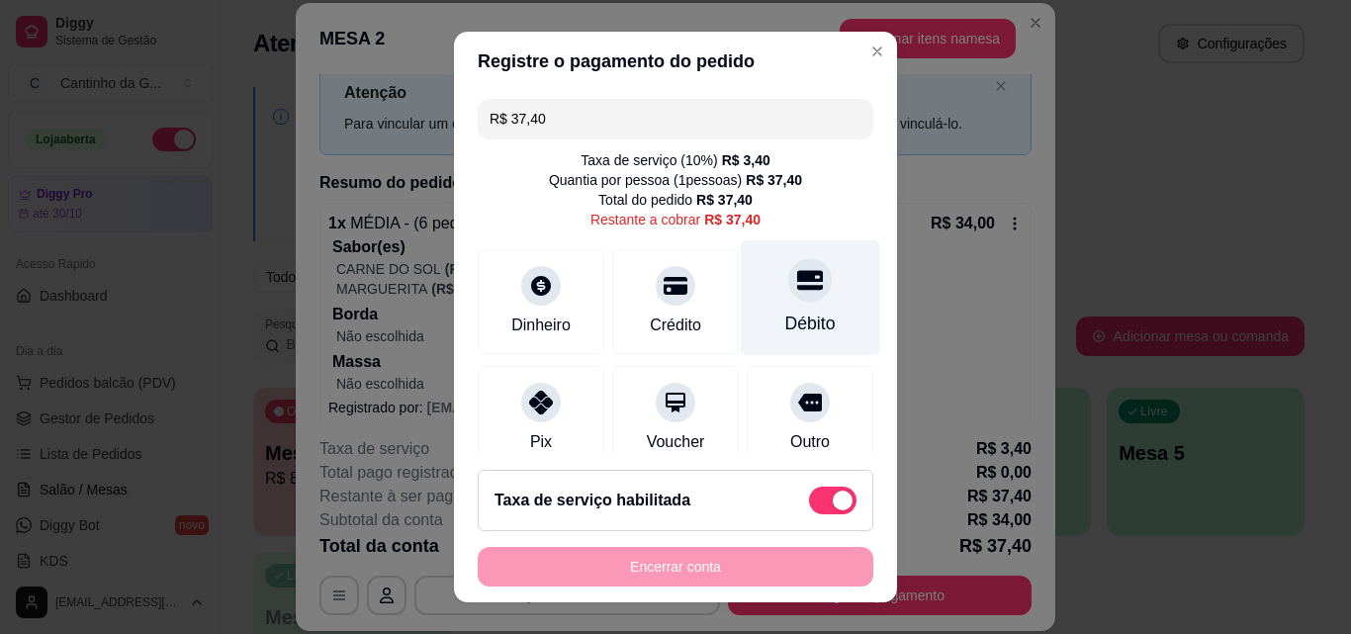
click at [797, 301] on div "Débito" at bounding box center [810, 298] width 139 height 116
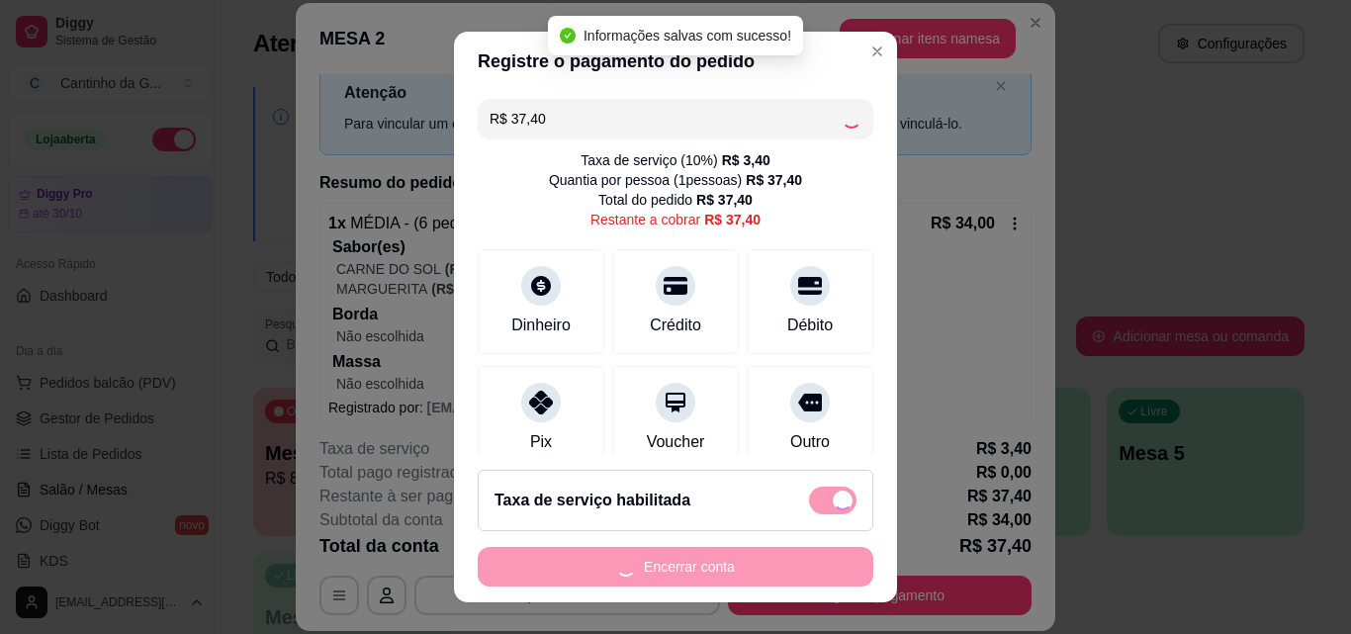
type input "R$ 0,00"
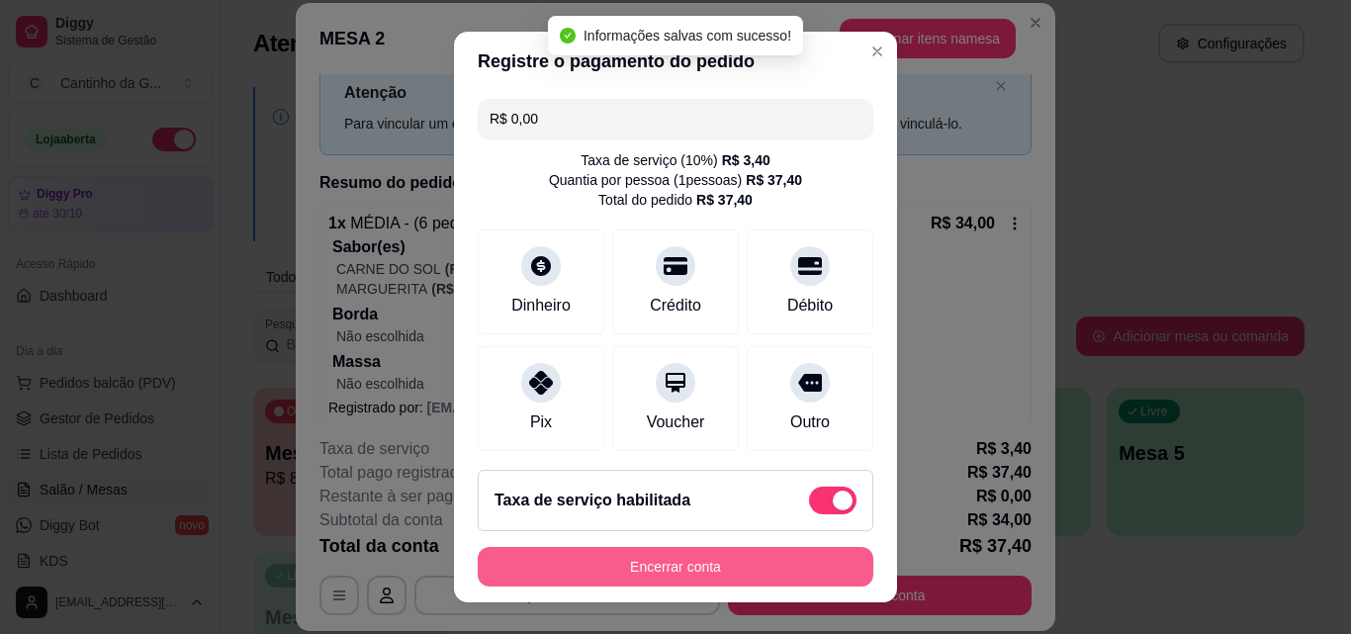
click at [767, 569] on button "Encerrar conta" at bounding box center [675, 567] width 395 height 40
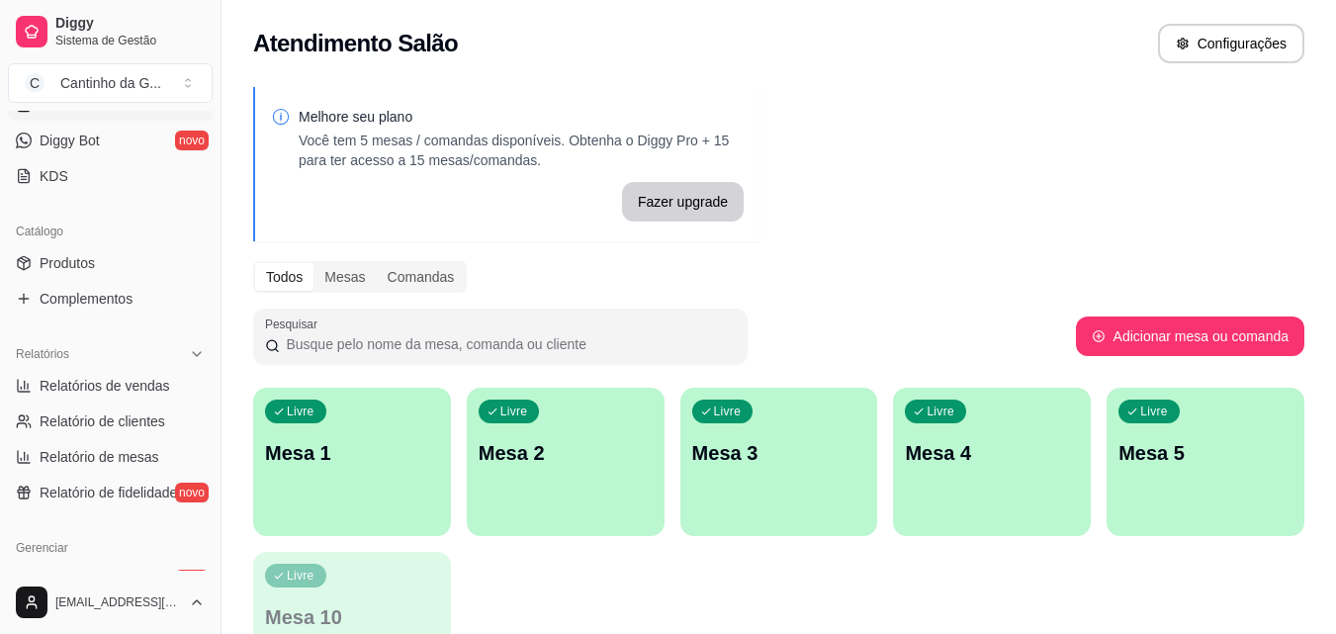
scroll to position [395, 0]
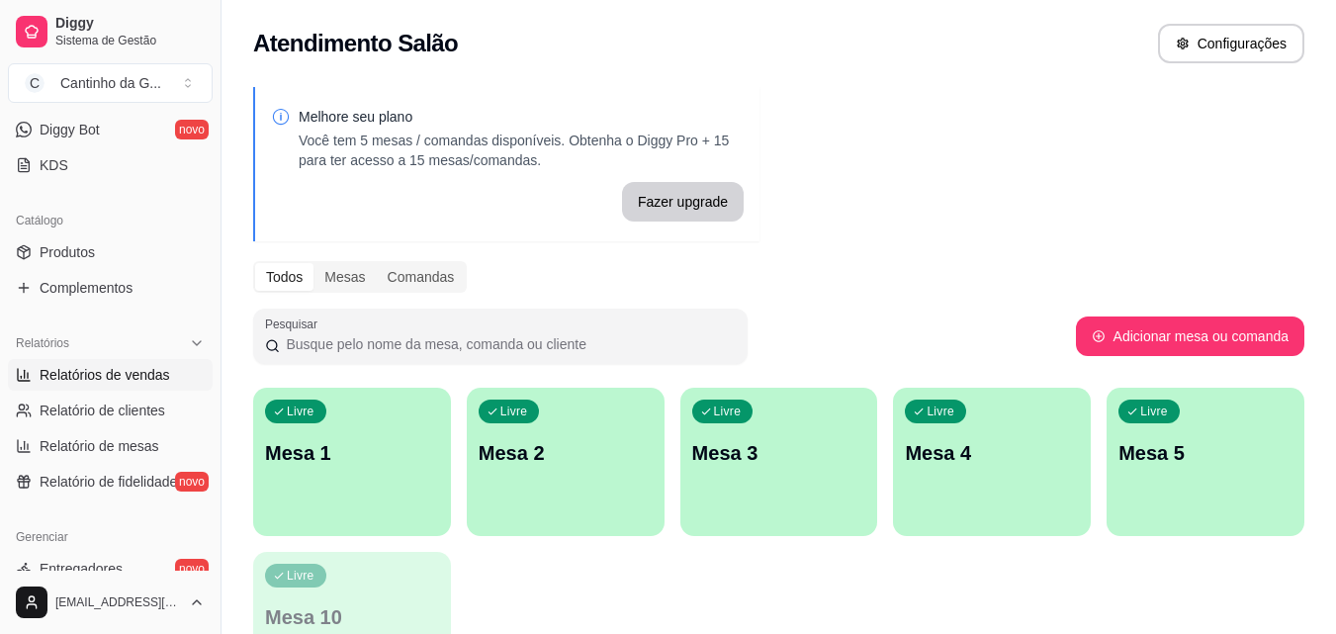
click at [147, 375] on span "Relatórios de vendas" at bounding box center [105, 375] width 131 height 20
select select "ALL"
select select "0"
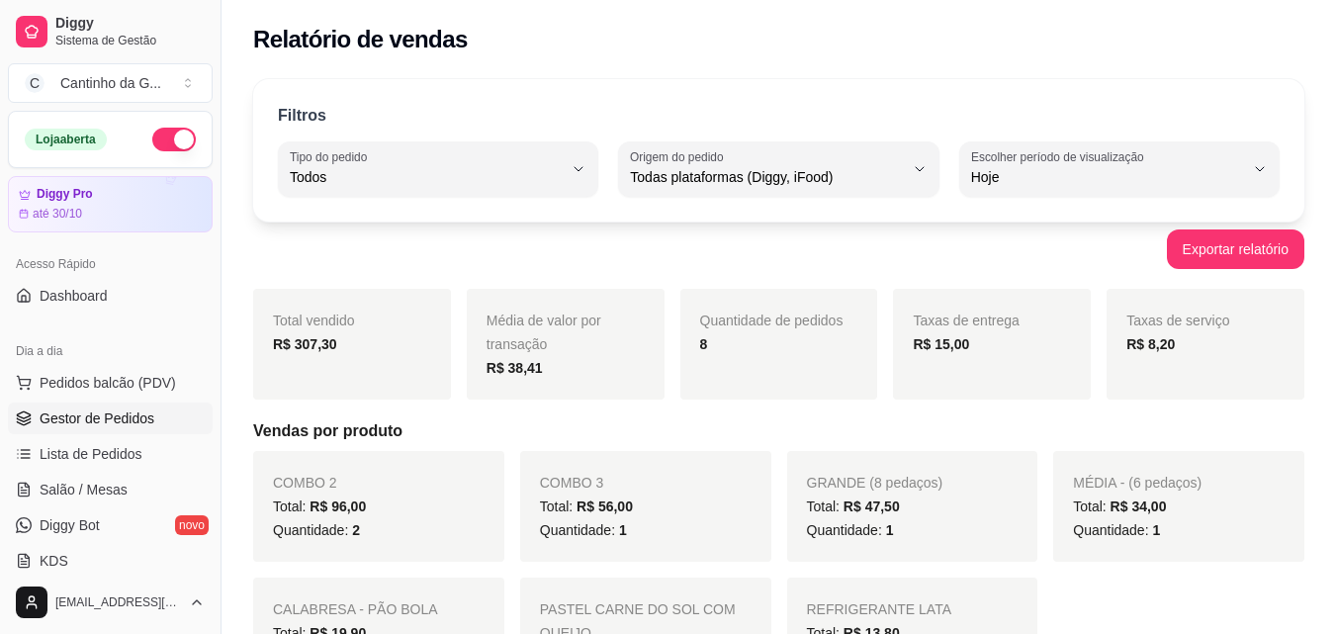
click at [149, 411] on span "Gestor de Pedidos" at bounding box center [97, 418] width 115 height 20
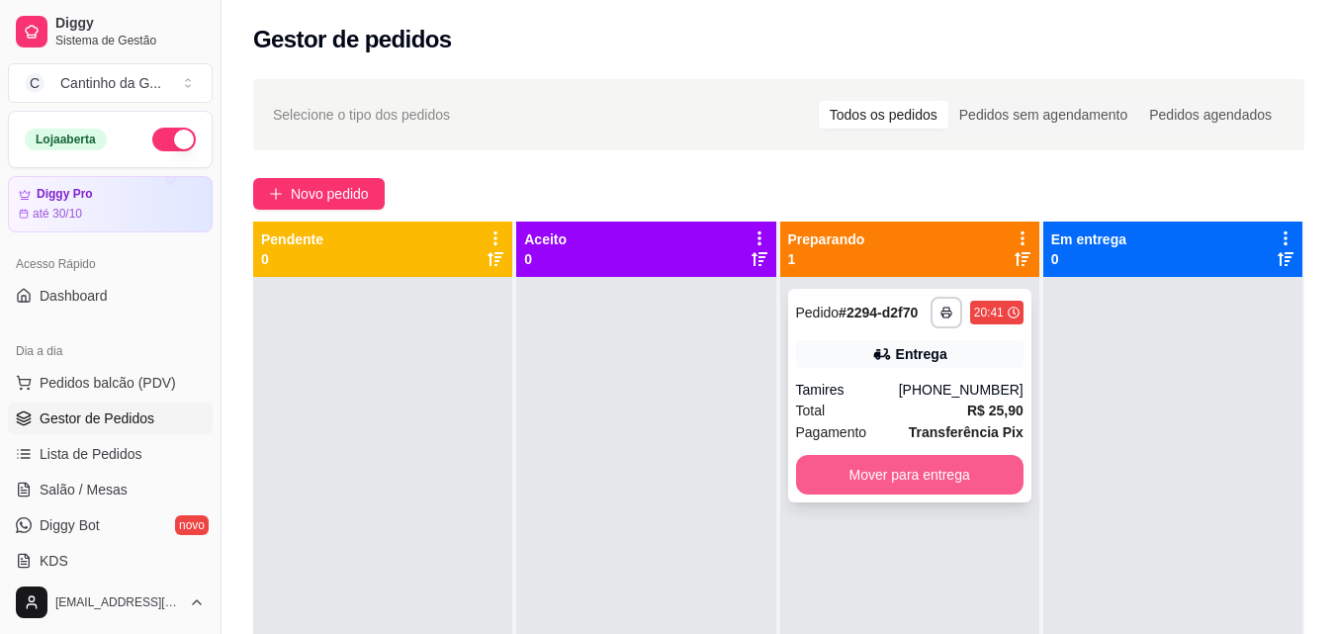
click at [898, 473] on button "Mover para entrega" at bounding box center [909, 475] width 227 height 40
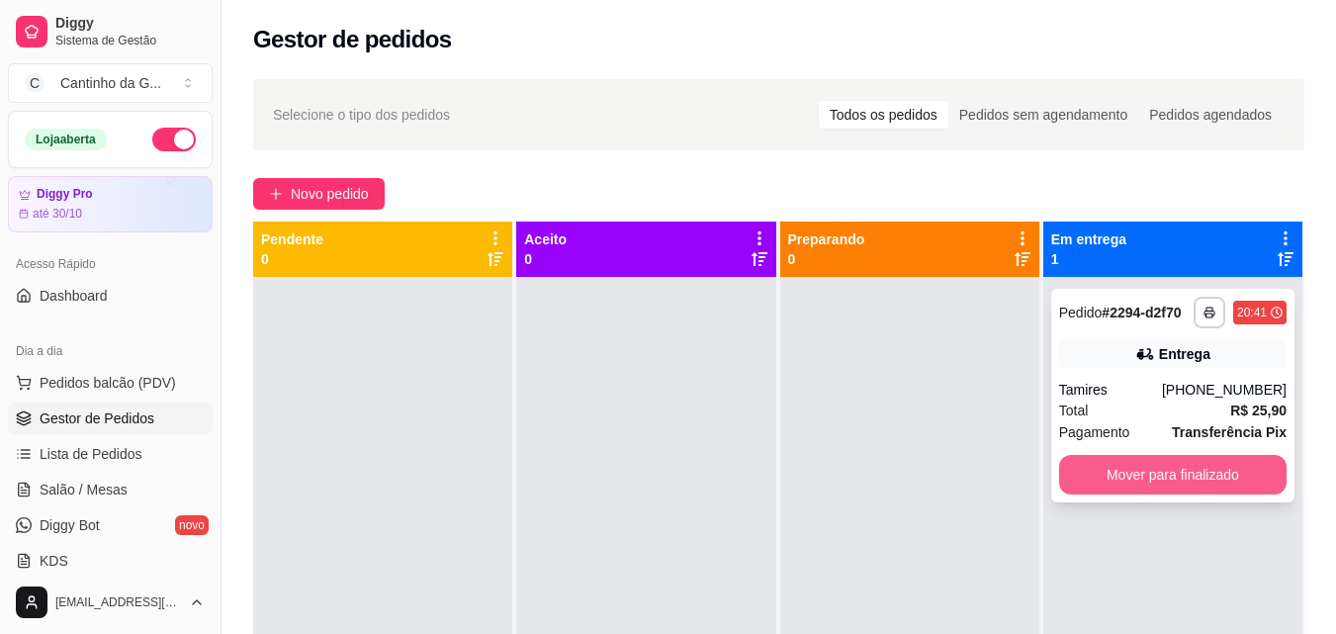
click at [1096, 476] on button "Mover para finalizado" at bounding box center [1172, 475] width 227 height 40
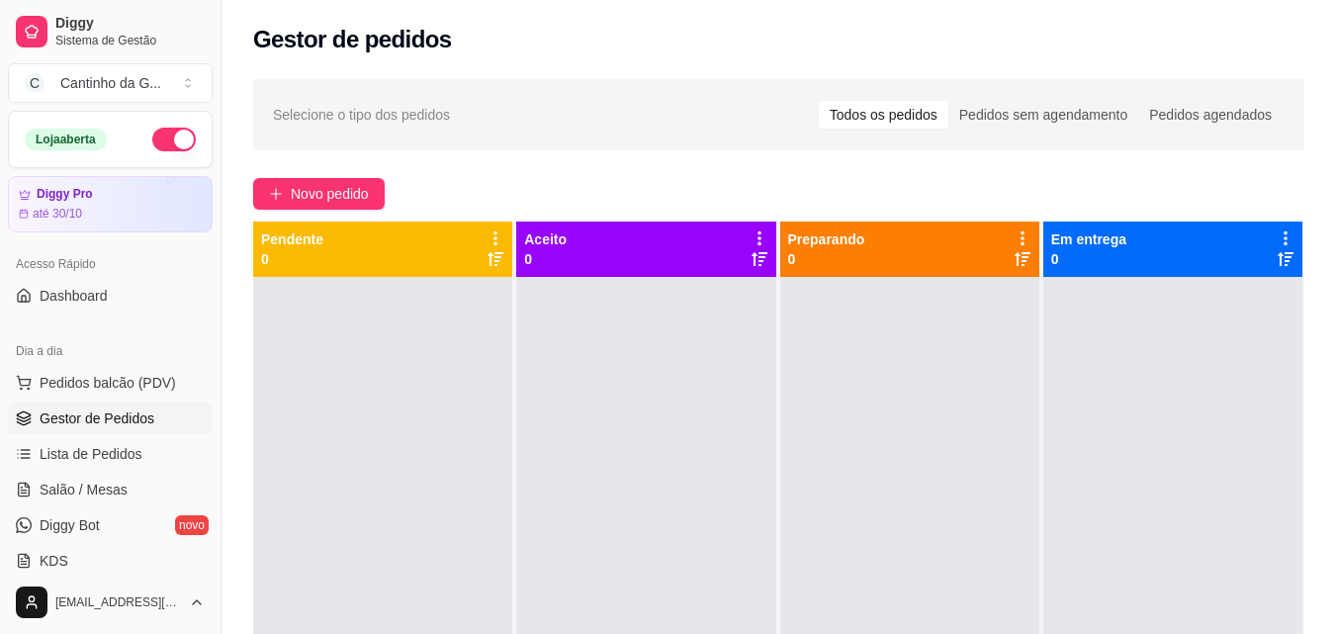
click at [1114, 174] on div "Selecione o tipo dos pedidos Todos os pedidos Pedidos sem agendamento Pedidos a…" at bounding box center [778, 473] width 1114 height 812
